Goal: Task Accomplishment & Management: Complete application form

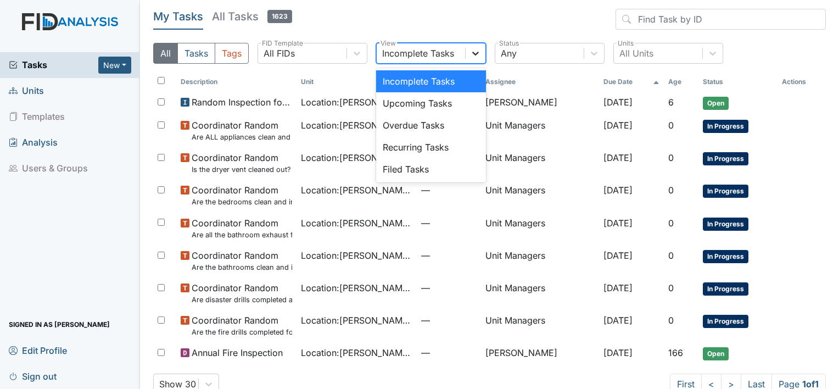
click at [475, 54] on icon at bounding box center [475, 54] width 7 height 4
click at [422, 169] on div "Filed Tasks" at bounding box center [431, 169] width 110 height 22
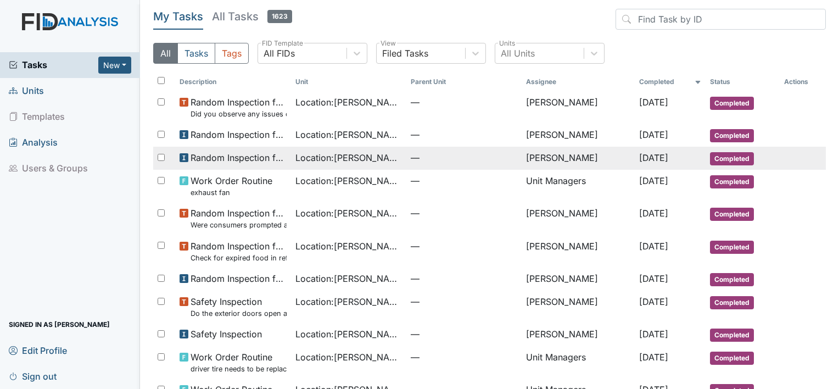
click at [330, 155] on span "Location : Wickham Rd. Camden" at bounding box center [348, 157] width 107 height 13
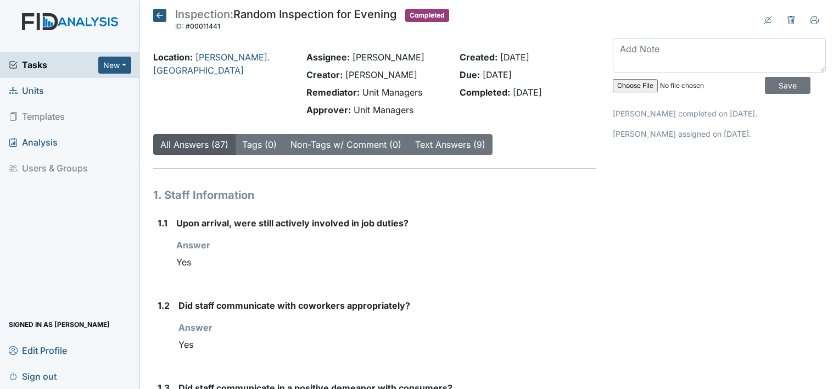
click at [159, 12] on icon at bounding box center [159, 15] width 13 height 13
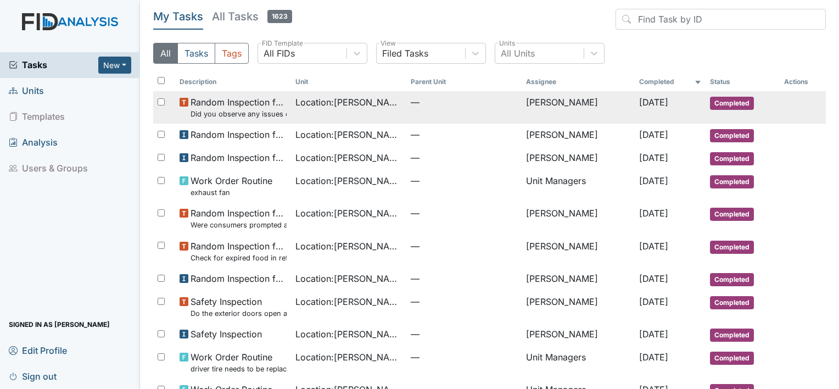
click at [240, 103] on span "Random Inspection for AM Did you observe any issues or concerns with staff?" at bounding box center [239, 108] width 96 height 24
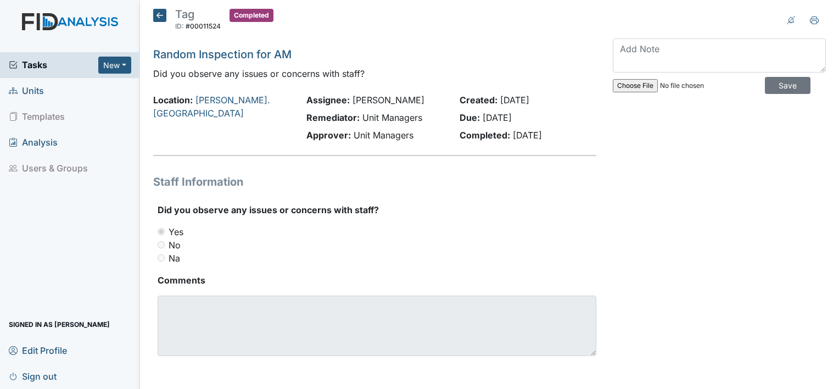
click at [159, 15] on icon at bounding box center [159, 15] width 13 height 13
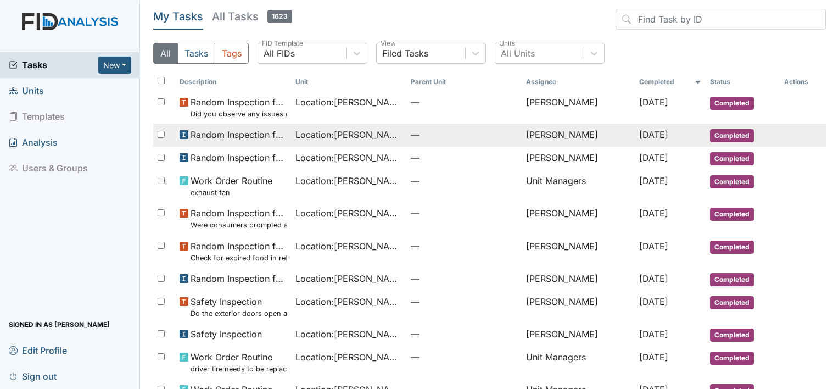
click at [248, 132] on span "Random Inspection for AM" at bounding box center [239, 134] width 96 height 13
drag, startPoint x: 248, startPoint y: 132, endPoint x: 186, endPoint y: 135, distance: 62.7
click at [186, 135] on use at bounding box center [184, 134] width 9 height 9
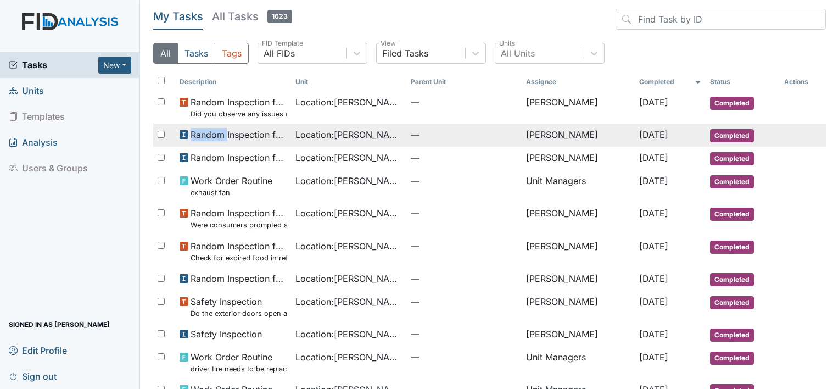
click at [186, 135] on use at bounding box center [184, 134] width 9 height 9
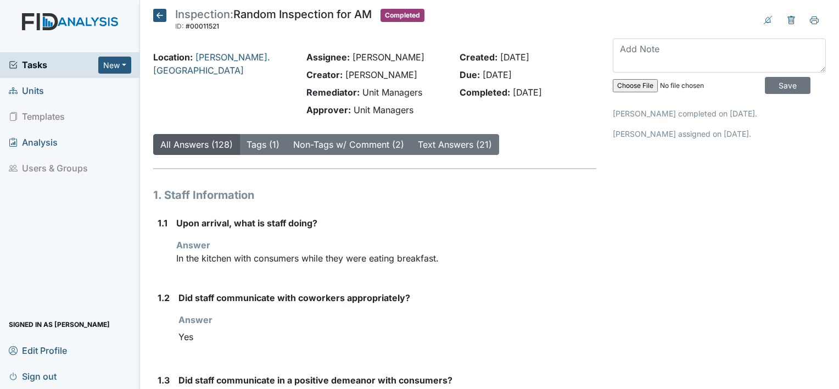
click at [158, 15] on icon at bounding box center [159, 15] width 13 height 13
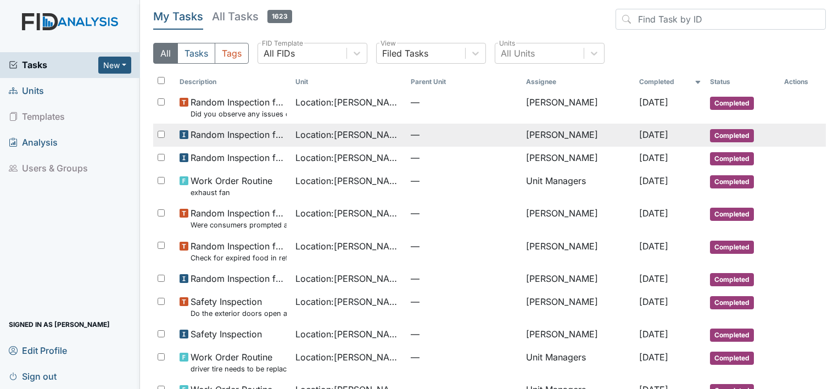
click at [215, 134] on span "Random Inspection for AM" at bounding box center [239, 134] width 96 height 13
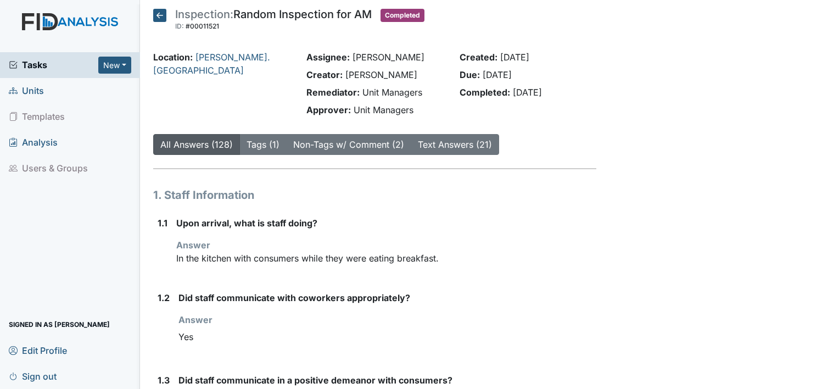
click at [215, 134] on button "All Answers (128)" at bounding box center [196, 144] width 87 height 21
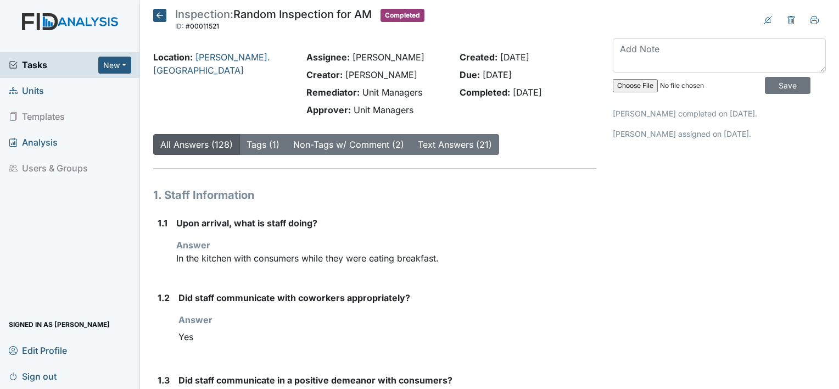
click at [161, 13] on icon at bounding box center [159, 15] width 13 height 13
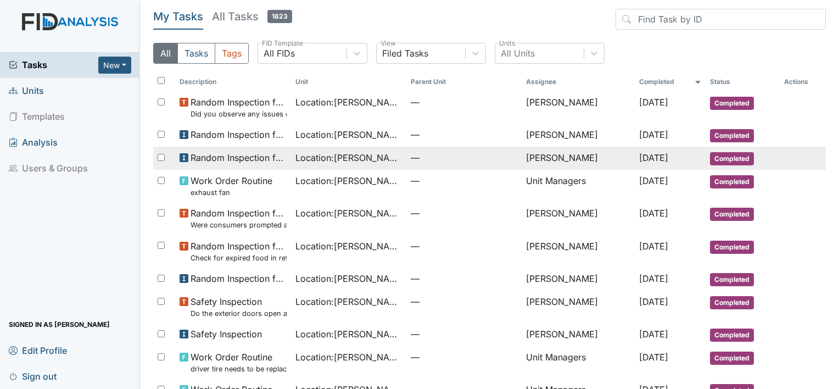
click at [196, 154] on span "Random Inspection for Evening" at bounding box center [239, 157] width 96 height 13
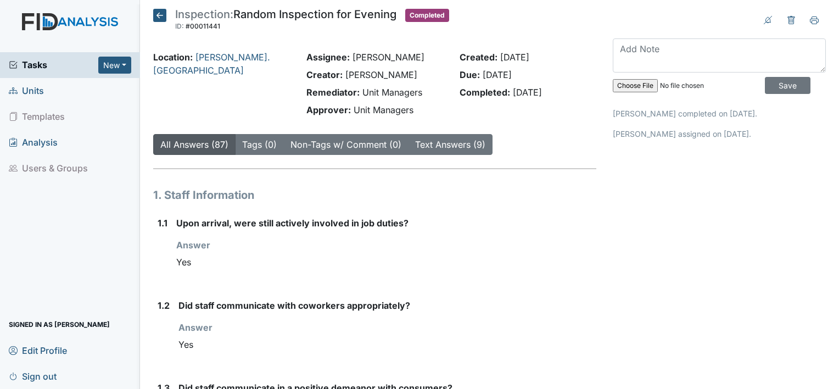
click at [160, 13] on icon at bounding box center [159, 15] width 13 height 13
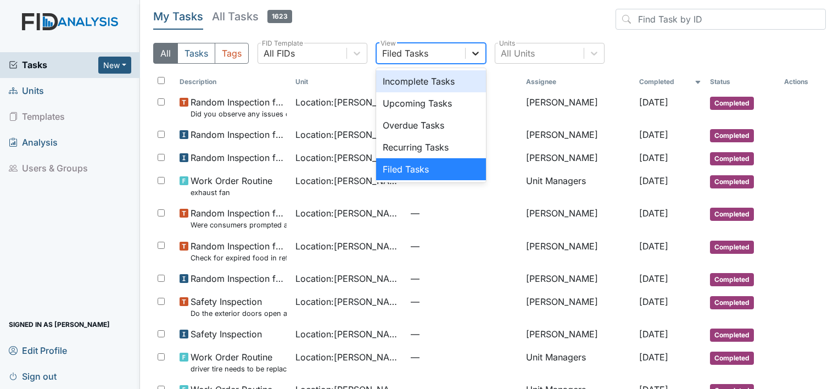
click at [477, 53] on icon at bounding box center [475, 53] width 11 height 11
click at [394, 108] on div "Upcoming Tasks" at bounding box center [431, 103] width 110 height 22
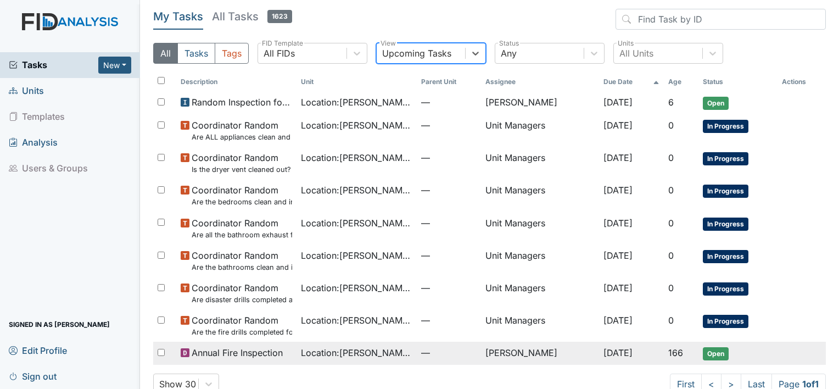
click at [372, 352] on span "Location : Wickham Rd. Camden" at bounding box center [356, 352] width 111 height 13
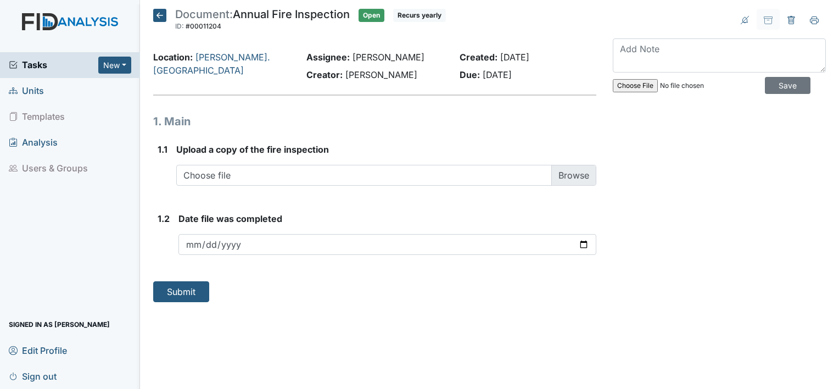
click at [158, 15] on icon at bounding box center [159, 15] width 13 height 13
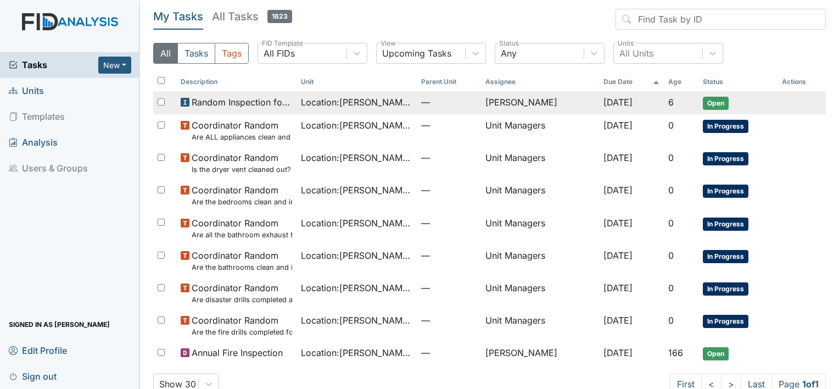
click at [240, 109] on td "Random Inspection for Afternoon" at bounding box center [236, 102] width 120 height 23
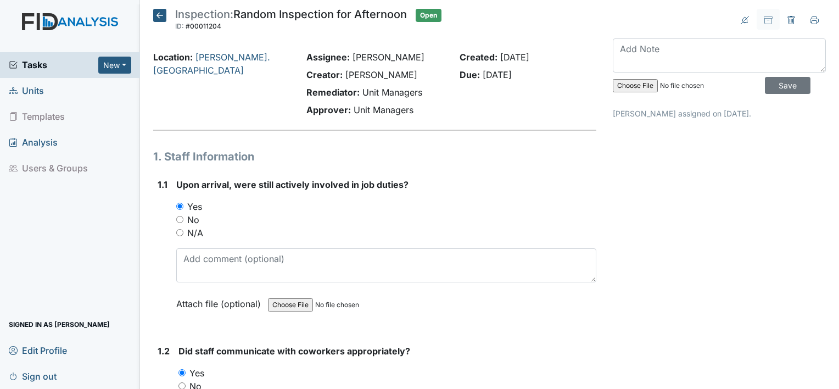
click at [160, 15] on icon at bounding box center [159, 15] width 13 height 13
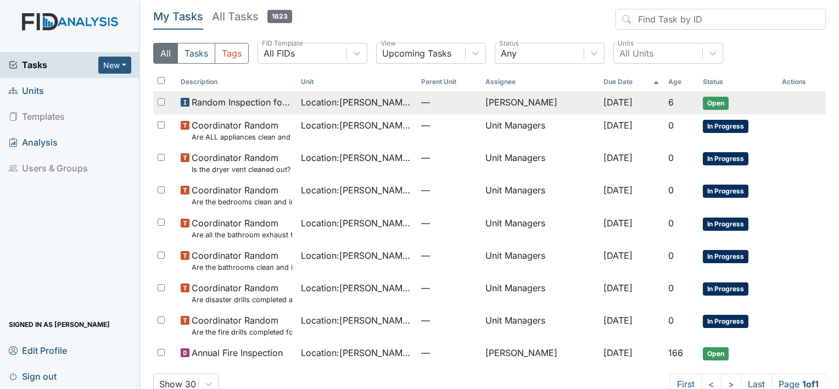
click at [213, 99] on span "Random Inspection for Afternoon" at bounding box center [242, 102] width 101 height 13
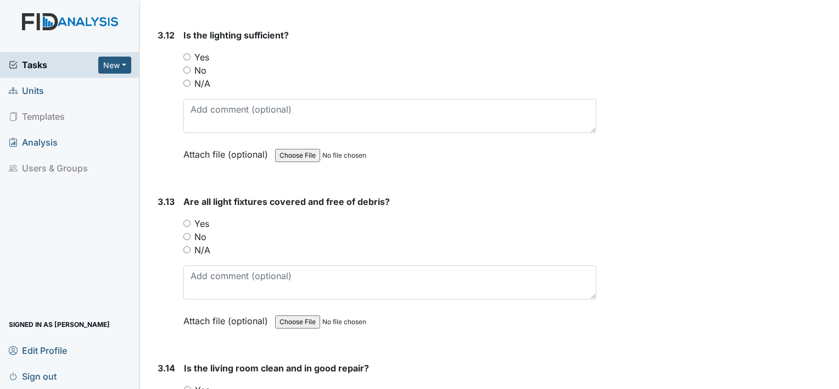
scroll to position [3741, 0]
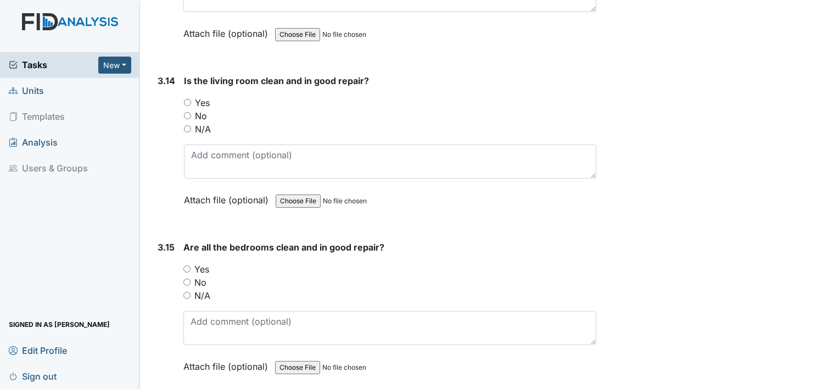
click at [187, 99] on input "Yes" at bounding box center [187, 102] width 7 height 7
radio input "true"
click at [187, 265] on input "Yes" at bounding box center [186, 268] width 7 height 7
radio input "true"
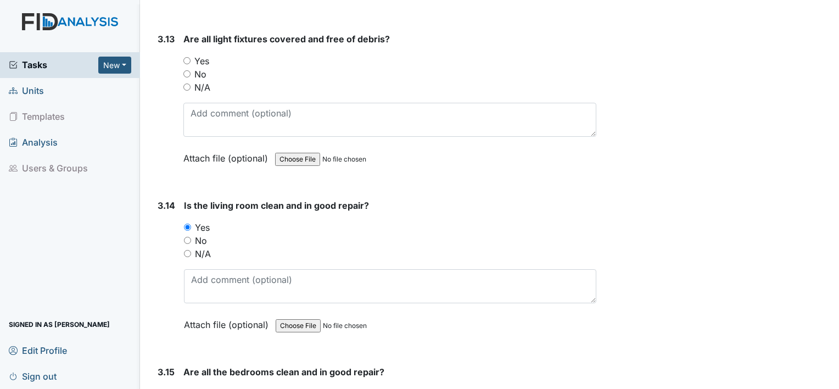
scroll to position [3609, 0]
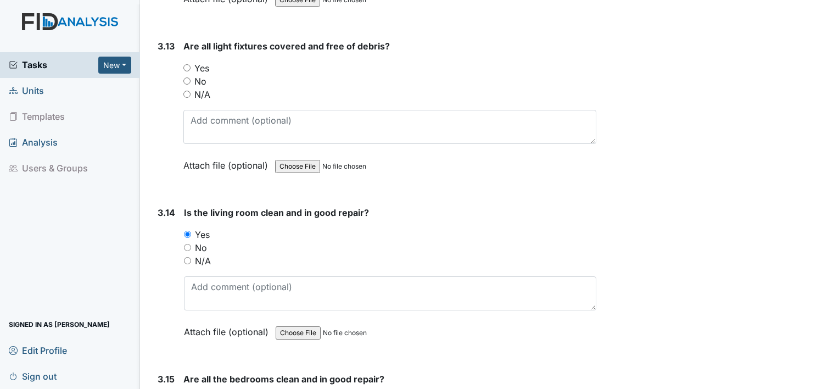
click at [186, 64] on input "Yes" at bounding box center [186, 67] width 7 height 7
radio input "true"
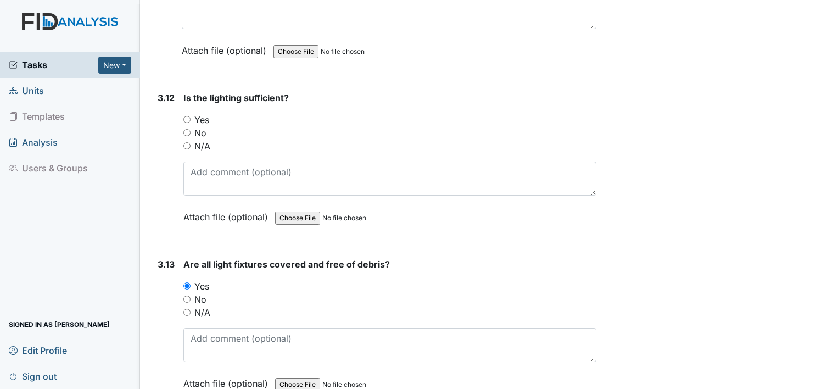
scroll to position [3389, 0]
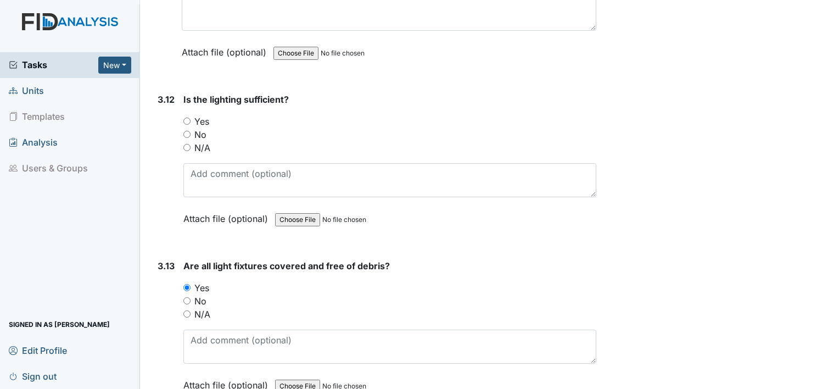
click at [187, 118] on input "Yes" at bounding box center [186, 121] width 7 height 7
radio input "true"
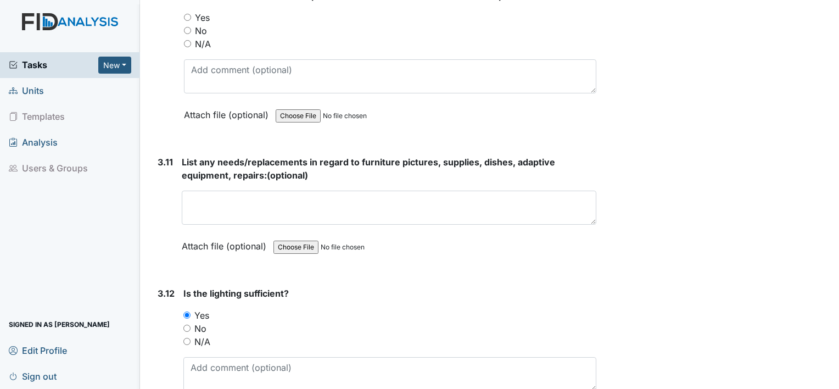
scroll to position [3191, 0]
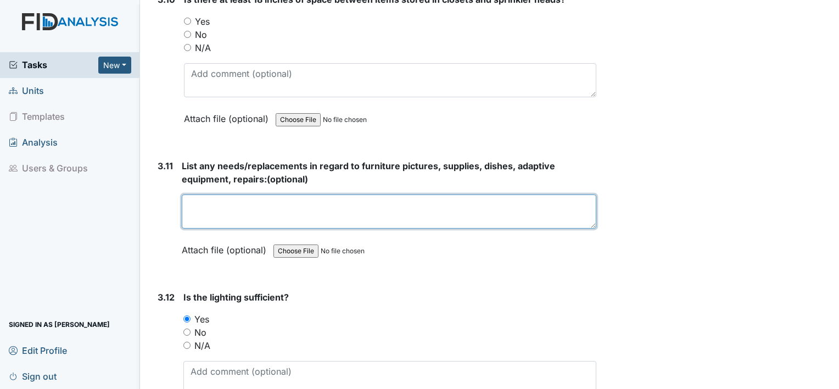
click at [350, 208] on textarea at bounding box center [389, 211] width 415 height 34
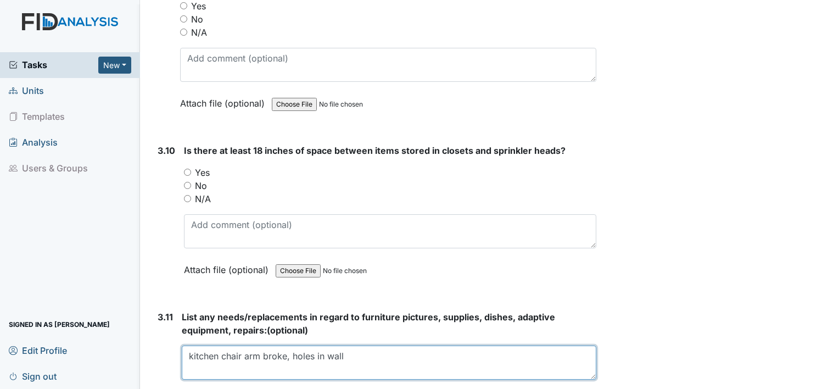
scroll to position [3038, 0]
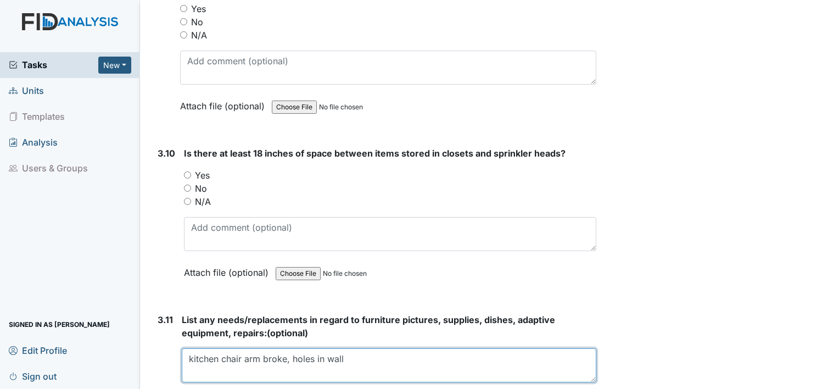
type textarea "kitchen chair arm broke, holes in wall"
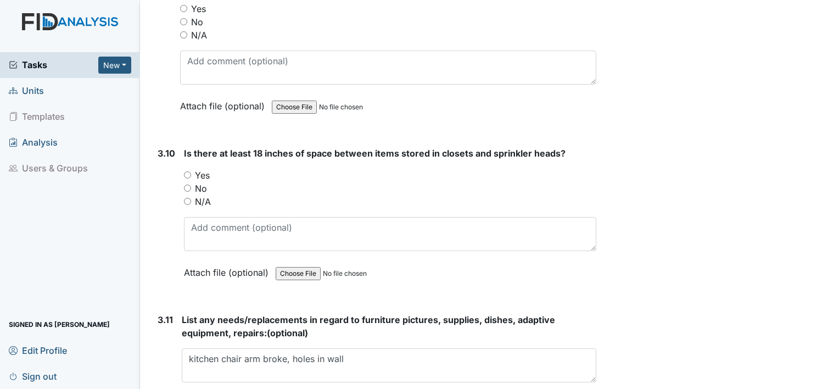
click at [188, 171] on input "Yes" at bounding box center [187, 174] width 7 height 7
radio input "true"
click at [187, 198] on input "N/A" at bounding box center [187, 201] width 7 height 7
radio input "true"
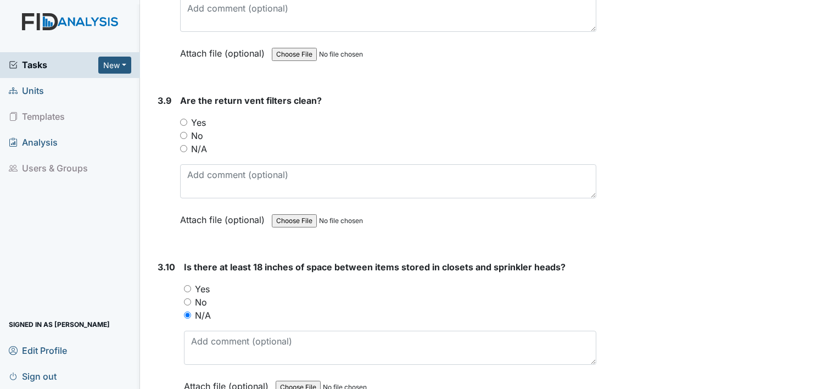
scroll to position [2906, 0]
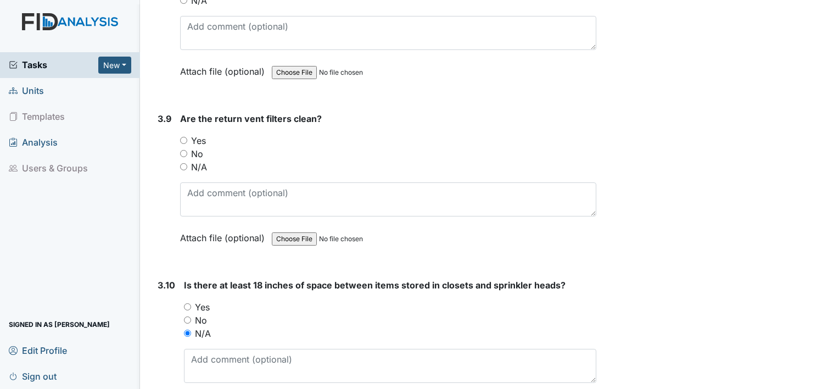
click at [182, 137] on input "Yes" at bounding box center [183, 140] width 7 height 7
radio input "true"
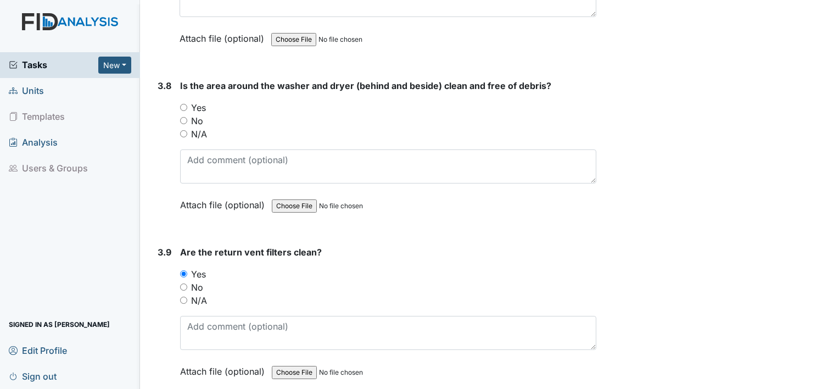
scroll to position [2752, 0]
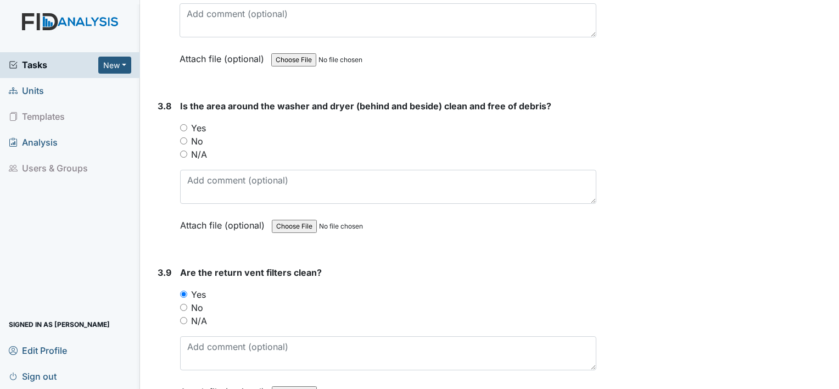
click at [183, 124] on input "Yes" at bounding box center [183, 127] width 7 height 7
radio input "true"
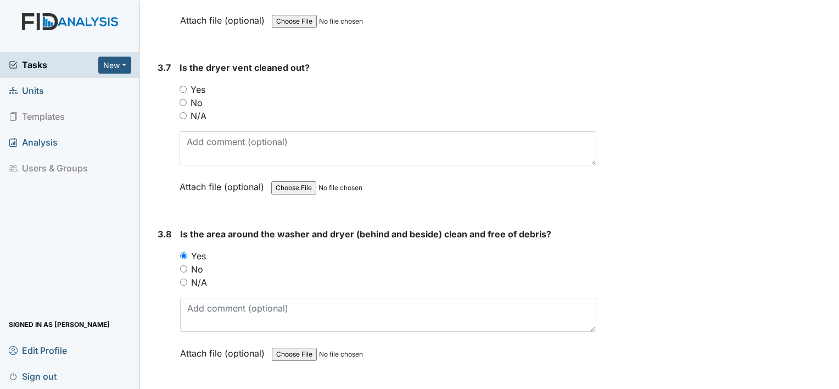
scroll to position [2620, 0]
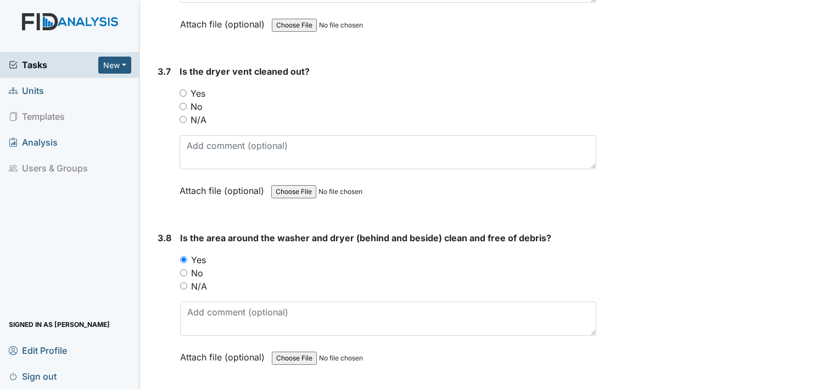
click at [182, 90] on input "Yes" at bounding box center [183, 93] width 7 height 7
radio input "true"
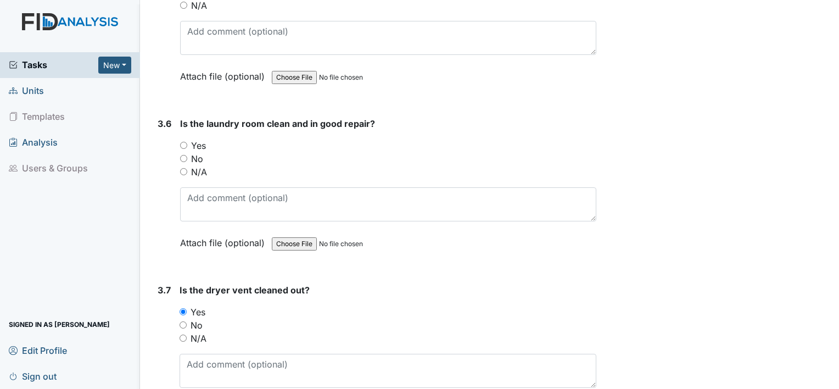
scroll to position [2401, 0]
click at [183, 143] on input "Yes" at bounding box center [183, 146] width 7 height 7
radio input "true"
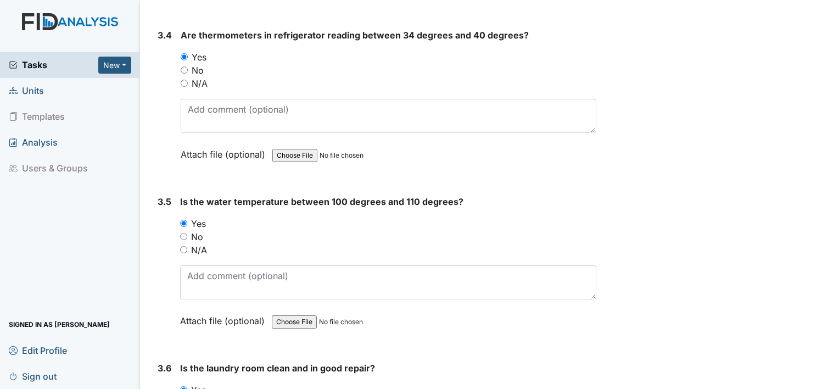
scroll to position [2137, 0]
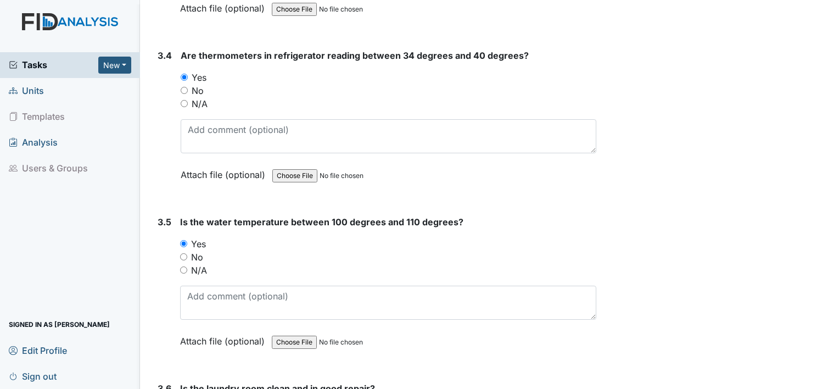
click at [37, 90] on span "Units" at bounding box center [26, 90] width 35 height 17
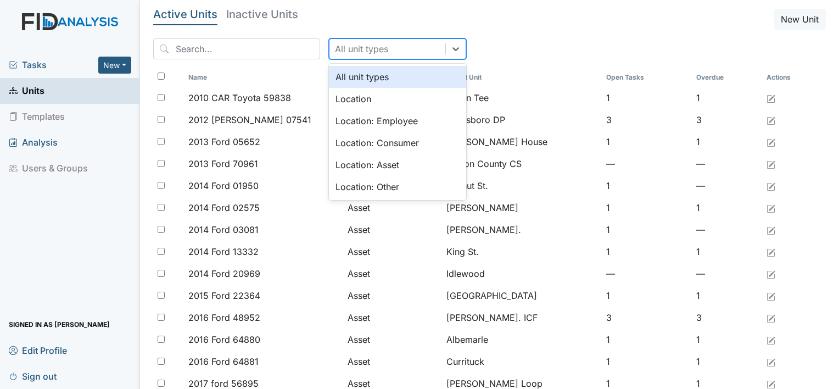
click at [361, 43] on div "All unit types" at bounding box center [361, 48] width 53 height 13
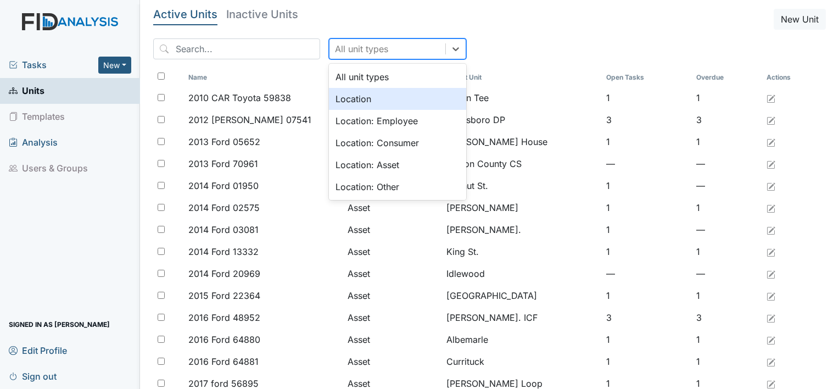
click at [335, 101] on div "Location" at bounding box center [397, 99] width 137 height 22
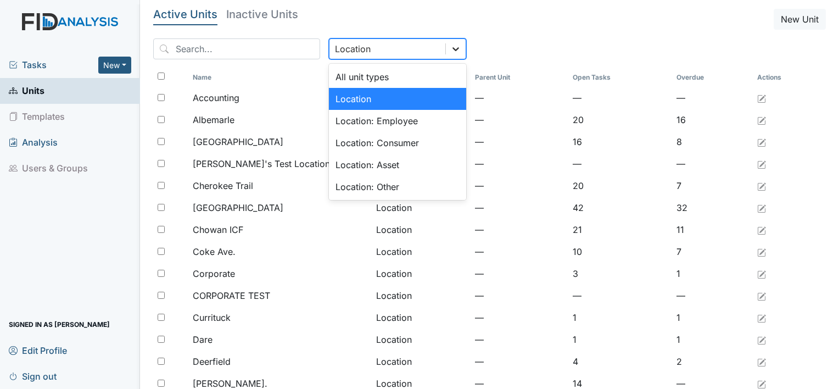
click at [450, 48] on icon at bounding box center [455, 48] width 11 height 11
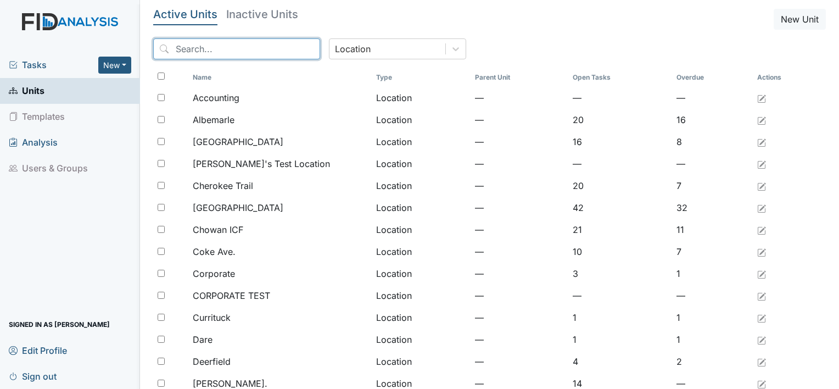
click at [243, 40] on input "search" at bounding box center [236, 48] width 167 height 21
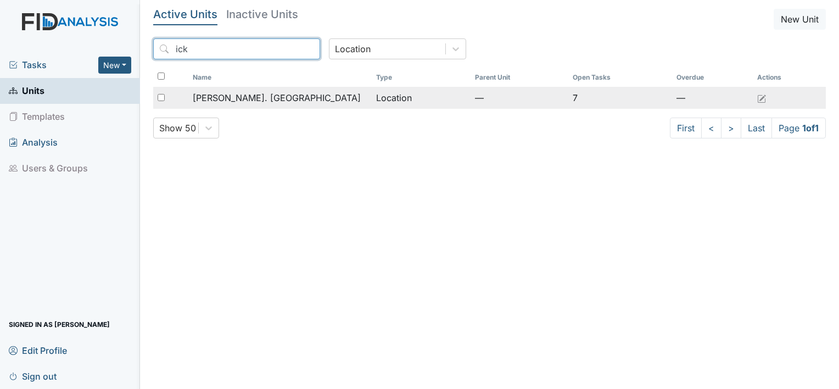
type input "ick"
click at [257, 99] on span "[PERSON_NAME]. [GEOGRAPHIC_DATA]" at bounding box center [277, 97] width 168 height 13
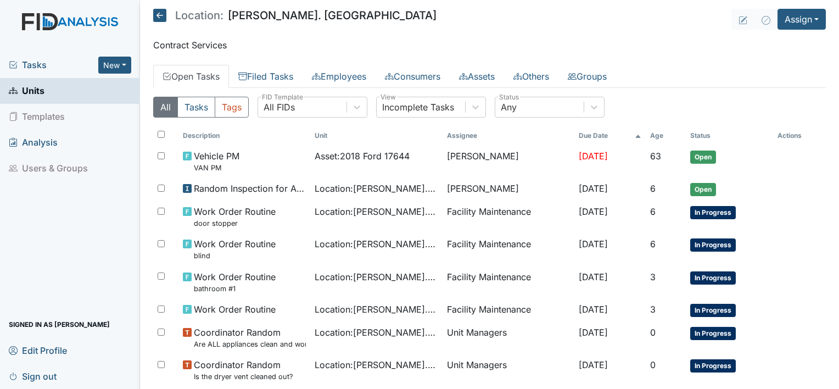
click at [55, 84] on link "Units" at bounding box center [70, 91] width 140 height 26
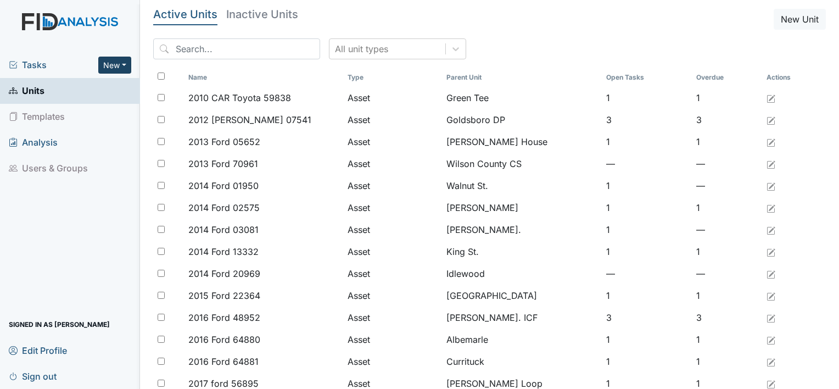
click at [109, 72] on button "New" at bounding box center [114, 65] width 33 height 17
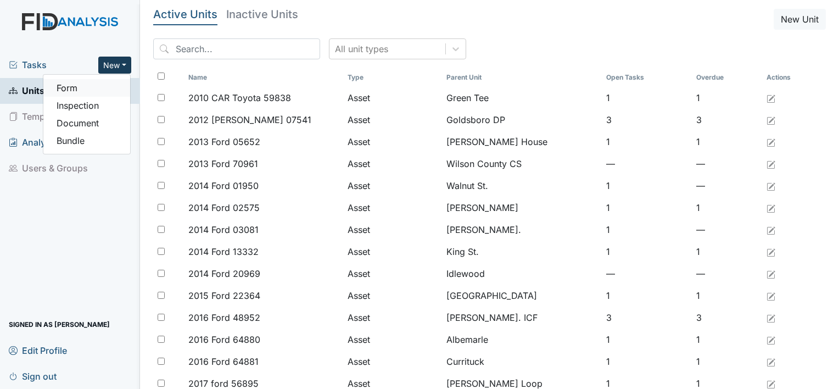
click at [72, 90] on link "Form" at bounding box center [86, 88] width 87 height 18
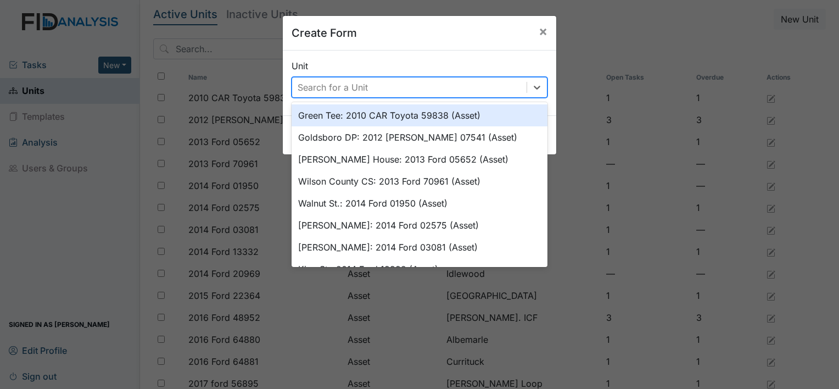
click at [482, 86] on div "Search for a Unit" at bounding box center [409, 87] width 235 height 20
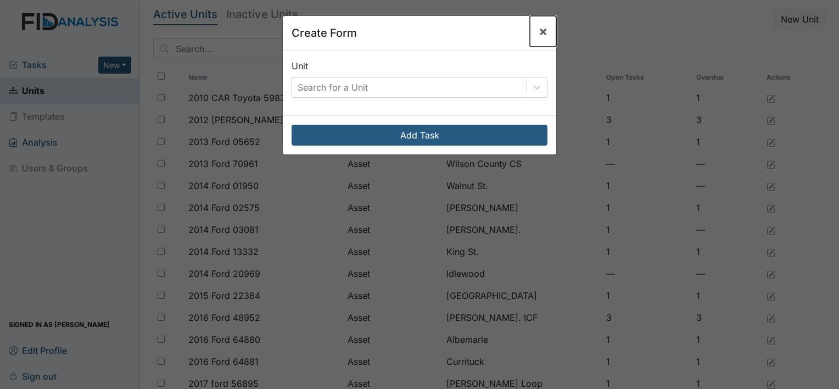
click at [542, 26] on span "×" at bounding box center [543, 31] width 9 height 16
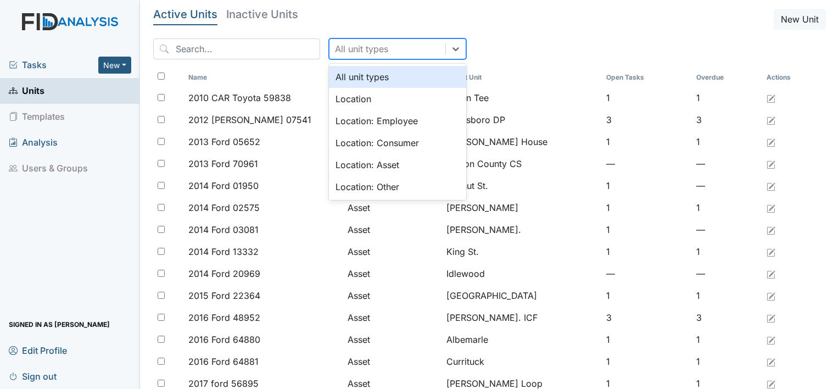
click at [349, 49] on div "All unit types" at bounding box center [361, 48] width 53 height 13
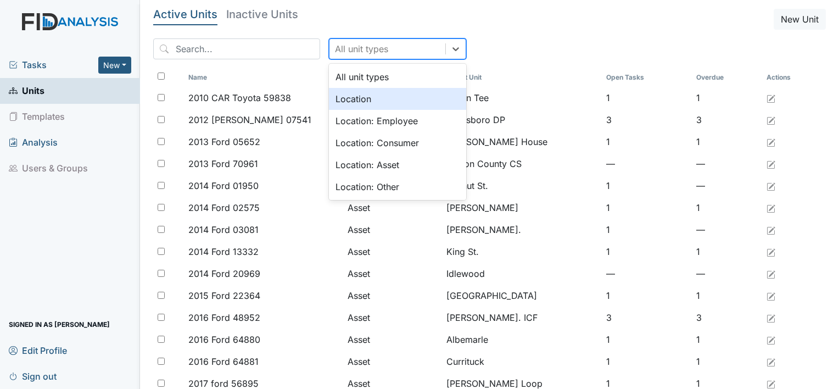
click at [338, 94] on div "Location" at bounding box center [397, 99] width 137 height 22
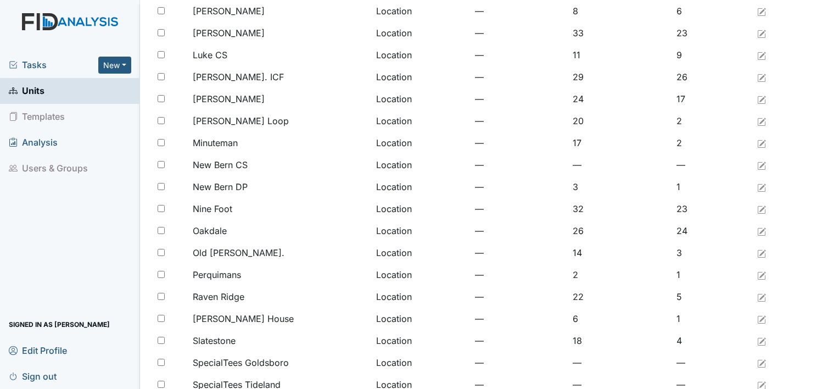
scroll to position [844, 0]
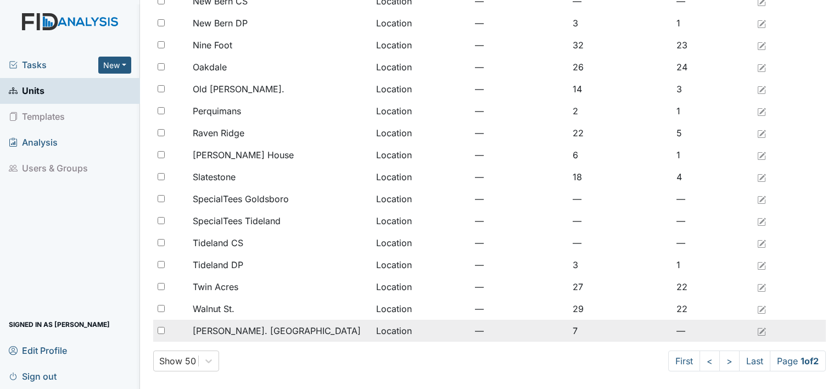
click at [160, 327] on input "checkbox" at bounding box center [161, 330] width 7 height 7
checkbox input "true"
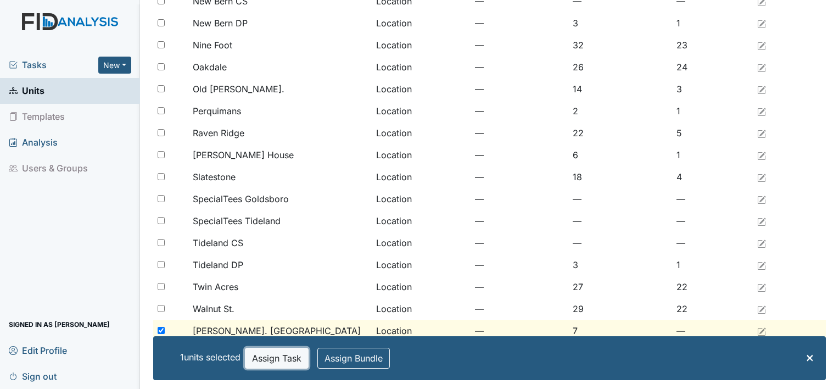
click at [277, 358] on button "Assign Task" at bounding box center [277, 358] width 64 height 21
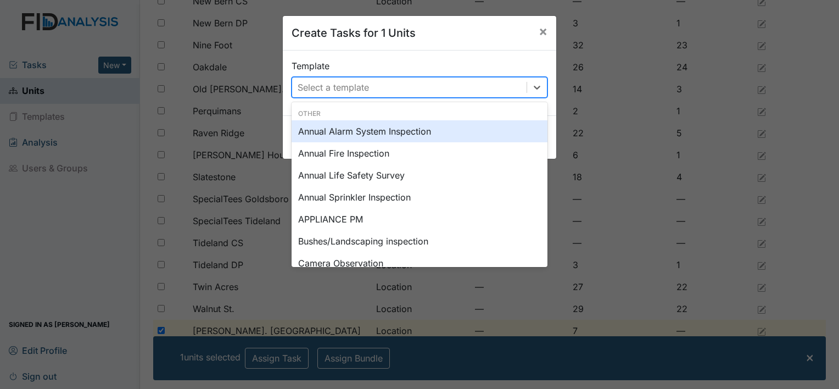
click at [392, 83] on div "Select a template" at bounding box center [409, 87] width 235 height 20
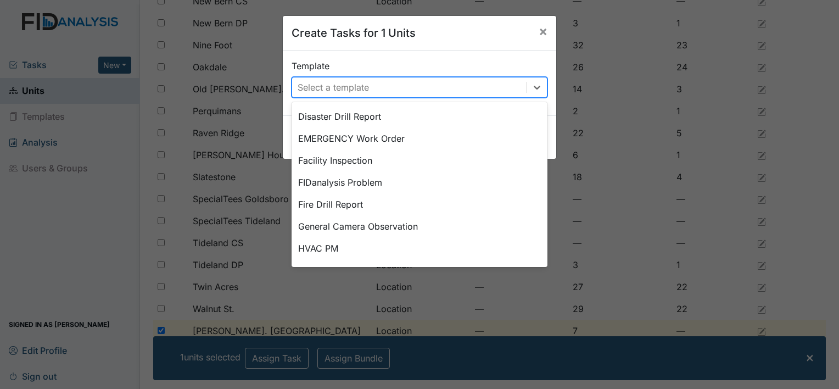
scroll to position [220, 0]
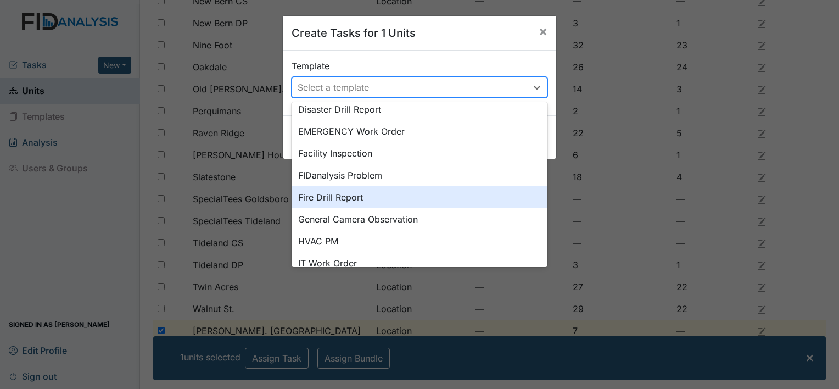
click at [347, 195] on div "Fire Drill Report" at bounding box center [420, 197] width 256 height 22
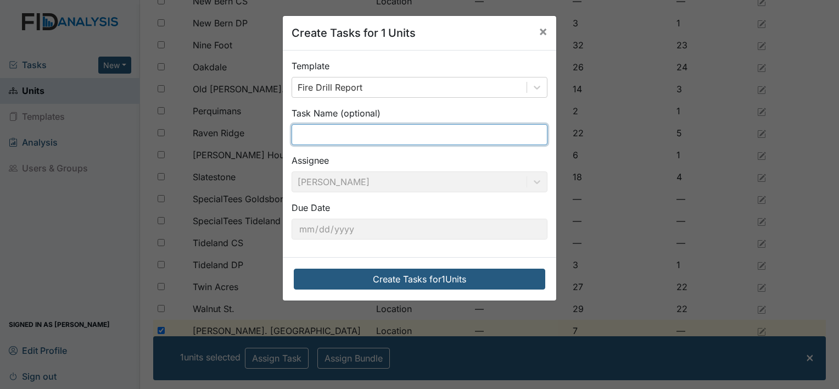
click at [327, 125] on input "text" at bounding box center [420, 134] width 256 height 21
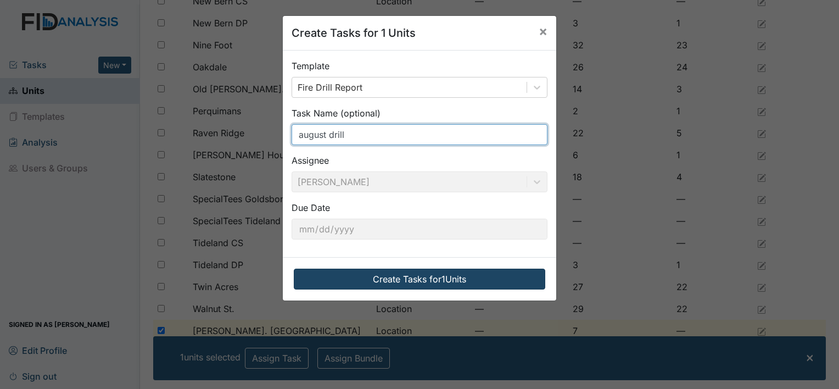
type input "august drill"
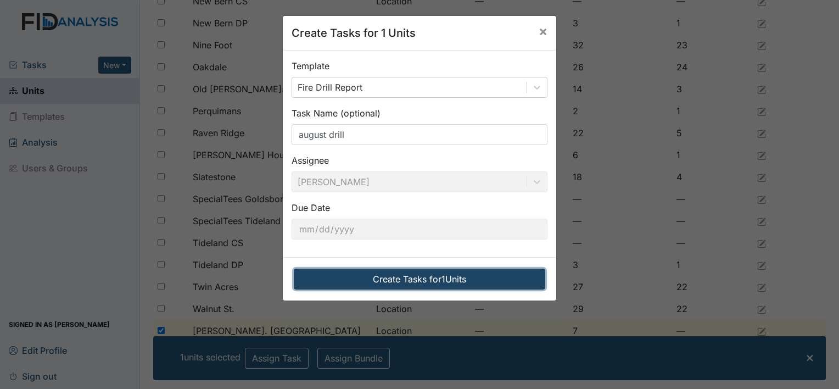
click at [420, 281] on button "Create Tasks for 1 Units" at bounding box center [420, 279] width 252 height 21
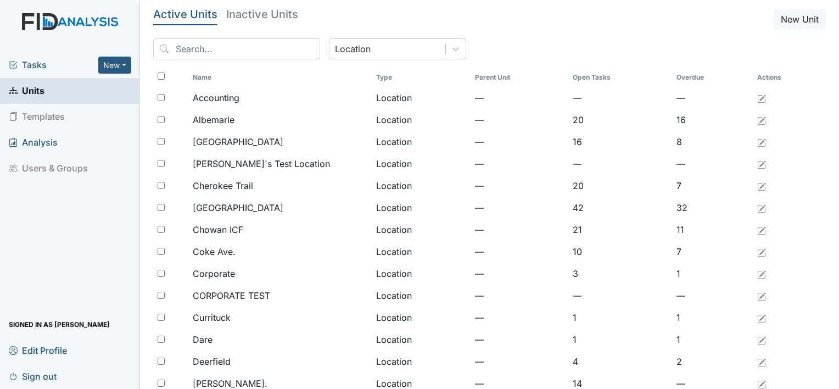
click at [83, 81] on link "Units" at bounding box center [70, 91] width 140 height 26
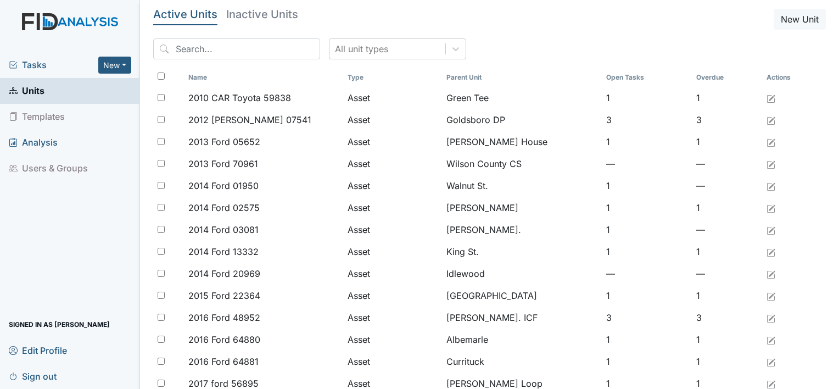
click at [18, 60] on span "Tasks" at bounding box center [54, 64] width 90 height 13
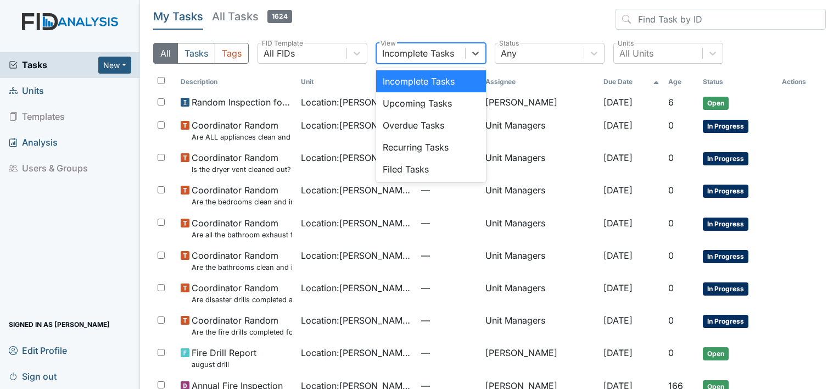
click at [410, 60] on div "Incomplete Tasks" at bounding box center [421, 53] width 88 height 20
click at [398, 106] on div "Upcoming Tasks" at bounding box center [431, 103] width 110 height 22
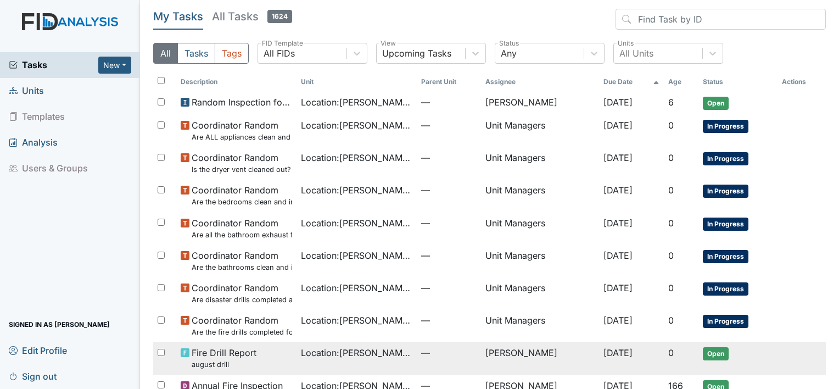
click at [214, 356] on span "Fire Drill Report august drill" at bounding box center [224, 358] width 65 height 24
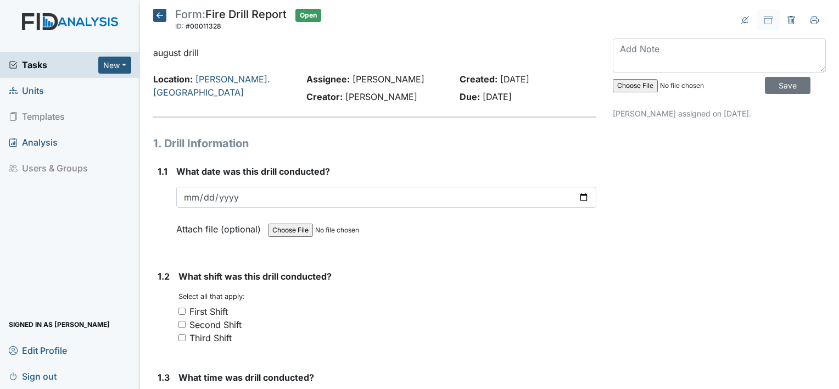
click at [177, 337] on div "1.2 What shift was this drill conducted? You must select one or more of the bel…" at bounding box center [374, 311] width 443 height 83
click at [180, 337] on input "Third Shift" at bounding box center [181, 337] width 7 height 7
checkbox input "true"
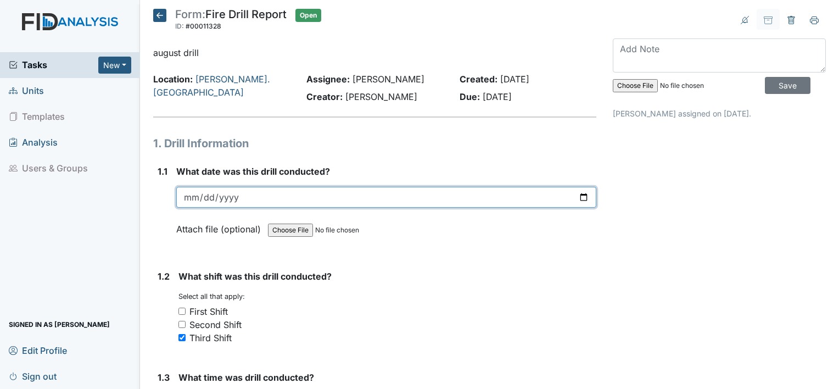
click at [188, 193] on input "date" at bounding box center [386, 197] width 420 height 21
type input "[DATE]"
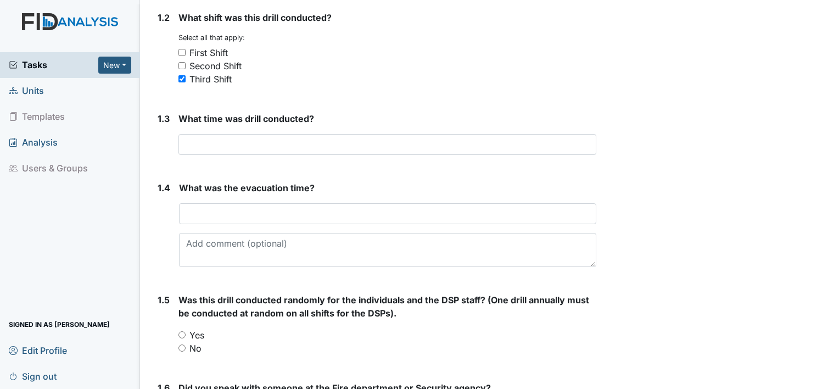
scroll to position [264, 0]
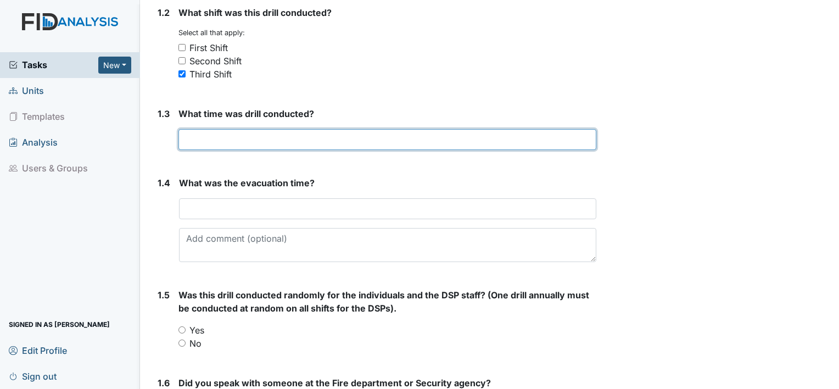
click at [292, 142] on input "text" at bounding box center [387, 139] width 418 height 21
type input "3:01 am"
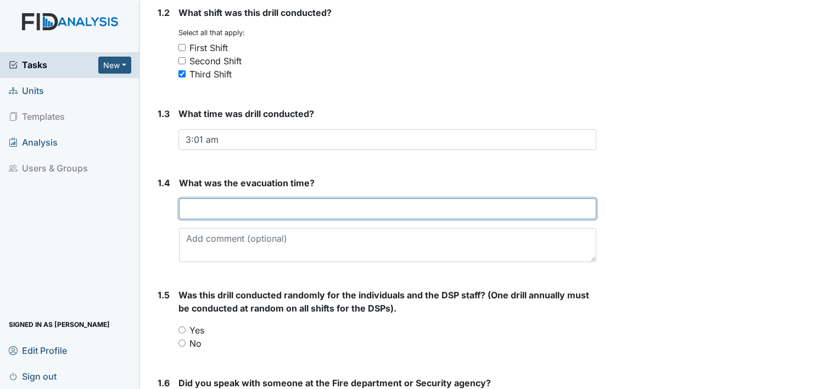
click at [225, 205] on input "text" at bounding box center [387, 208] width 417 height 21
type input "5 mins"
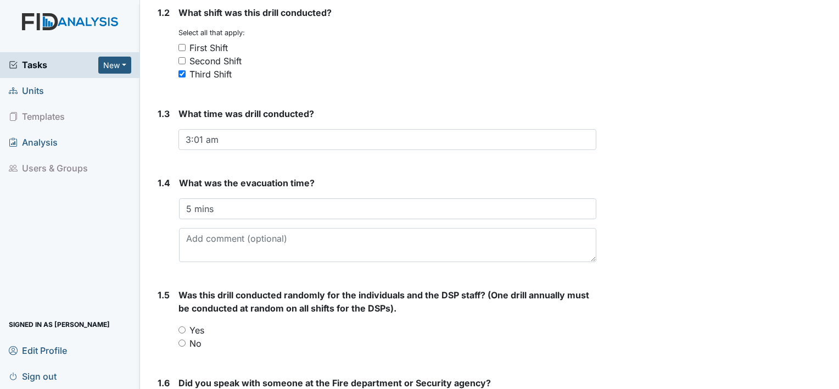
click at [181, 330] on input "Yes" at bounding box center [181, 329] width 7 height 7
radio input "true"
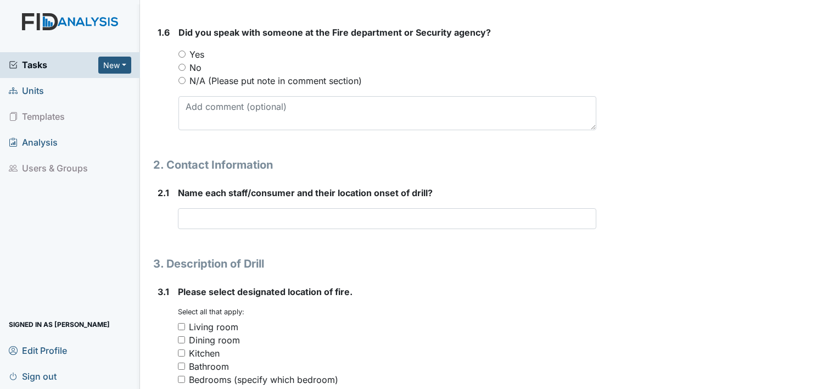
scroll to position [615, 0]
click at [183, 55] on div "Yes" at bounding box center [387, 53] width 418 height 13
click at [182, 54] on input "Yes" at bounding box center [181, 52] width 7 height 7
radio input "true"
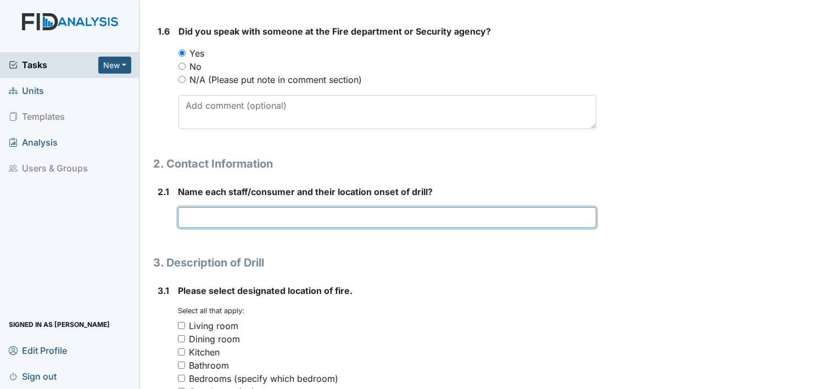
click at [216, 214] on input "text" at bounding box center [387, 217] width 418 height 21
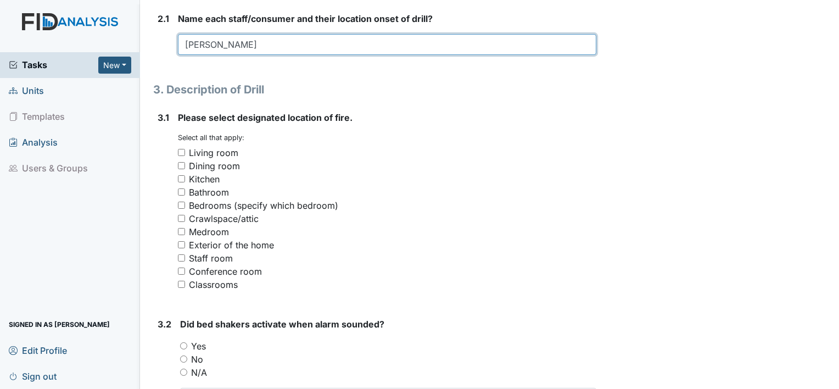
scroll to position [791, 0]
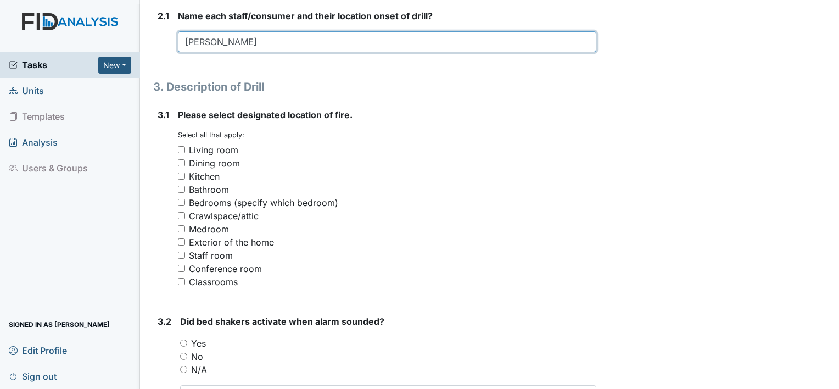
type input "[PERSON_NAME]"
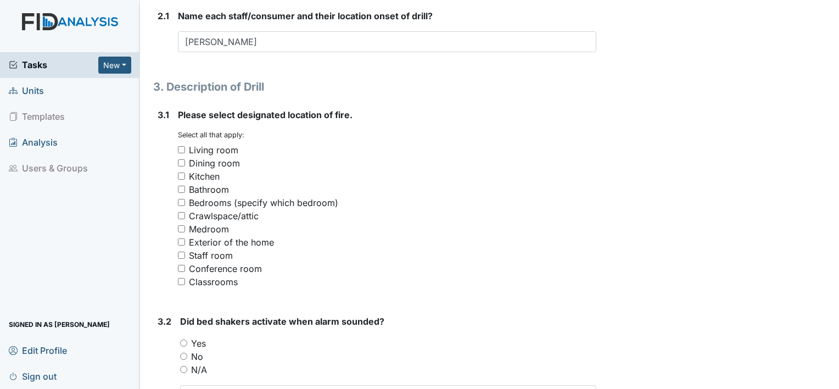
click at [180, 147] on input "Living room" at bounding box center [181, 149] width 7 height 7
checkbox input "true"
click at [182, 367] on input "N/A" at bounding box center [183, 369] width 7 height 7
radio input "true"
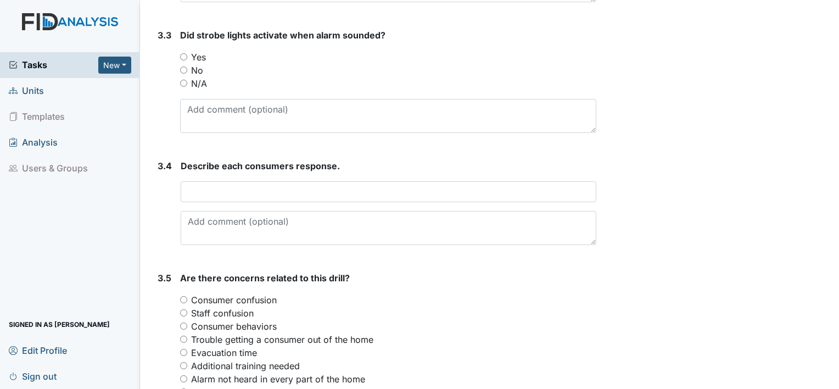
scroll to position [1208, 0]
click at [183, 81] on input "N/A" at bounding box center [183, 82] width 7 height 7
radio input "true"
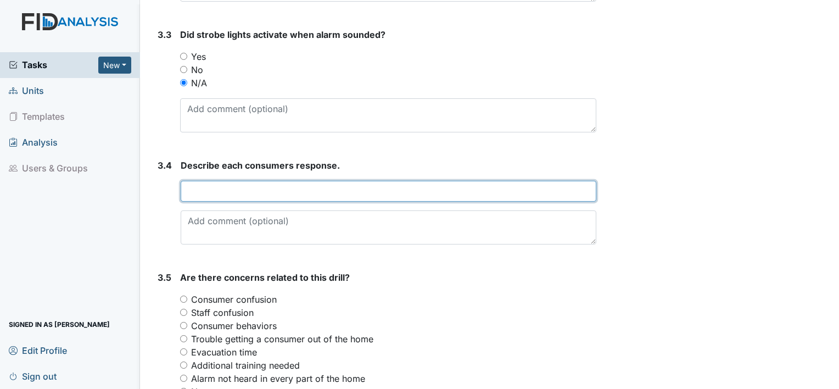
click at [467, 191] on input "text" at bounding box center [389, 191] width 416 height 21
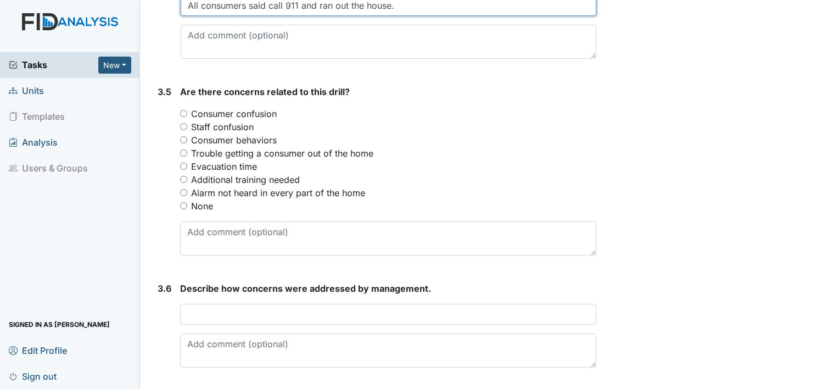
scroll to position [1406, 0]
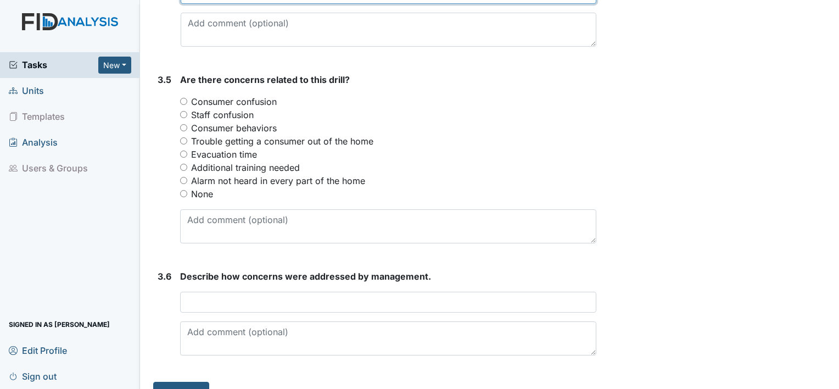
type input "All consumers said call 911 and ran out the house."
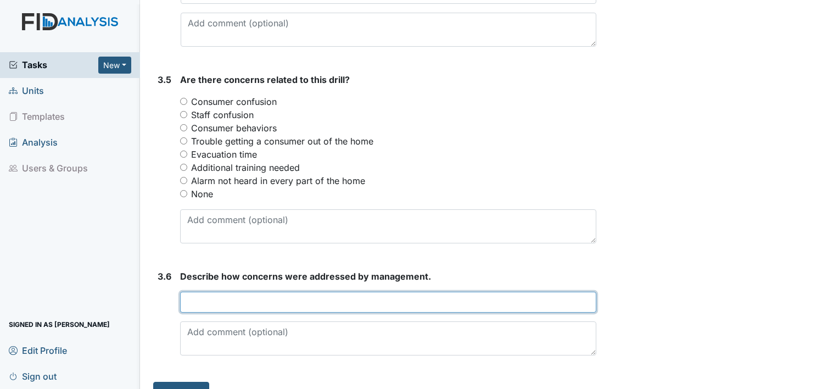
click at [384, 305] on input "text" at bounding box center [388, 302] width 416 height 21
click at [360, 293] on input "text" at bounding box center [388, 302] width 416 height 21
type input "no concerns"
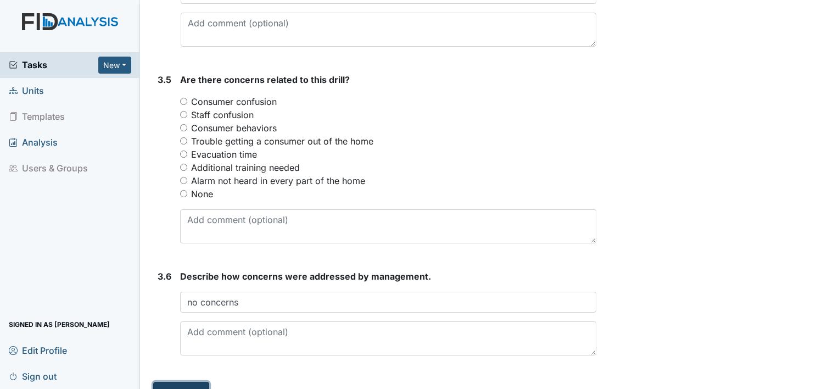
click at [188, 386] on button "Submit" at bounding box center [181, 392] width 56 height 21
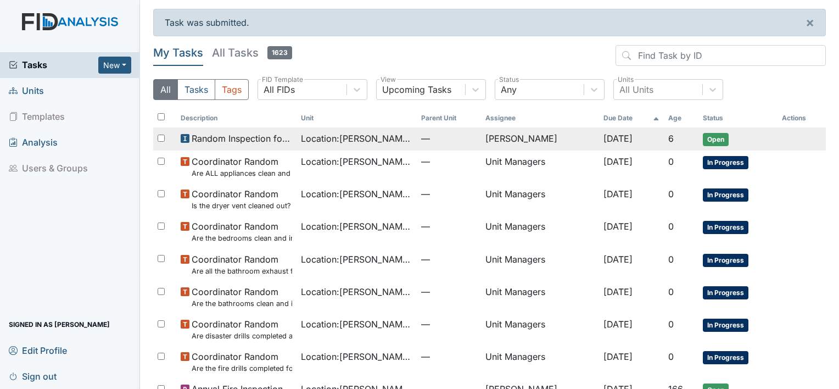
click at [431, 138] on span "—" at bounding box center [448, 138] width 55 height 13
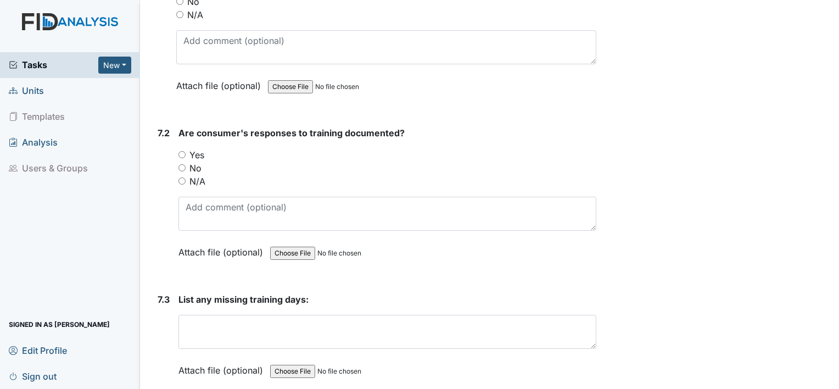
scroll to position [8315, 0]
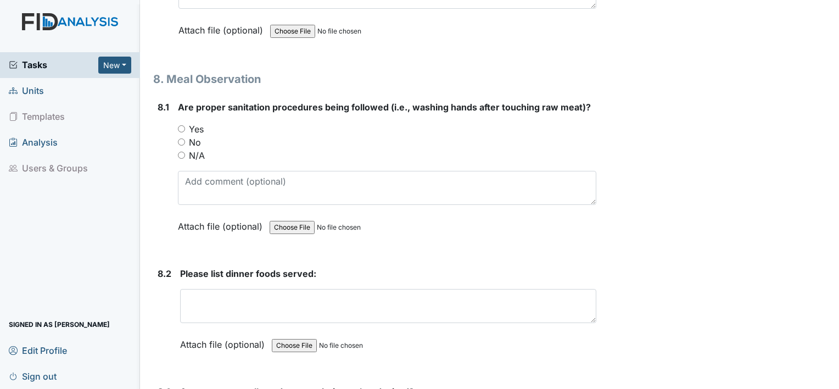
click at [180, 125] on input "Yes" at bounding box center [181, 128] width 7 height 7
radio input "true"
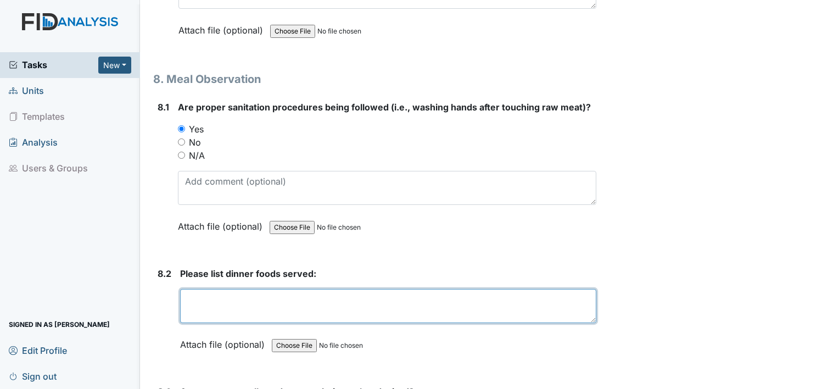
click at [294, 289] on textarea at bounding box center [388, 306] width 416 height 34
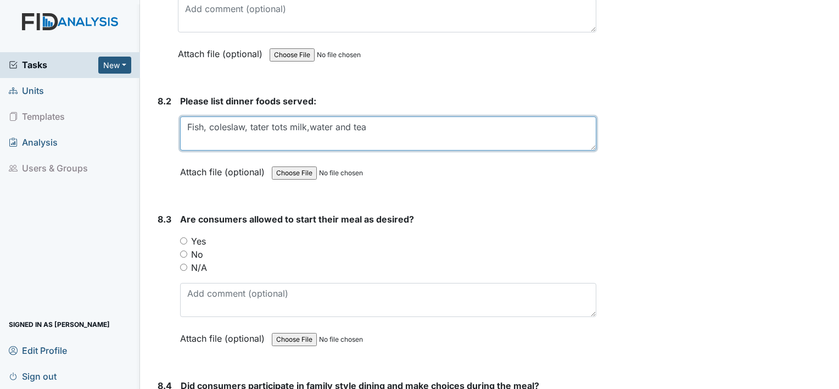
scroll to position [8491, 0]
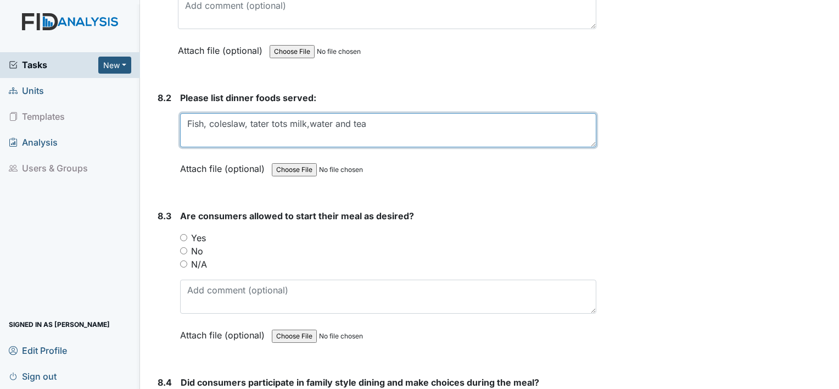
type textarea "Fish, coleslaw, tater tots milk,water and tea"
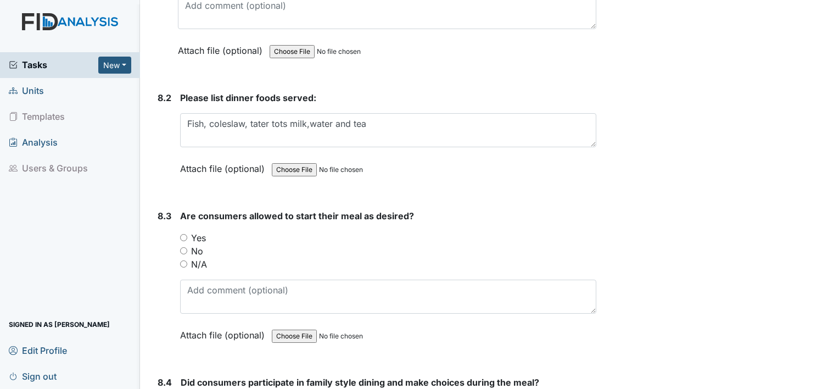
click at [186, 234] on input "Yes" at bounding box center [183, 237] width 7 height 7
radio input "true"
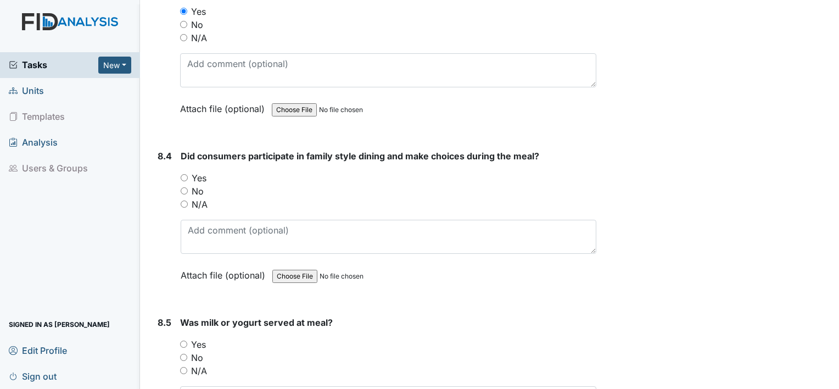
scroll to position [8732, 0]
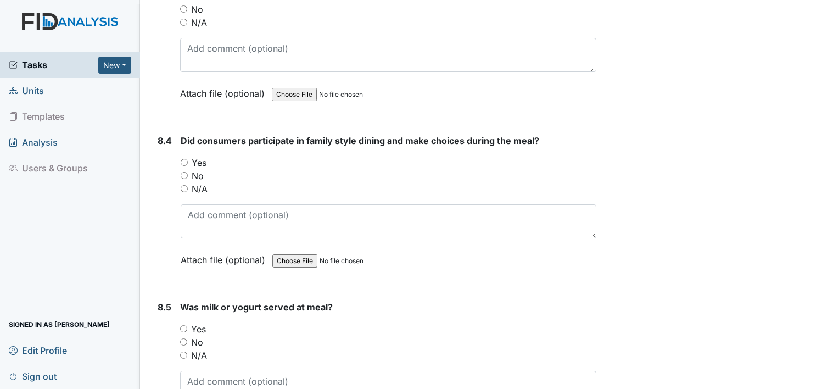
click at [186, 159] on input "Yes" at bounding box center [184, 162] width 7 height 7
radio input "true"
click at [185, 325] on input "Yes" at bounding box center [183, 328] width 7 height 7
radio input "true"
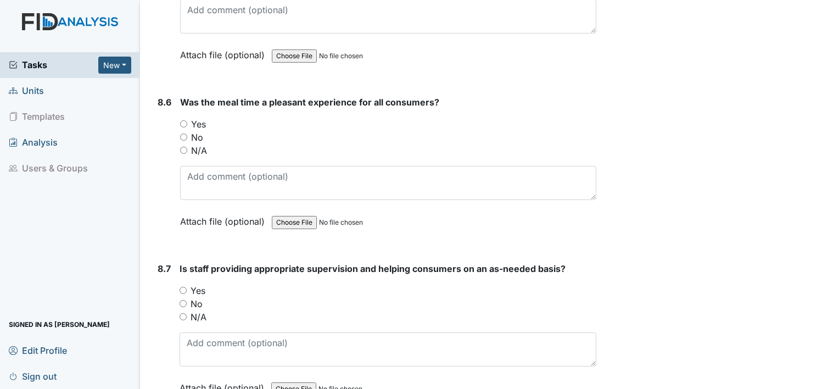
scroll to position [9106, 0]
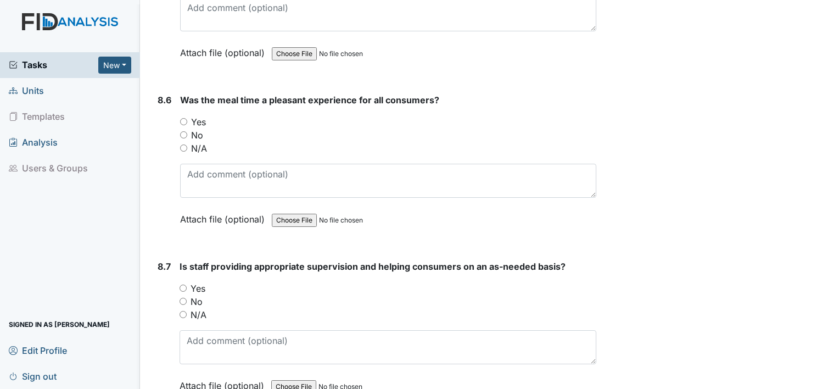
click at [182, 118] on input "Yes" at bounding box center [183, 121] width 7 height 7
radio input "true"
click at [182, 284] on input "Yes" at bounding box center [183, 287] width 7 height 7
radio input "true"
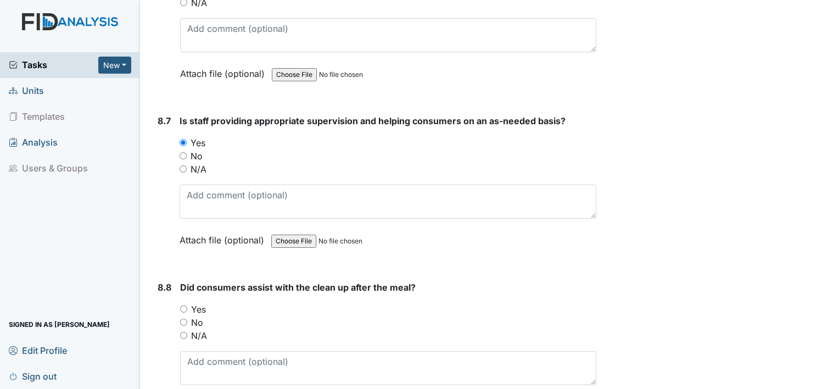
scroll to position [9260, 0]
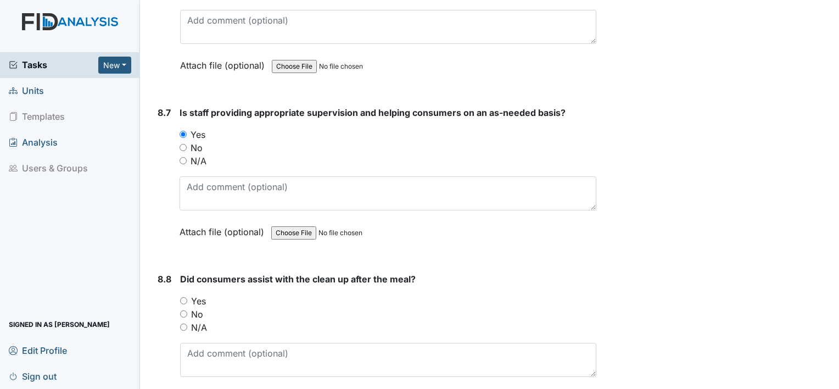
click at [185, 297] on input "Yes" at bounding box center [183, 300] width 7 height 7
radio input "true"
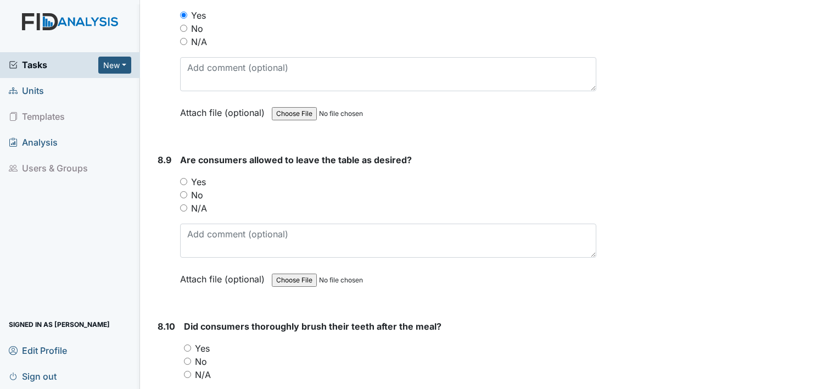
scroll to position [9545, 0]
click at [187, 178] on input "Yes" at bounding box center [183, 181] width 7 height 7
radio input "true"
click at [180, 320] on div "8.10 Did consumers thoroughly brush their teeth after the meal? You must select…" at bounding box center [374, 394] width 443 height 149
click at [186, 344] on input "Yes" at bounding box center [187, 347] width 7 height 7
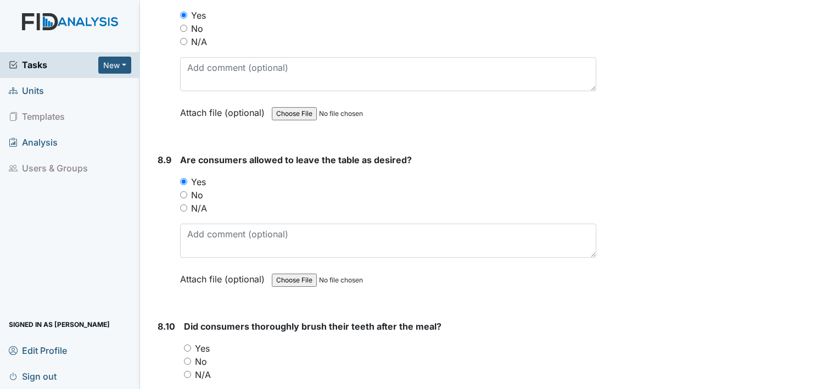
radio input "true"
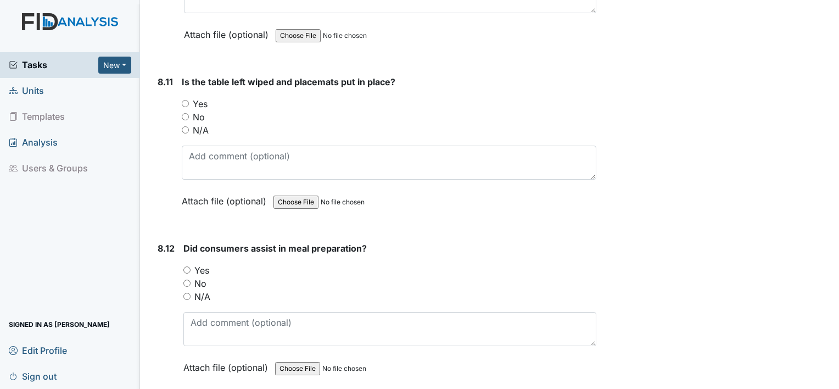
scroll to position [9963, 0]
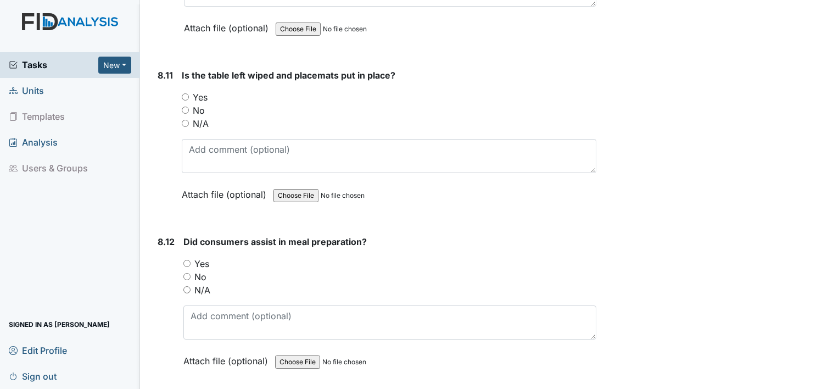
click at [186, 93] on input "Yes" at bounding box center [185, 96] width 7 height 7
radio input "true"
click at [188, 260] on input "Yes" at bounding box center [186, 263] width 7 height 7
radio input "true"
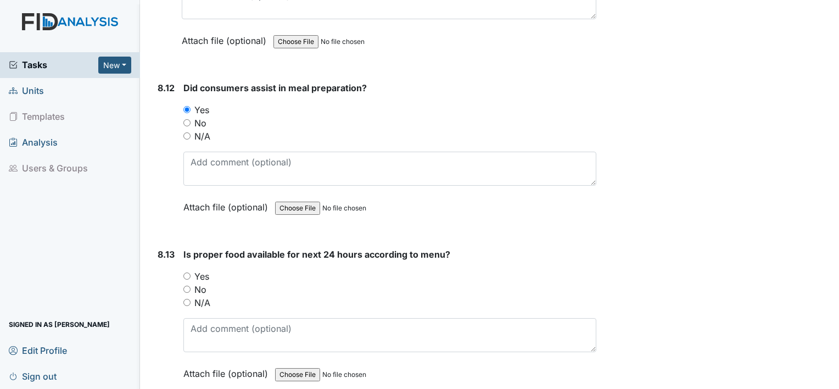
scroll to position [10116, 0]
click at [186, 272] on input "Yes" at bounding box center [186, 275] width 7 height 7
radio input "true"
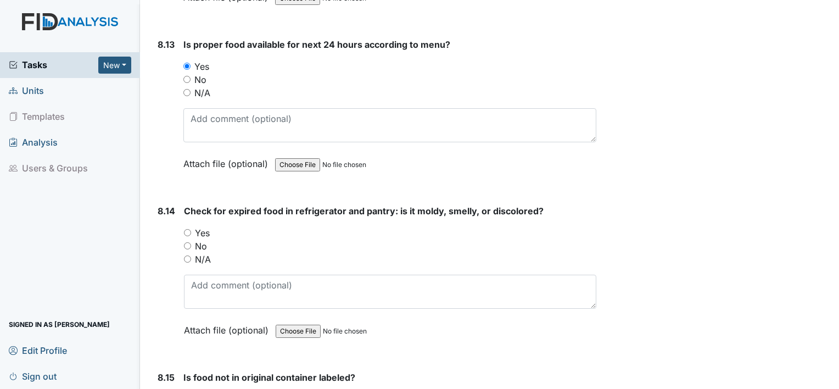
scroll to position [10336, 0]
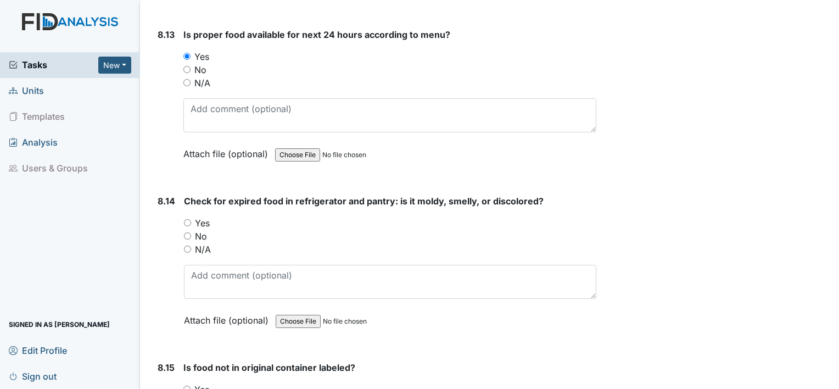
click at [187, 219] on input "Yes" at bounding box center [187, 222] width 7 height 7
radio input "true"
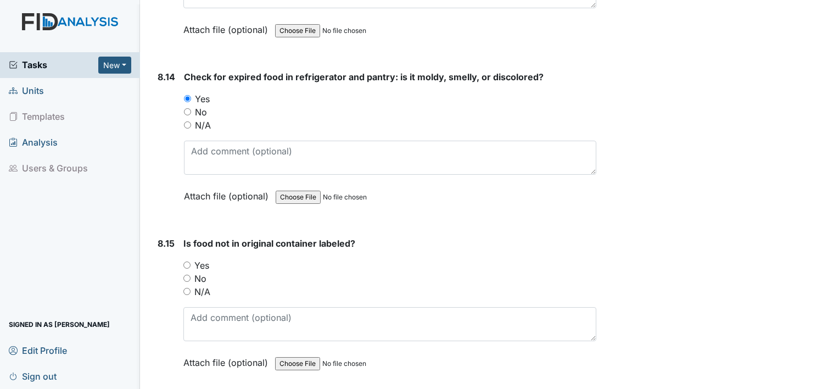
scroll to position [10468, 0]
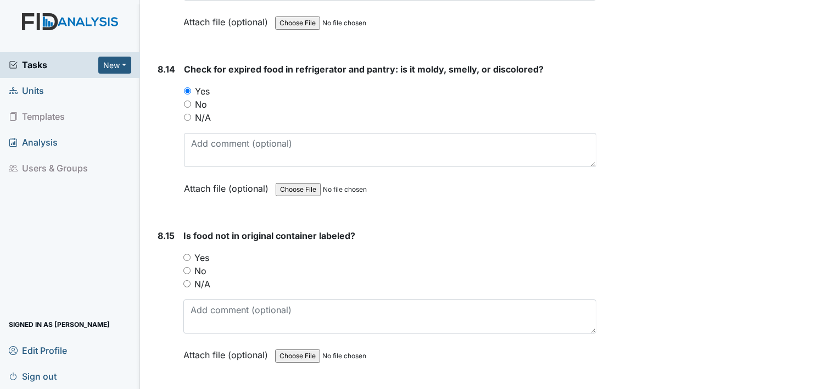
click at [186, 254] on input "Yes" at bounding box center [186, 257] width 7 height 7
radio input "true"
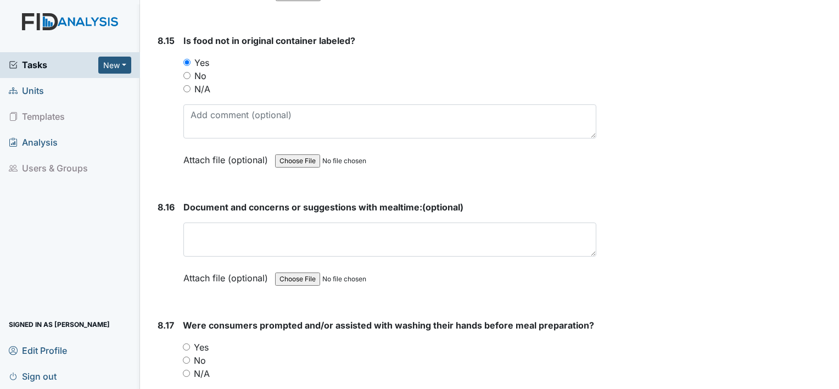
scroll to position [10666, 0]
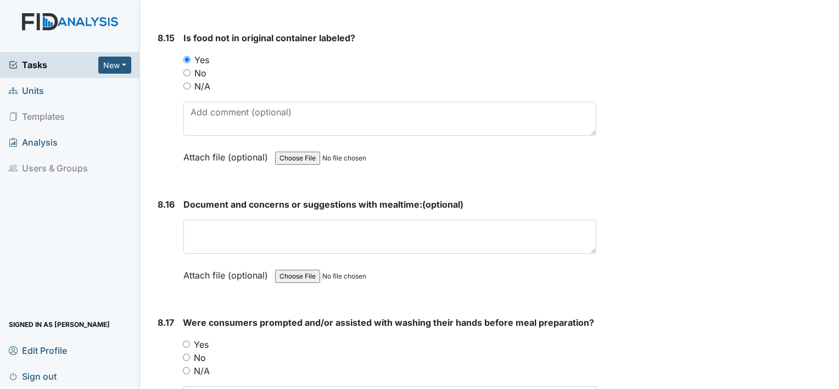
click at [187, 341] on input "Yes" at bounding box center [186, 344] width 7 height 7
radio input "true"
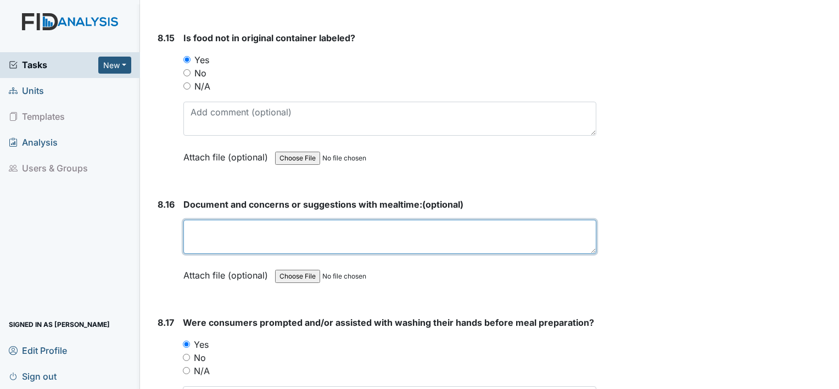
click at [440, 220] on textarea at bounding box center [389, 237] width 413 height 34
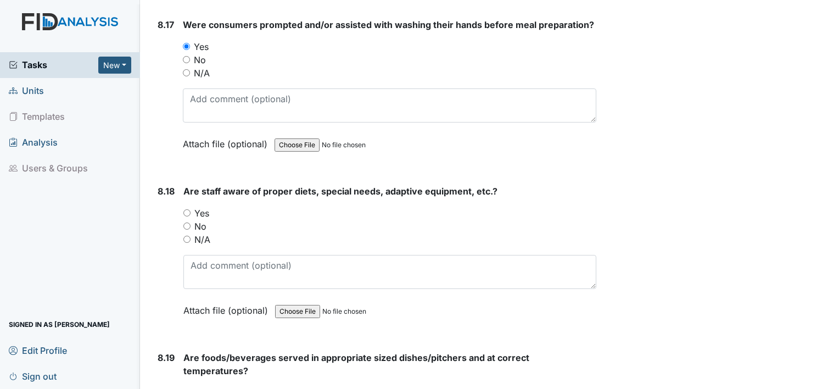
scroll to position [10973, 0]
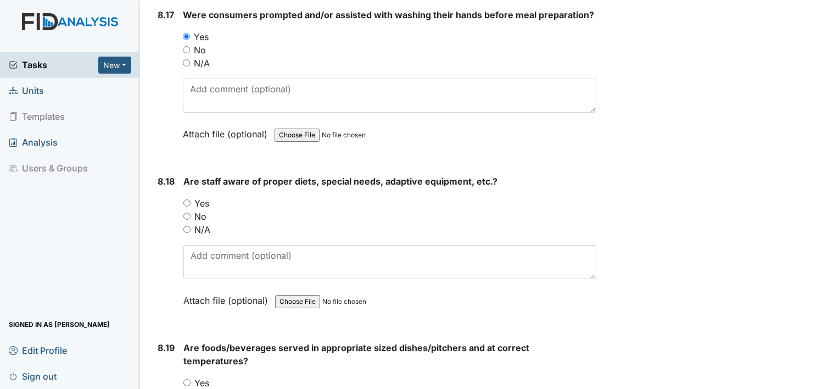
type textarea "none"
click at [189, 199] on input "Yes" at bounding box center [186, 202] width 7 height 7
radio input "true"
click at [187, 379] on input "Yes" at bounding box center [186, 382] width 7 height 7
radio input "true"
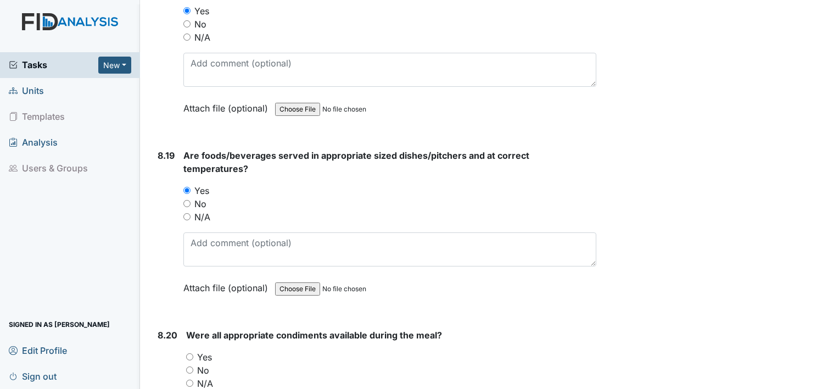
scroll to position [11171, 0]
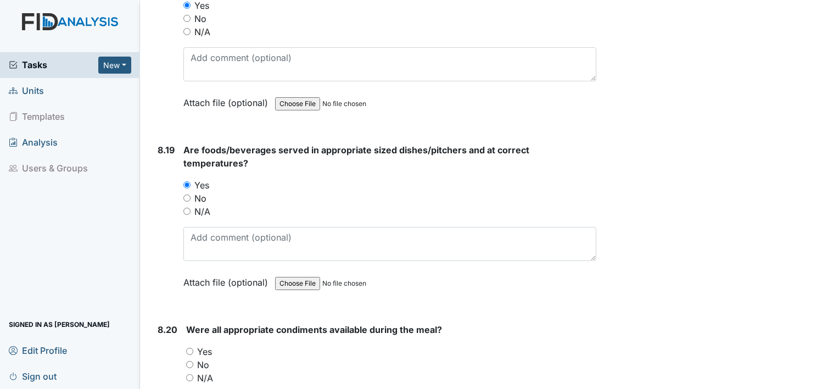
click at [191, 348] on input "Yes" at bounding box center [189, 351] width 7 height 7
radio input "true"
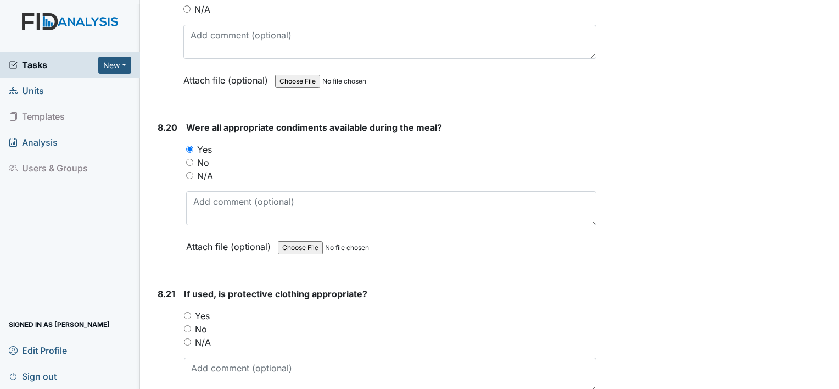
scroll to position [11391, 0]
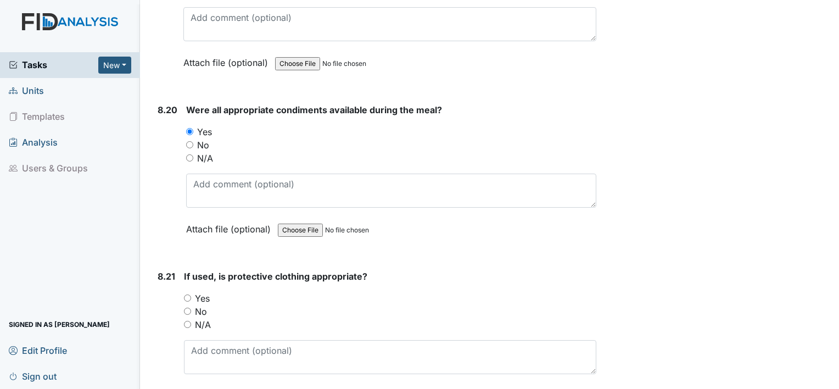
click at [187, 294] on input "Yes" at bounding box center [187, 297] width 7 height 7
radio input "true"
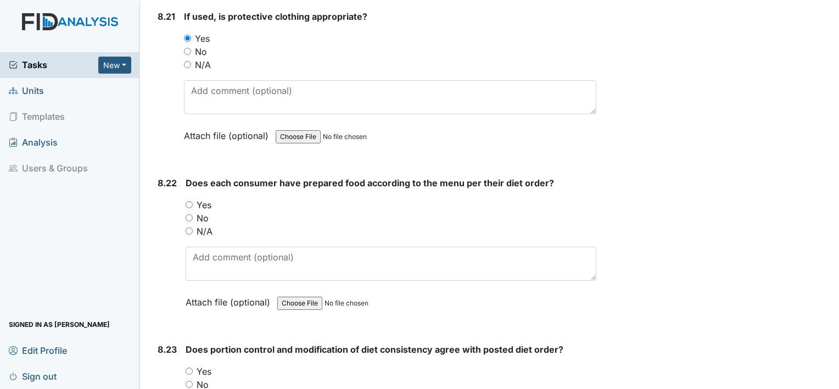
scroll to position [11654, 0]
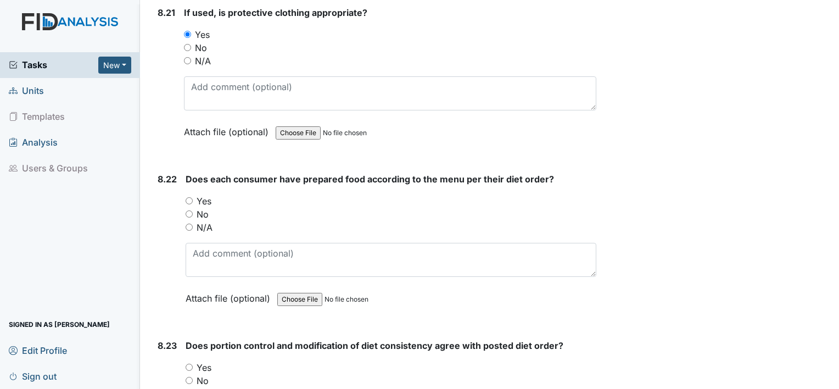
click at [186, 197] on input "Yes" at bounding box center [189, 200] width 7 height 7
radio input "true"
click at [190, 364] on input "Yes" at bounding box center [189, 367] width 7 height 7
radio input "true"
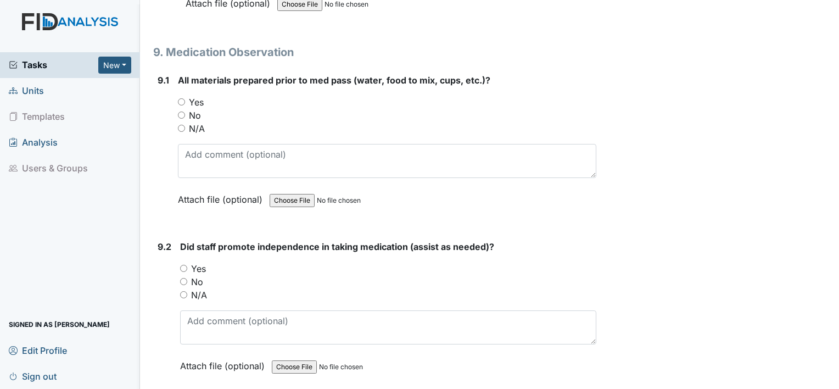
scroll to position [12116, 0]
click at [186, 265] on input "Yes" at bounding box center [183, 268] width 7 height 7
radio input "true"
click at [829, 382] on main "Inspection: Random Inspection for Afternoon ID: #00011204 Open Autosaving... Lo…" at bounding box center [489, 194] width 699 height 389
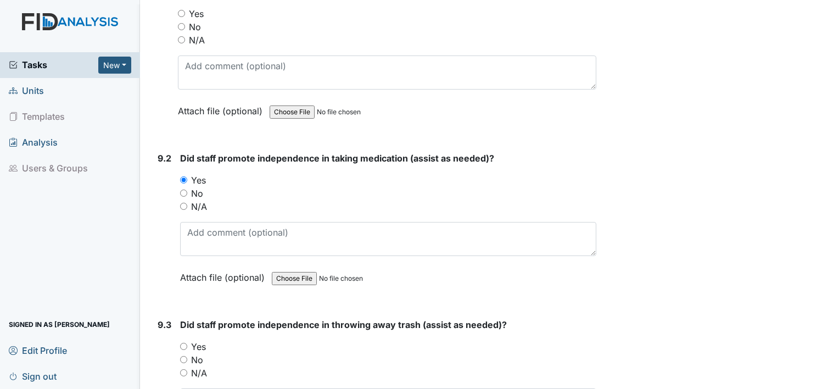
drag, startPoint x: 829, startPoint y: 382, endPoint x: 835, endPoint y: 380, distance: 6.8
click at [835, 380] on main "Inspection: Random Inspection for Afternoon ID: #00011204 Open Autosaving... Lo…" at bounding box center [489, 194] width 699 height 389
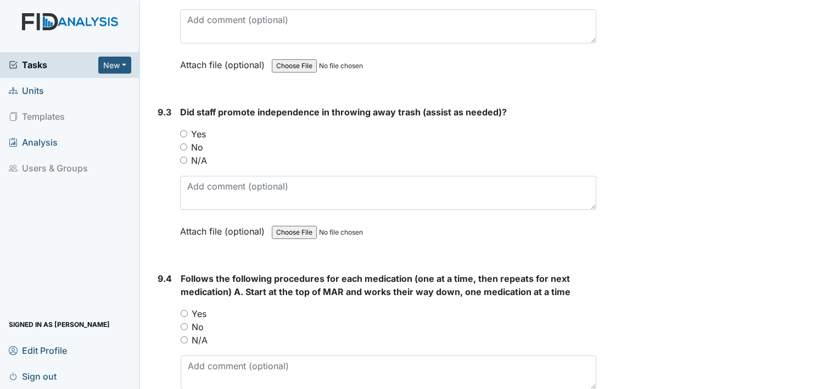
scroll to position [12425, 0]
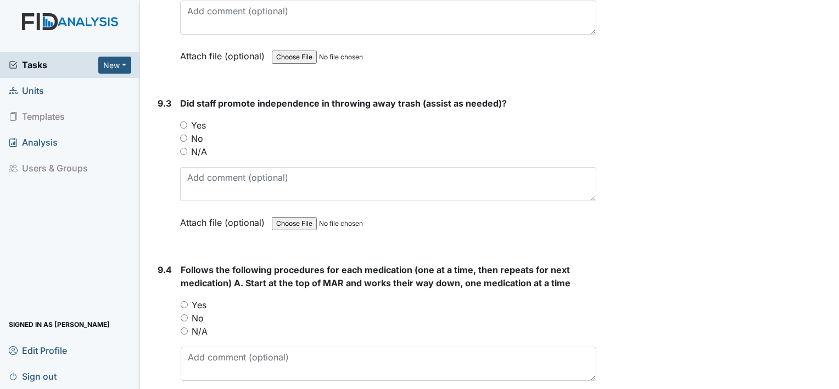
click at [182, 121] on input "Yes" at bounding box center [183, 124] width 7 height 7
radio input "true"
click at [185, 301] on input "Yes" at bounding box center [184, 304] width 7 height 7
radio input "true"
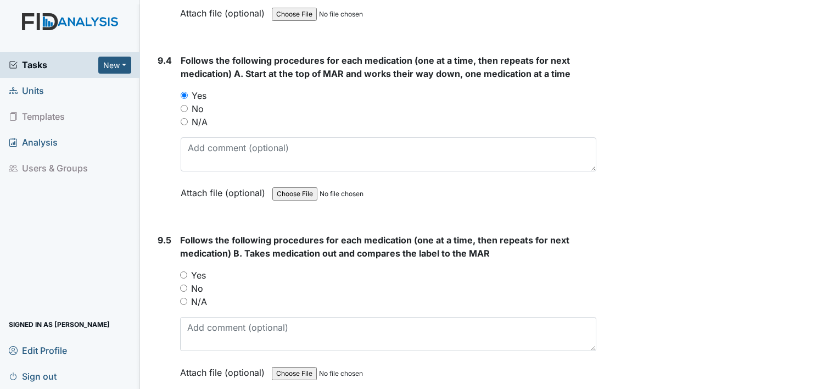
scroll to position [12623, 0]
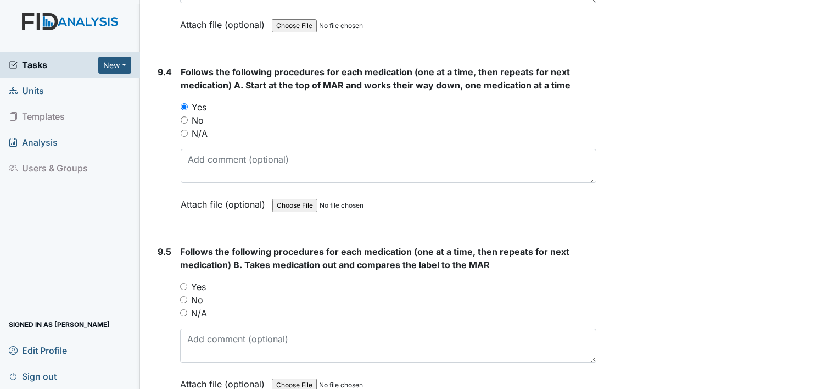
click at [183, 283] on input "Yes" at bounding box center [183, 286] width 7 height 7
radio input "true"
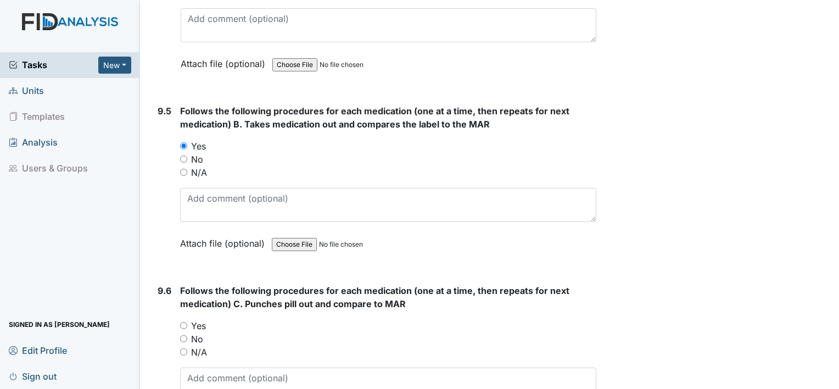
scroll to position [12777, 0]
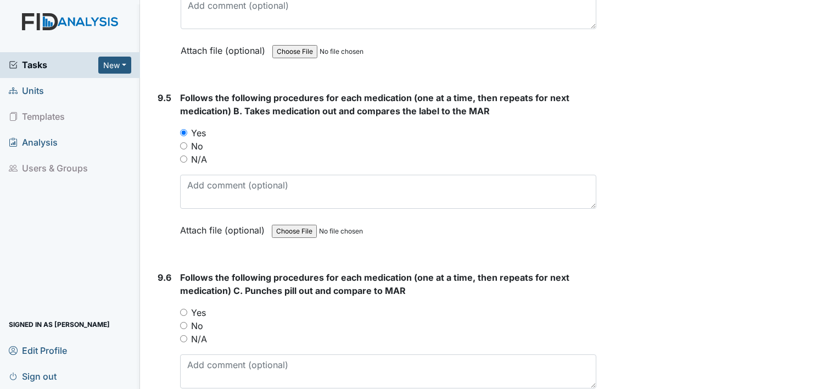
click at [182, 309] on input "Yes" at bounding box center [183, 312] width 7 height 7
radio input "true"
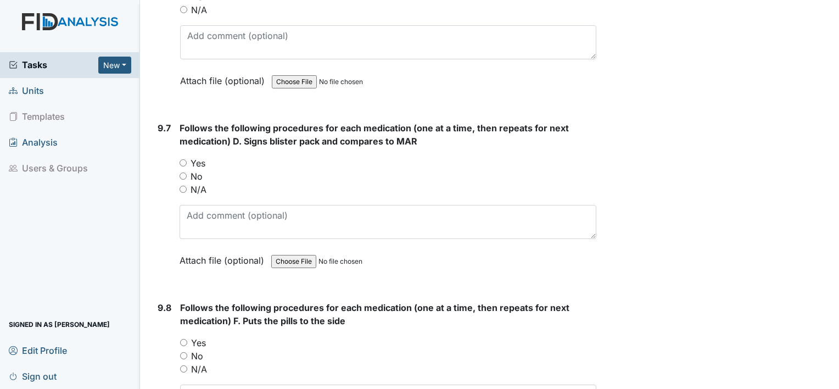
scroll to position [13106, 0]
click at [185, 159] on input "Yes" at bounding box center [183, 162] width 7 height 7
radio input "true"
click at [182, 336] on div "Yes" at bounding box center [388, 342] width 416 height 13
click at [182, 338] on input "Yes" at bounding box center [183, 341] width 7 height 7
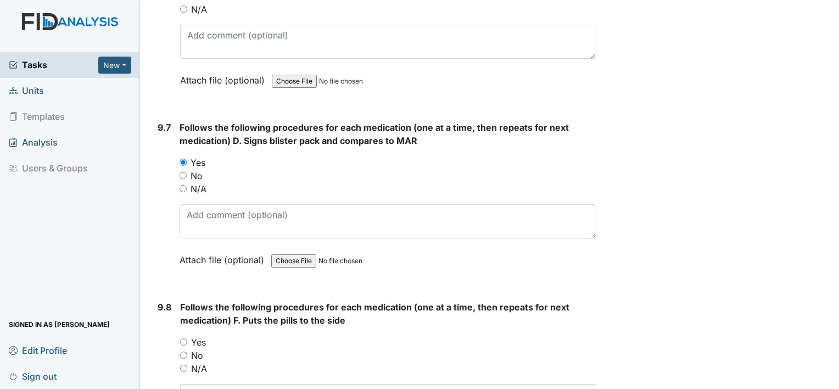
radio input "true"
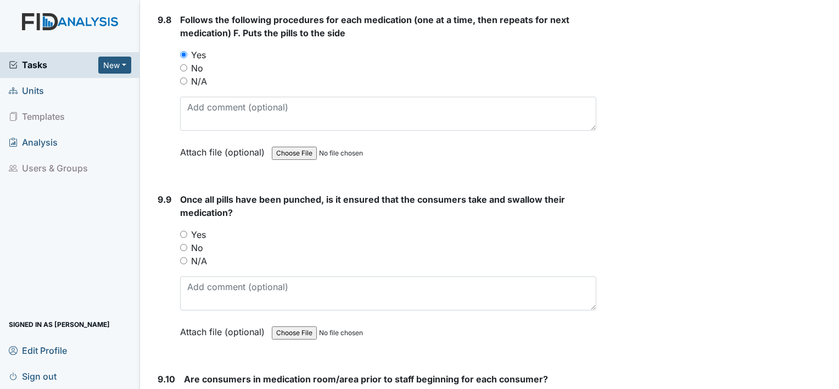
scroll to position [13414, 0]
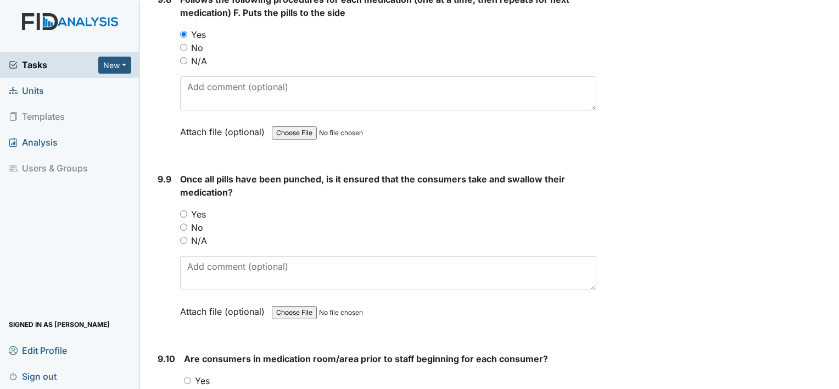
click at [185, 210] on input "Yes" at bounding box center [183, 213] width 7 height 7
radio input "true"
click at [185, 377] on input "Yes" at bounding box center [187, 380] width 7 height 7
radio input "true"
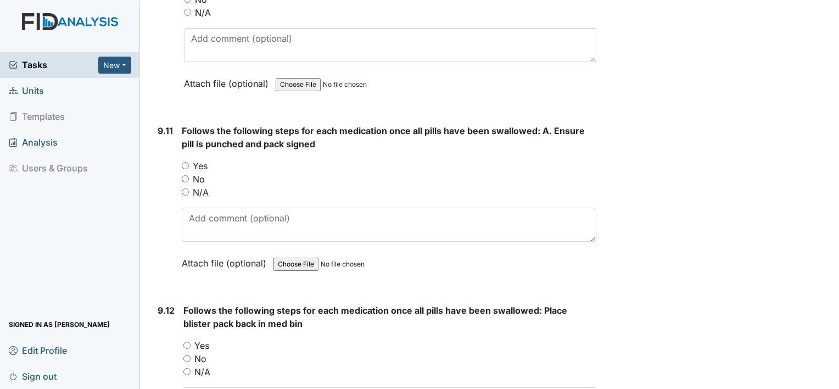
scroll to position [13809, 0]
click at [183, 161] on input "Yes" at bounding box center [185, 164] width 7 height 7
radio input "true"
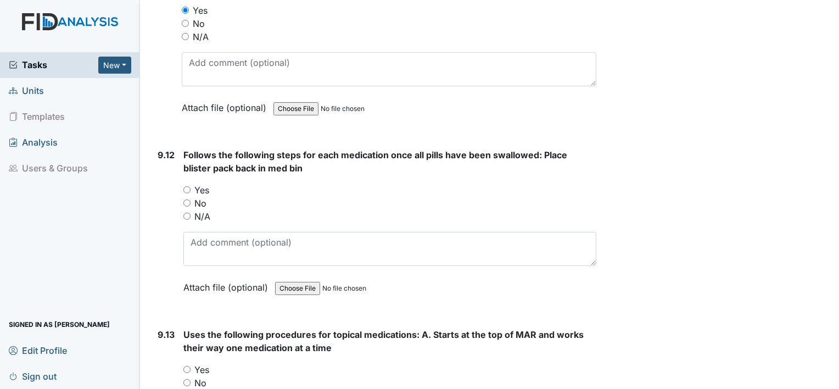
scroll to position [13985, 0]
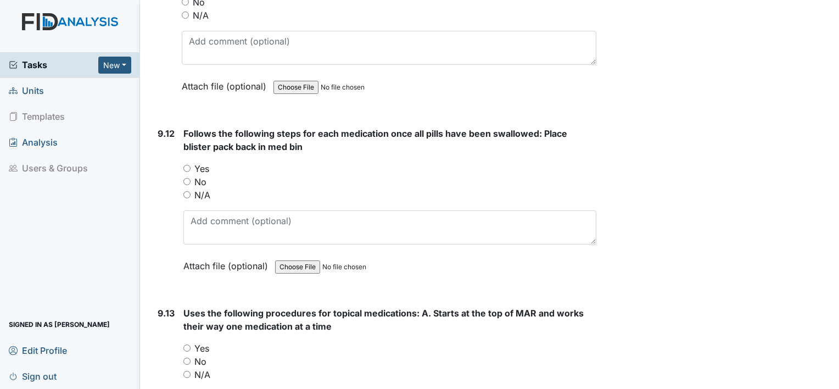
click at [187, 165] on input "Yes" at bounding box center [186, 168] width 7 height 7
radio input "true"
click at [187, 344] on input "Yes" at bounding box center [186, 347] width 7 height 7
radio input "true"
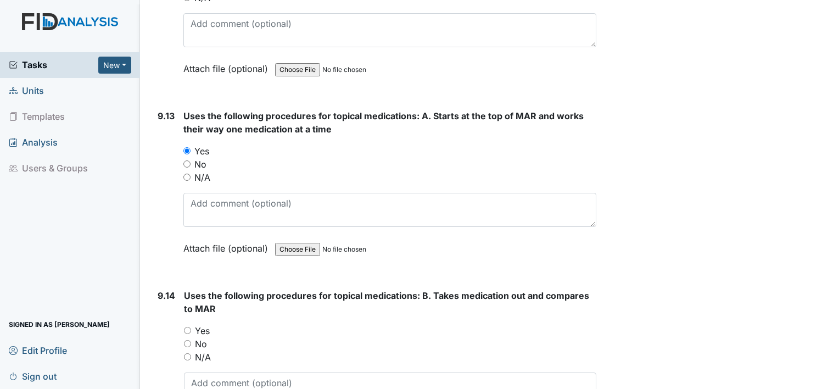
scroll to position [14183, 0]
click at [187, 326] on input "Yes" at bounding box center [187, 329] width 7 height 7
radio input "true"
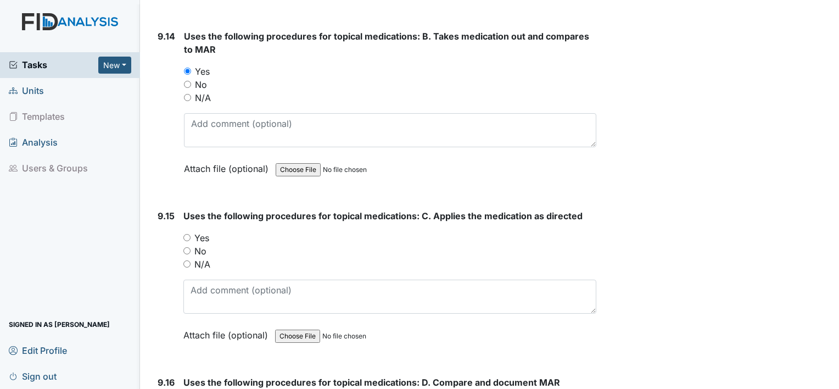
scroll to position [14446, 0]
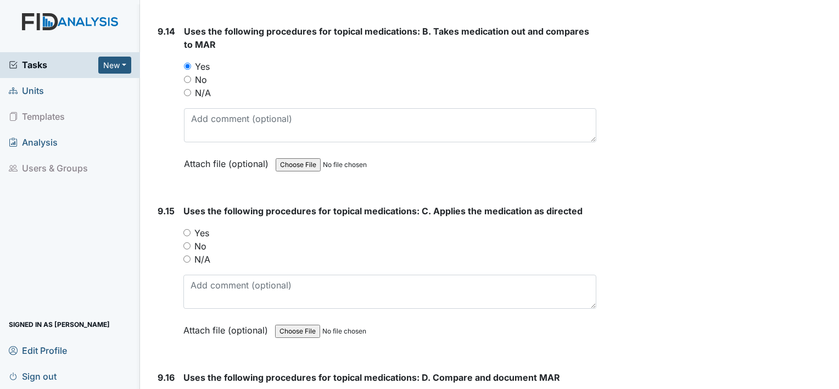
click at [186, 229] on input "Yes" at bounding box center [186, 232] width 7 height 7
radio input "true"
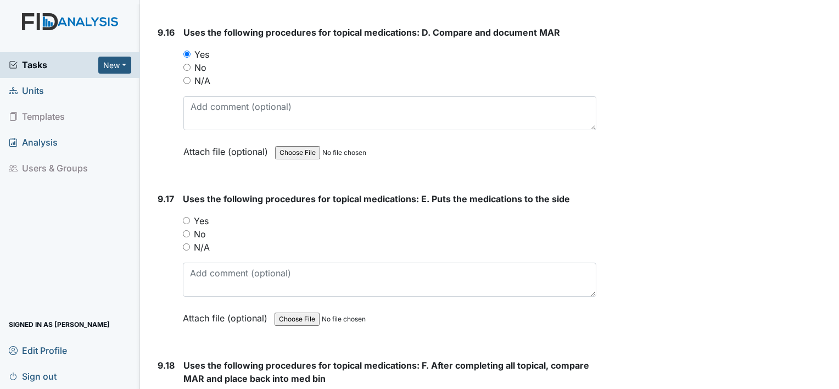
scroll to position [14798, 0]
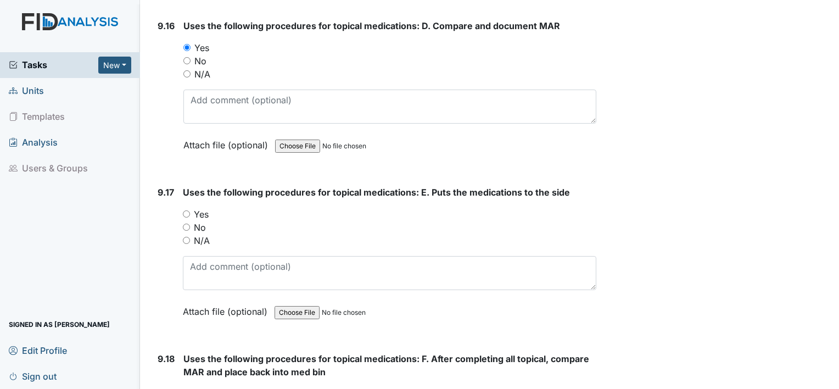
click at [187, 210] on input "Yes" at bounding box center [186, 213] width 7 height 7
radio input "true"
click at [188, 388] on input "Yes" at bounding box center [186, 393] width 7 height 7
radio input "true"
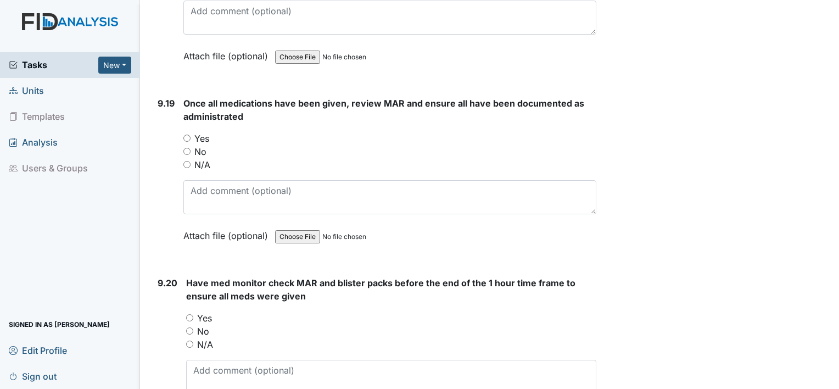
scroll to position [15237, 0]
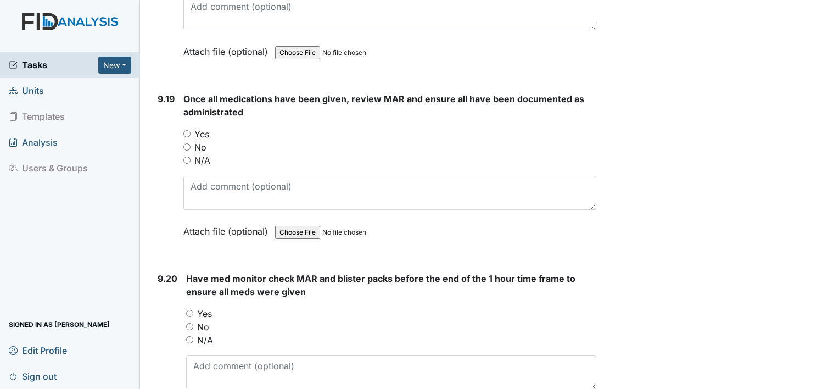
click at [187, 130] on input "Yes" at bounding box center [186, 133] width 7 height 7
radio input "true"
click at [189, 310] on input "Yes" at bounding box center [189, 313] width 7 height 7
radio input "true"
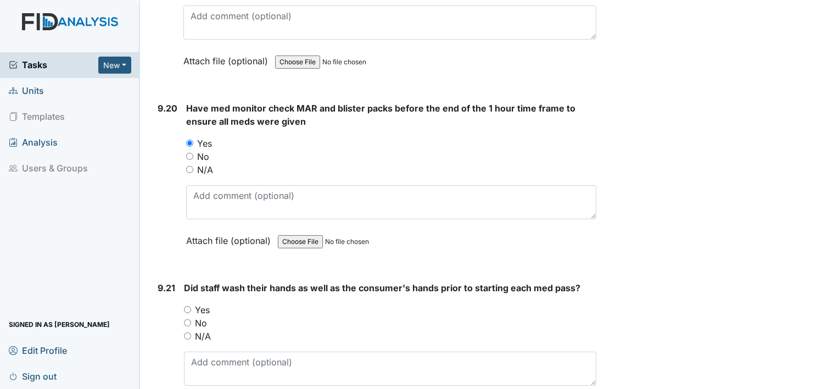
scroll to position [15413, 0]
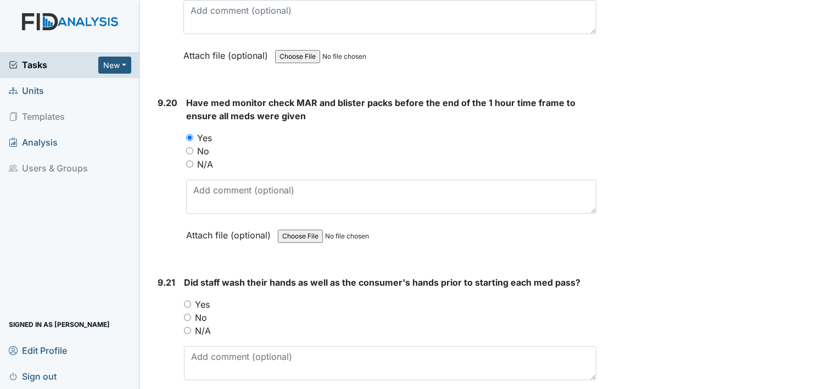
click at [187, 300] on input "Yes" at bounding box center [187, 303] width 7 height 7
radio input "true"
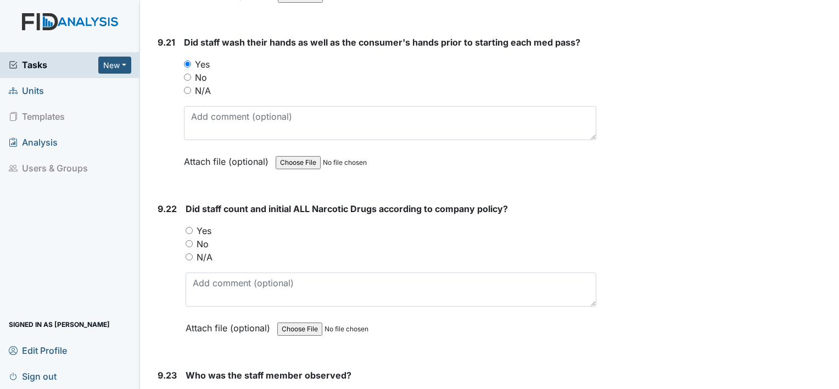
scroll to position [15677, 0]
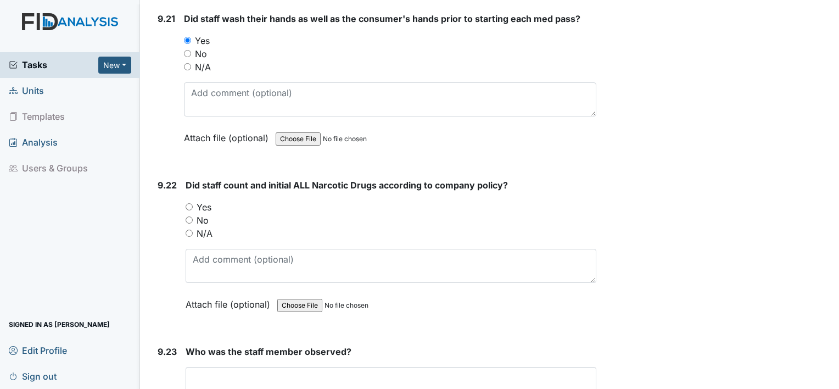
click at [188, 203] on input "Yes" at bounding box center [189, 206] width 7 height 7
radio input "true"
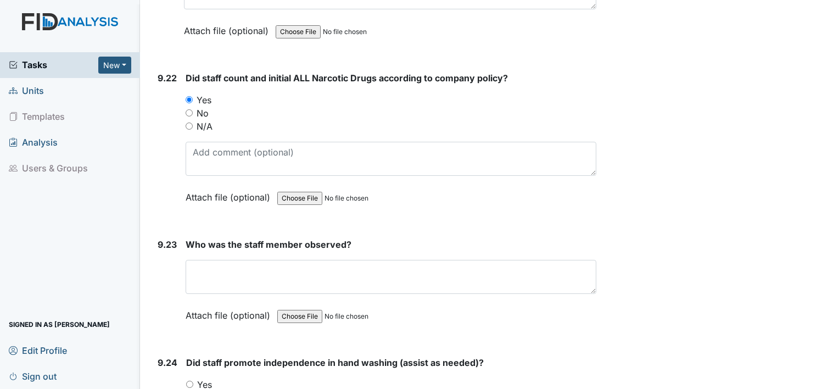
scroll to position [15787, 0]
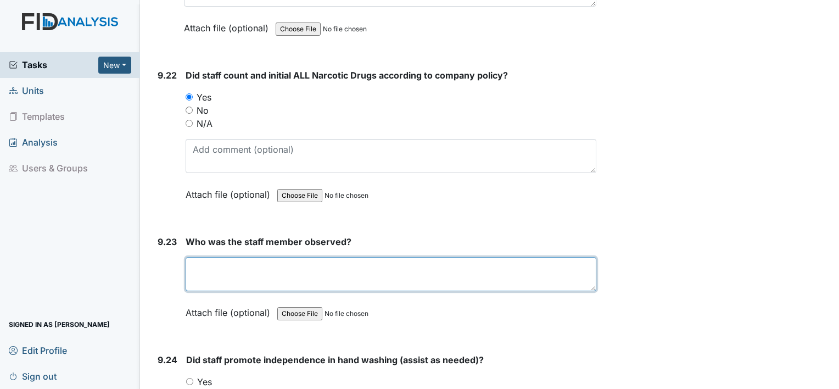
click at [454, 257] on textarea at bounding box center [391, 274] width 411 height 34
type textarea "[PERSON_NAME]"
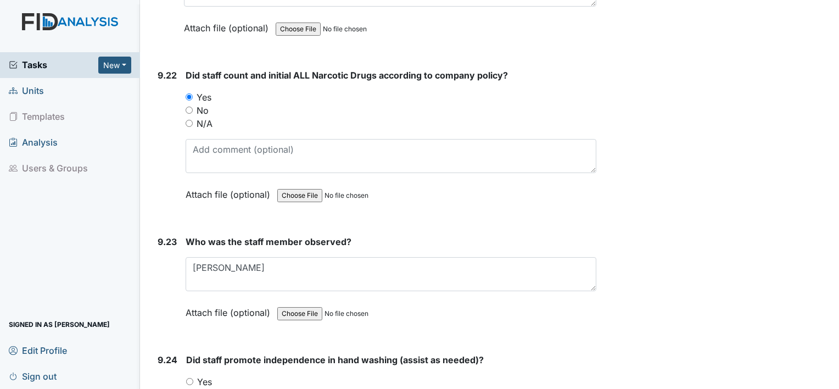
click at [200, 375] on label "Yes" at bounding box center [204, 381] width 15 height 13
click at [193, 378] on input "Yes" at bounding box center [189, 381] width 7 height 7
radio input "true"
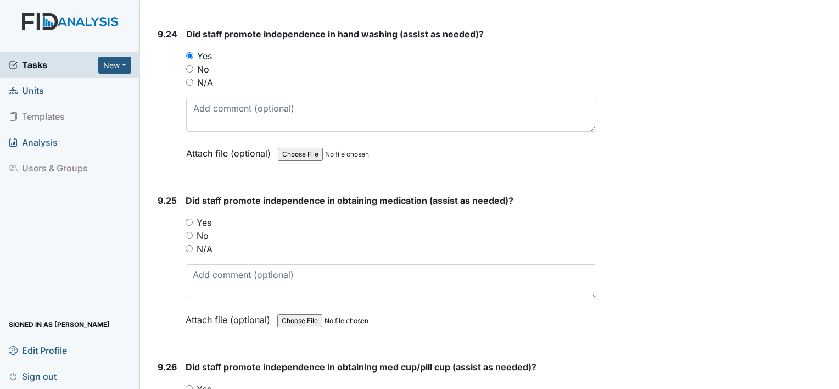
scroll to position [16116, 0]
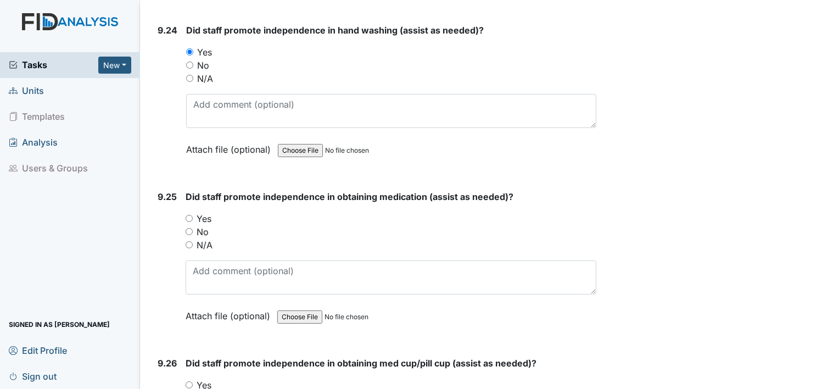
click at [187, 215] on input "Yes" at bounding box center [189, 218] width 7 height 7
radio input "true"
click at [188, 381] on input "Yes" at bounding box center [189, 384] width 7 height 7
radio input "true"
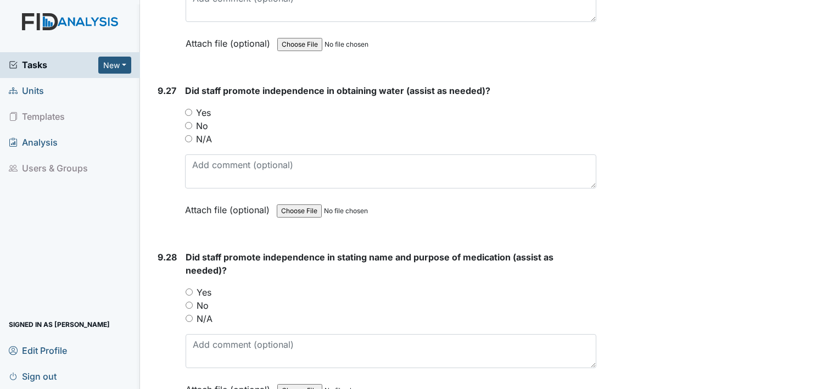
scroll to position [16555, 0]
click at [189, 108] on input "Yes" at bounding box center [188, 111] width 7 height 7
radio input "true"
click at [189, 288] on input "Yes" at bounding box center [189, 291] width 7 height 7
radio input "true"
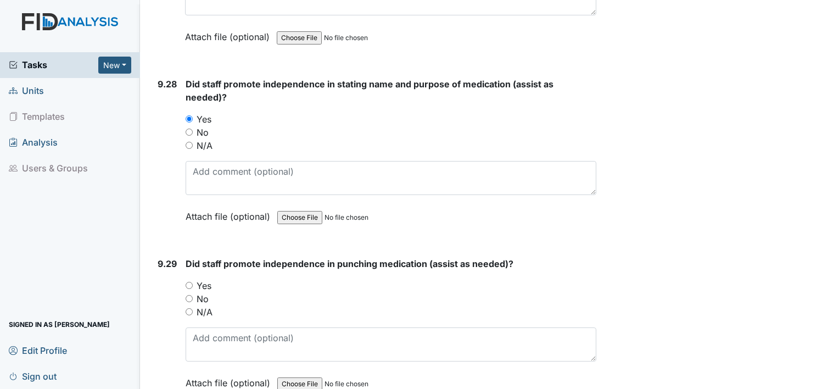
scroll to position [16731, 0]
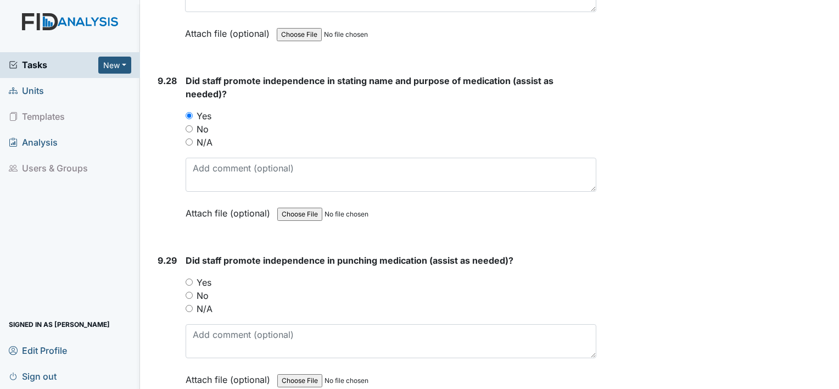
click at [187, 278] on input "Yes" at bounding box center [189, 281] width 7 height 7
radio input "true"
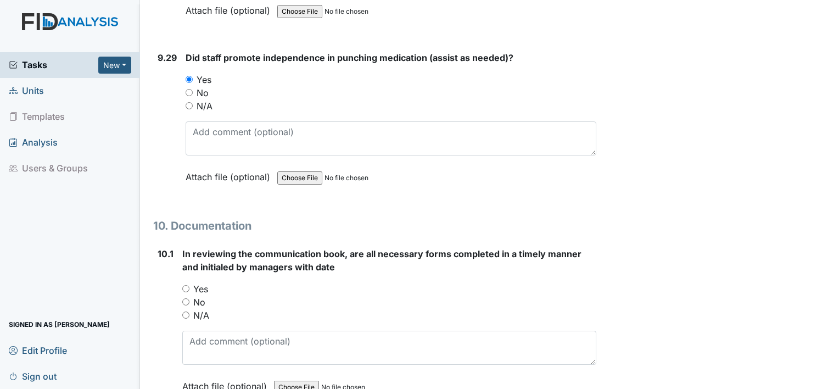
scroll to position [16951, 0]
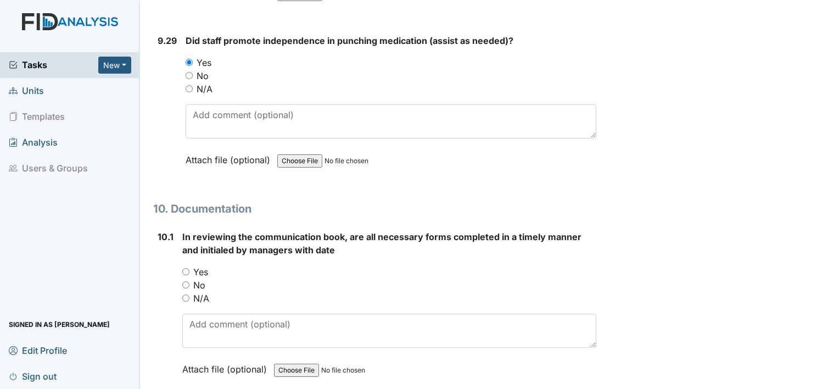
click at [185, 268] on input "Yes" at bounding box center [185, 271] width 7 height 7
radio input "true"
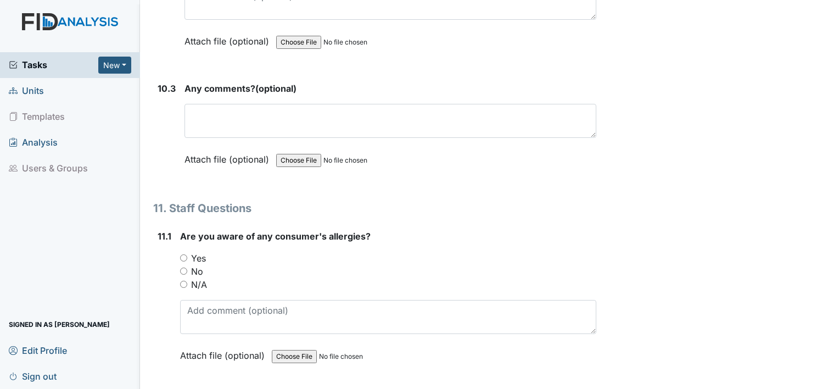
scroll to position [17500, 0]
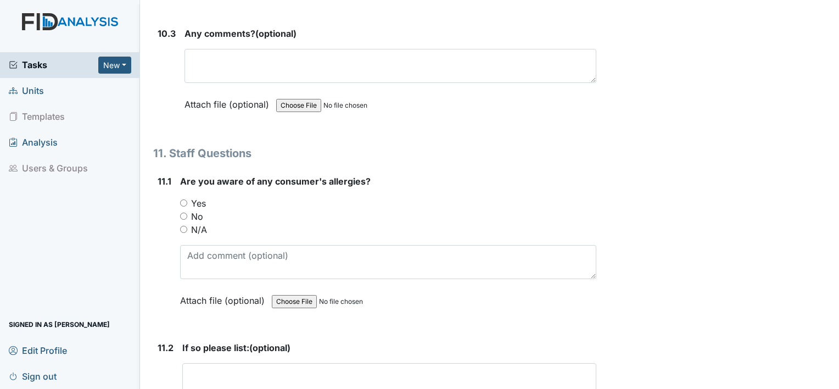
click at [182, 199] on input "Yes" at bounding box center [183, 202] width 7 height 7
radio input "true"
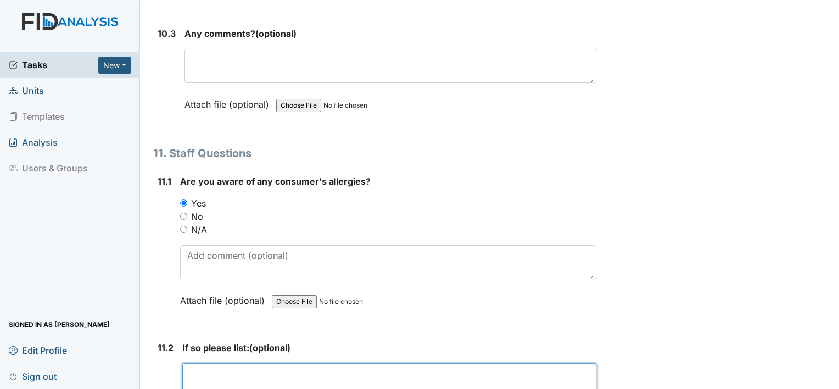
click at [229, 363] on textarea at bounding box center [389, 380] width 414 height 34
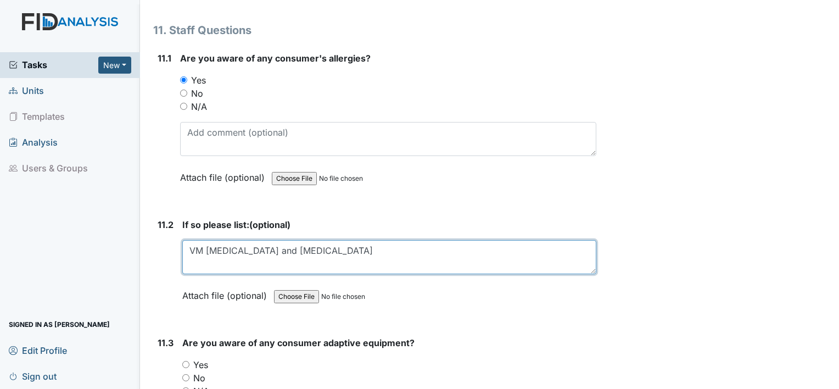
scroll to position [17632, 0]
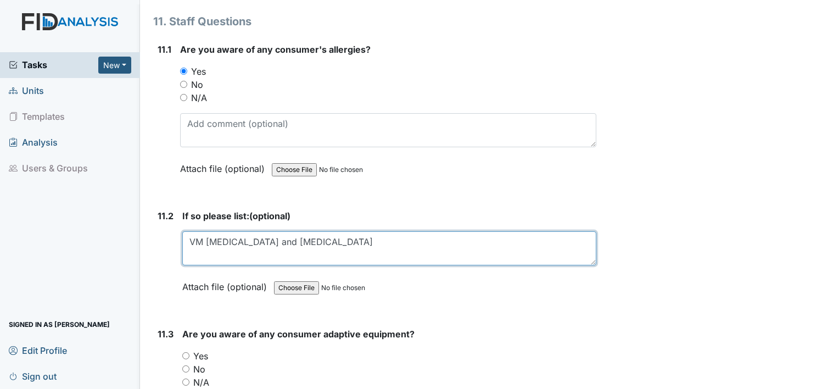
type textarea "VM [MEDICAL_DATA] and [MEDICAL_DATA]"
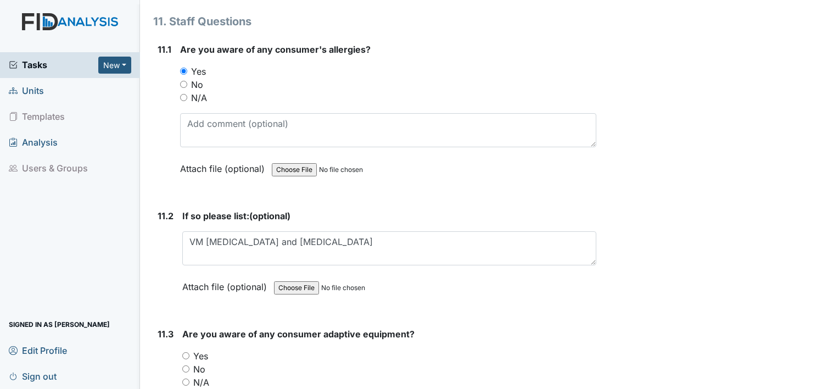
click at [185, 352] on input "Yes" at bounding box center [185, 355] width 7 height 7
radio input "true"
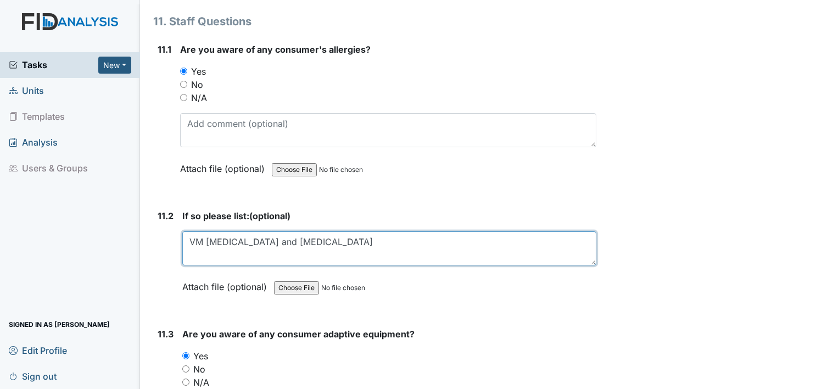
click at [447, 231] on textarea "VM [MEDICAL_DATA] and [MEDICAL_DATA]" at bounding box center [389, 248] width 414 height 34
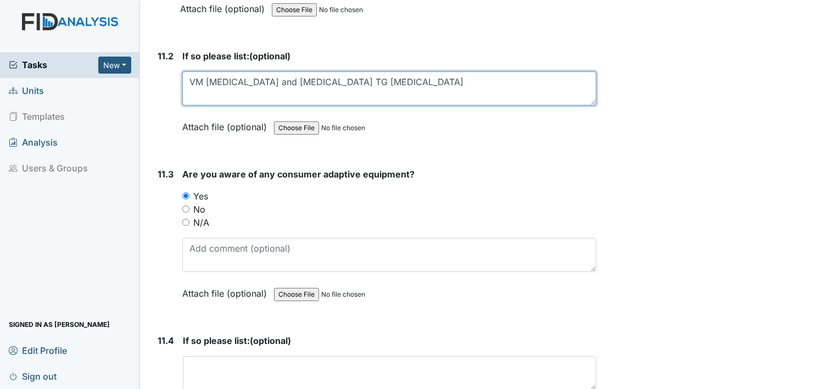
scroll to position [17808, 0]
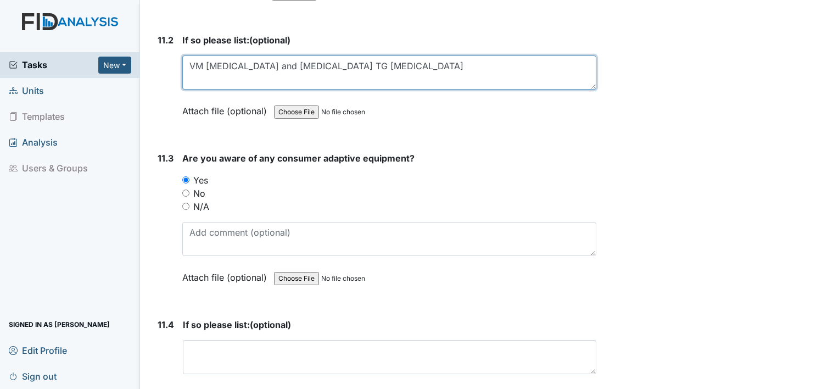
type textarea "VM [MEDICAL_DATA] and [MEDICAL_DATA] TG [MEDICAL_DATA]"
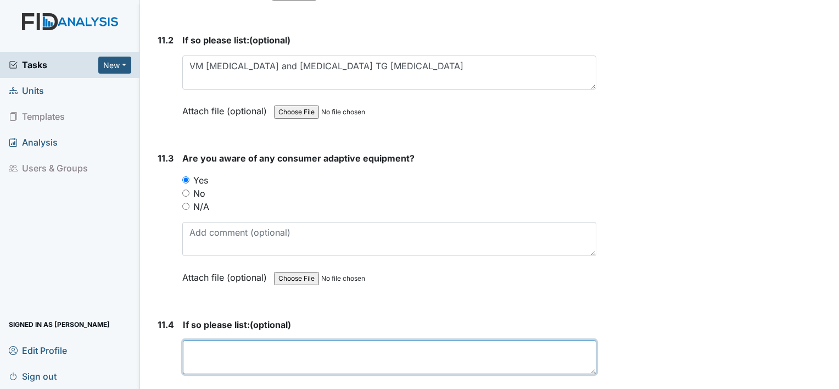
click at [481, 340] on textarea at bounding box center [390, 357] width 414 height 34
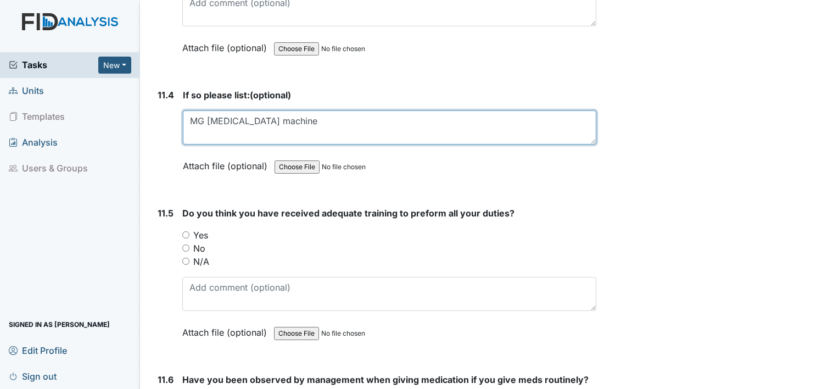
scroll to position [18049, 0]
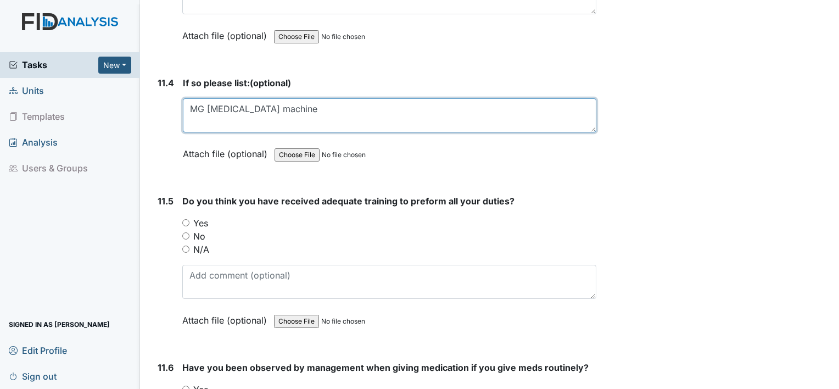
type textarea "MG [MEDICAL_DATA] machine"
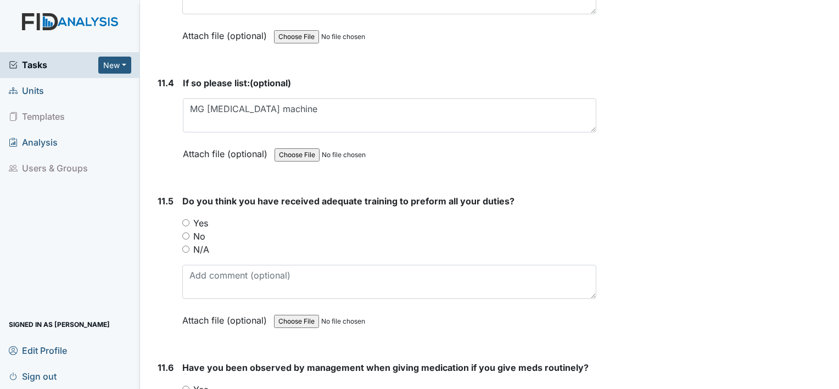
click at [188, 219] on input "Yes" at bounding box center [185, 222] width 7 height 7
radio input "true"
click at [185, 386] on input "Yes" at bounding box center [185, 389] width 7 height 7
radio input "true"
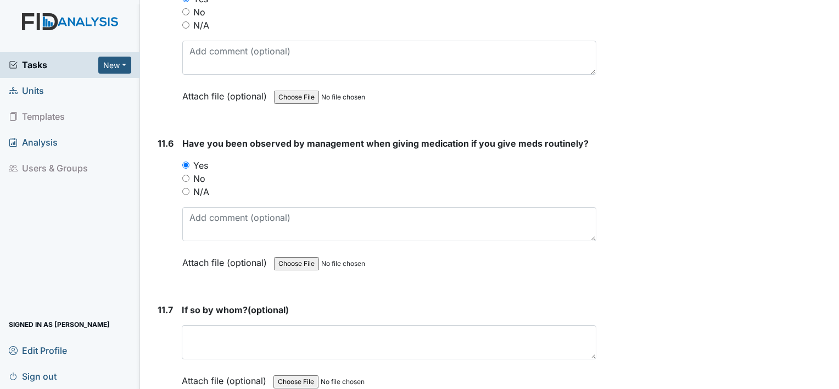
scroll to position [18291, 0]
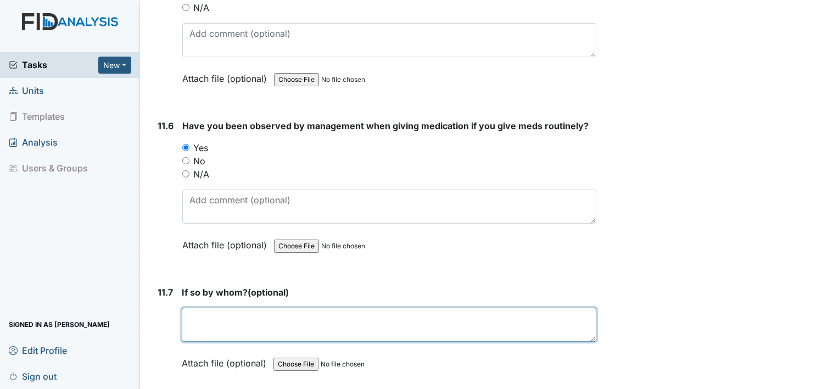
click at [511, 308] on textarea at bounding box center [389, 325] width 415 height 34
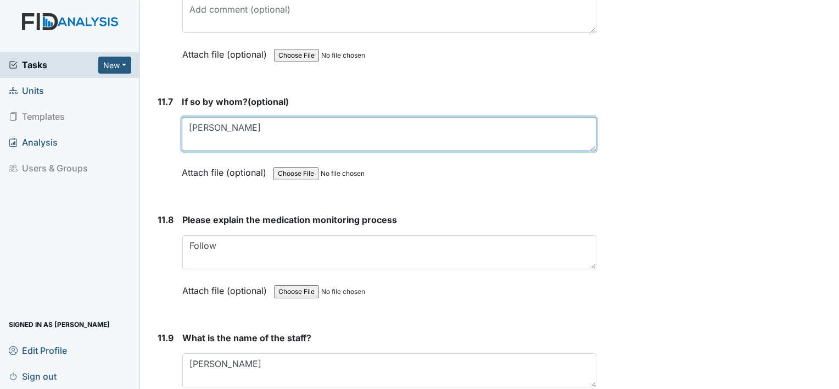
scroll to position [18489, 0]
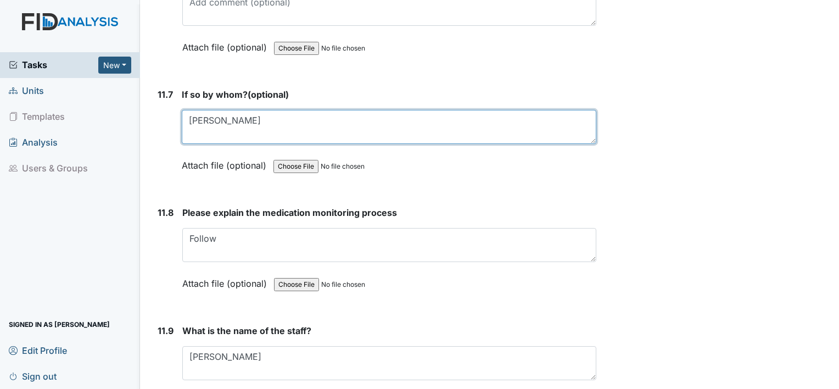
type textarea "[PERSON_NAME]"
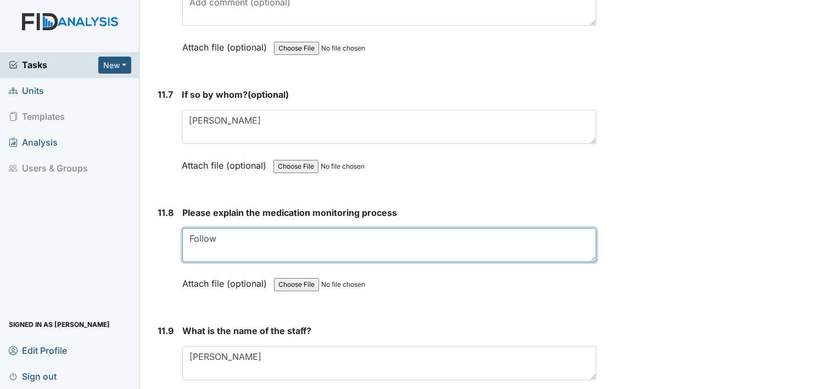
click at [311, 228] on textarea "Follow" at bounding box center [389, 245] width 414 height 34
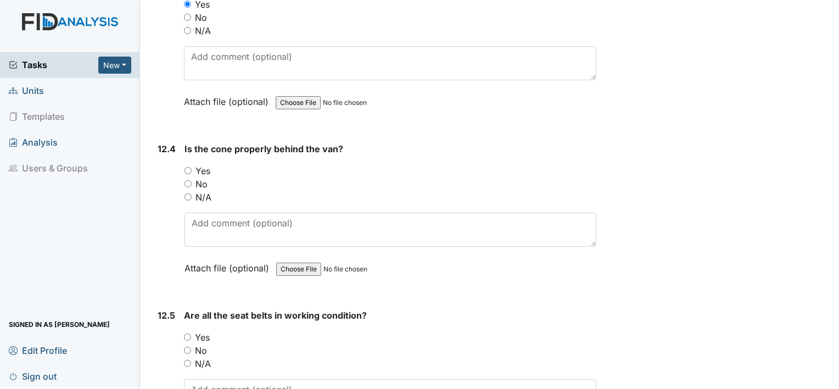
scroll to position [19354, 0]
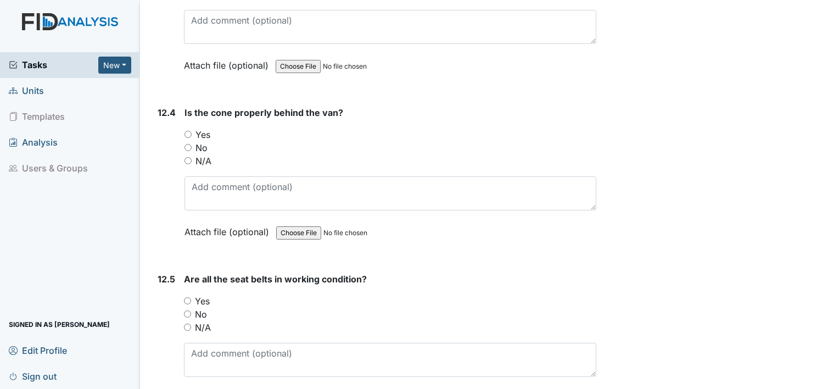
type textarea "Follow the 6 rights of medication"
click at [188, 131] on input "Yes" at bounding box center [188, 134] width 7 height 7
radio input "true"
click at [187, 297] on input "Yes" at bounding box center [187, 300] width 7 height 7
radio input "true"
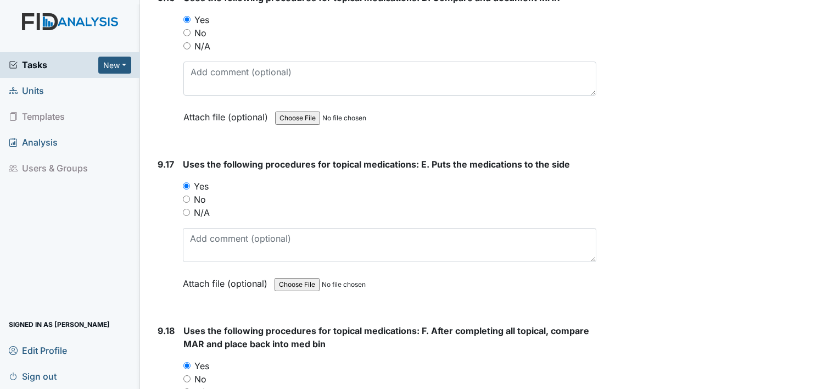
scroll to position [14760, 0]
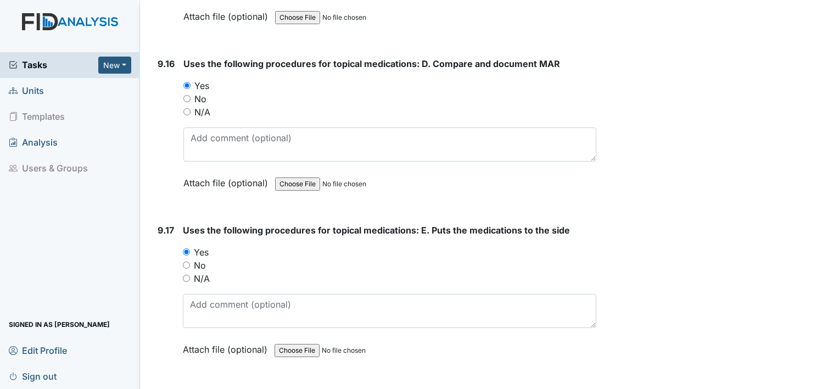
click at [830, 2] on main "Inspection: Random Inspection for Afternoon ID: #00011204 Open Autosaving... Lo…" at bounding box center [489, 194] width 699 height 389
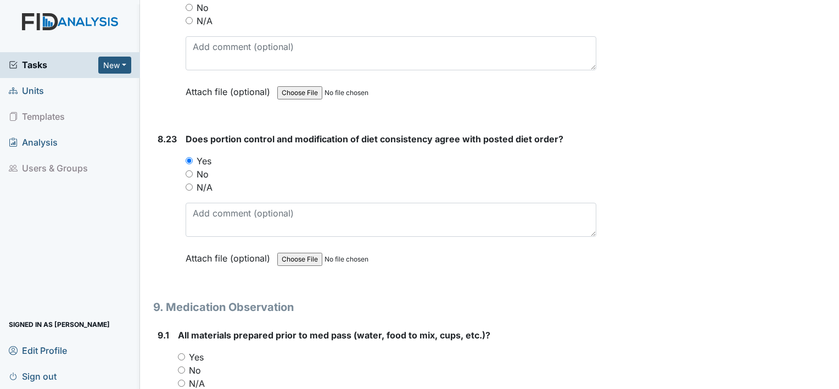
scroll to position [11883, 0]
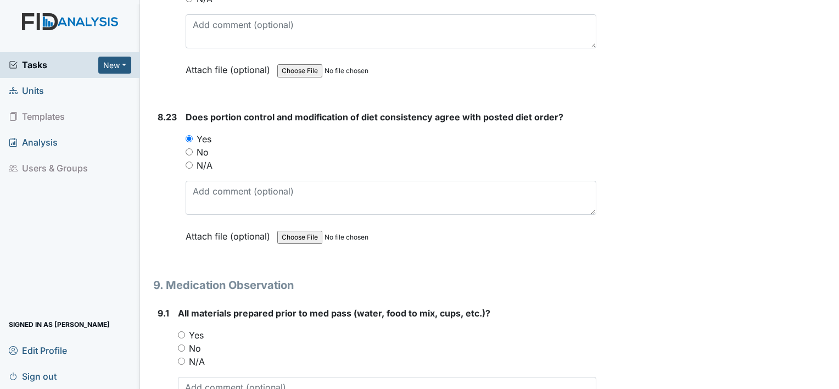
click at [176, 306] on div "9.1 All materials prepared prior to med pass (water, food to mix, cups, etc.)? …" at bounding box center [374, 380] width 443 height 149
click at [180, 331] on input "Yes" at bounding box center [181, 334] width 7 height 7
radio input "true"
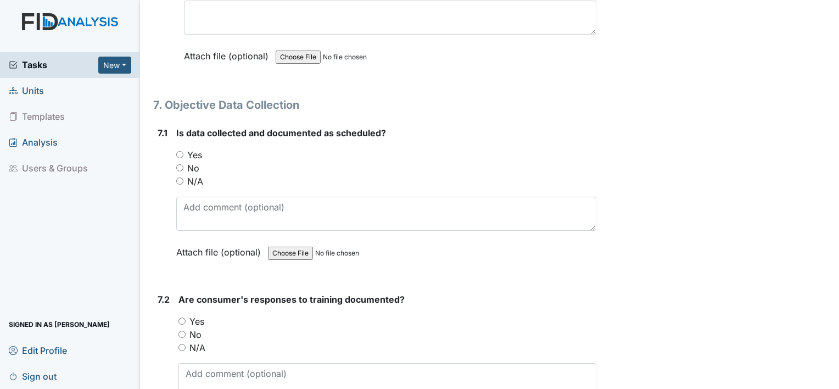
scroll to position [7787, 0]
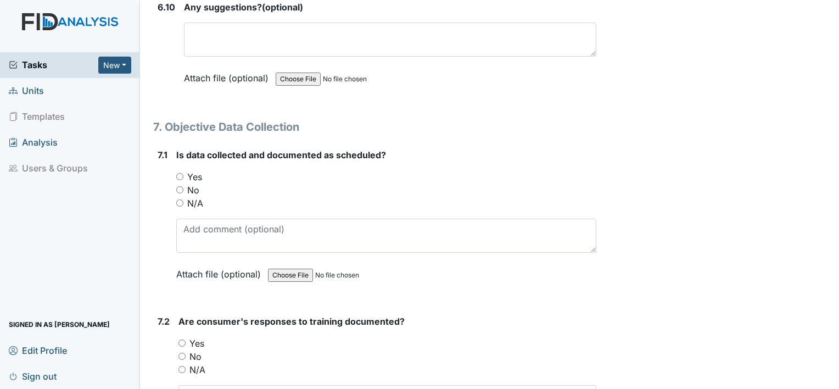
click at [178, 173] on input "Yes" at bounding box center [179, 176] width 7 height 7
radio input "true"
click at [180, 339] on input "Yes" at bounding box center [181, 342] width 7 height 7
radio input "true"
click at [185, 366] on input "N/A" at bounding box center [181, 369] width 7 height 7
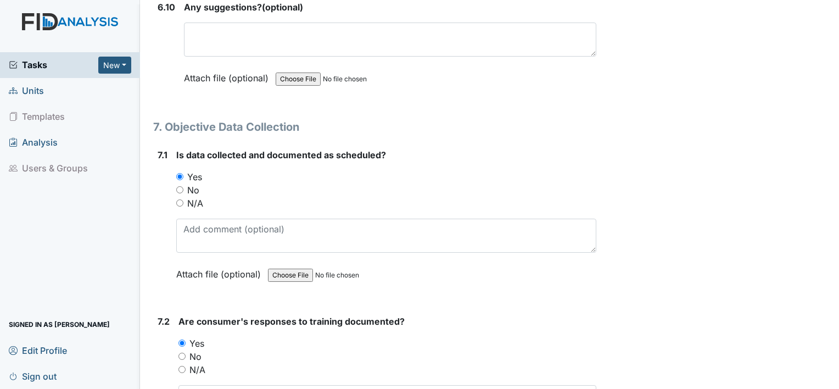
radio input "true"
click at [178, 199] on input "N/A" at bounding box center [179, 202] width 7 height 7
radio input "true"
click at [829, 382] on main "Inspection: Random Inspection for Afternoon ID: #00011204 Open Autosaving... Lo…" at bounding box center [489, 194] width 699 height 389
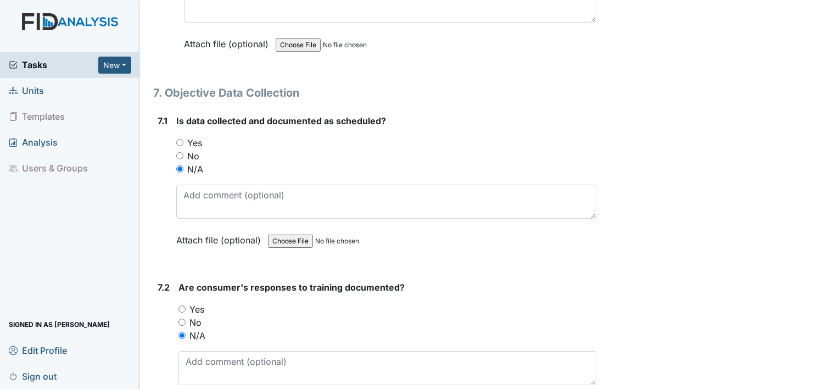
click at [829, 382] on main "Inspection: Random Inspection for Afternoon ID: #00011204 Open Autosaving... Lo…" at bounding box center [489, 194] width 699 height 389
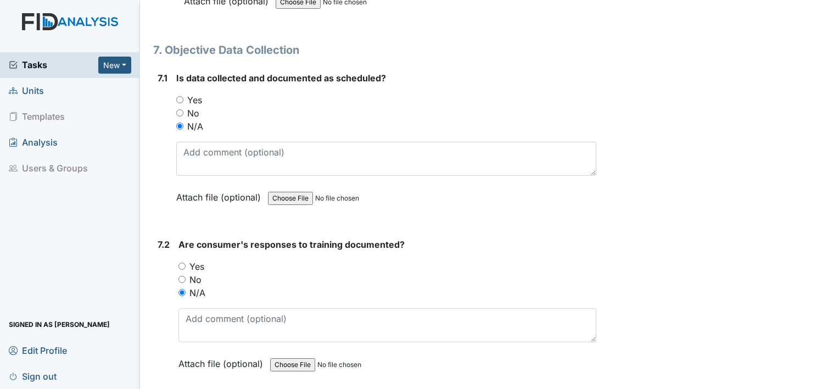
click at [829, 382] on main "Inspection: Random Inspection for Afternoon ID: #00011204 Open Autosaving... Lo…" at bounding box center [489, 194] width 699 height 389
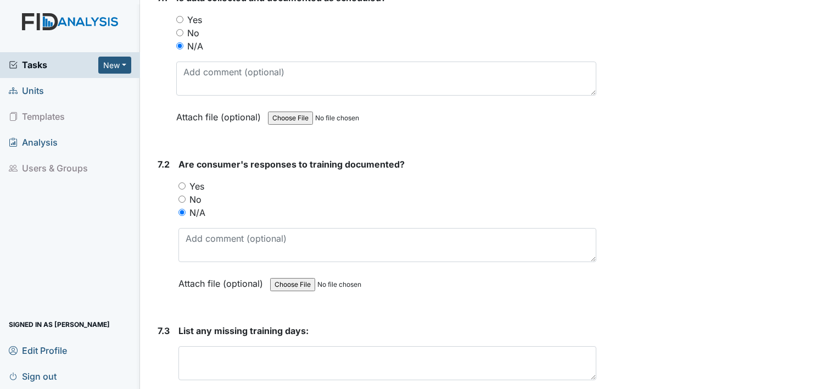
click at [829, 382] on main "Inspection: Random Inspection for Afternoon ID: #00011204 Open Autosaving... Lo…" at bounding box center [489, 194] width 699 height 389
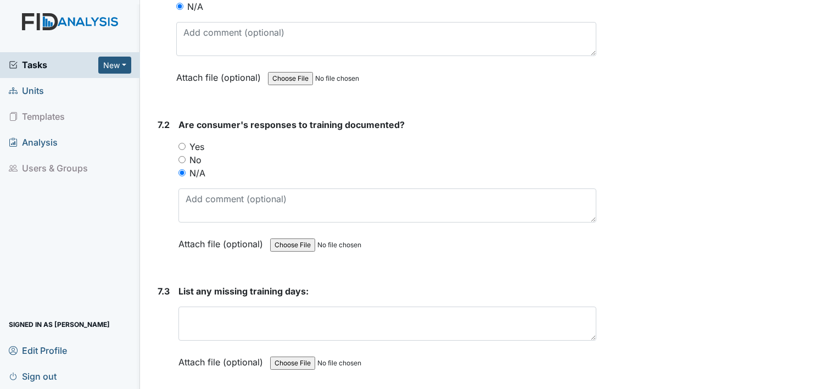
click at [829, 382] on main "Inspection: Random Inspection for Afternoon ID: #00011204 Open Autosaving... Lo…" at bounding box center [489, 194] width 699 height 389
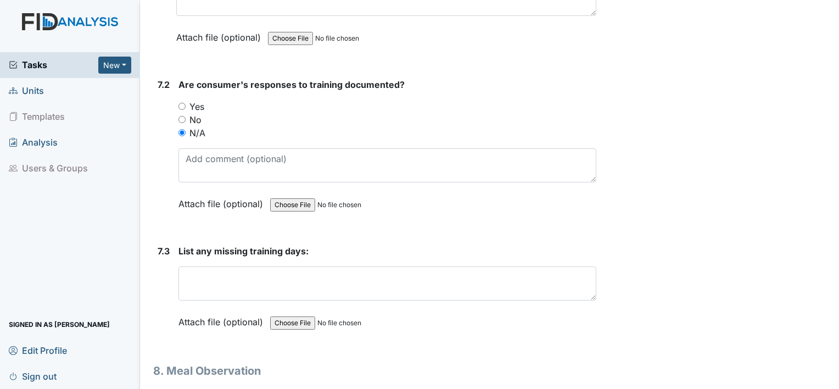
click at [829, 382] on main "Inspection: Random Inspection for Afternoon ID: #00011204 Open Autosaving... Lo…" at bounding box center [489, 194] width 699 height 389
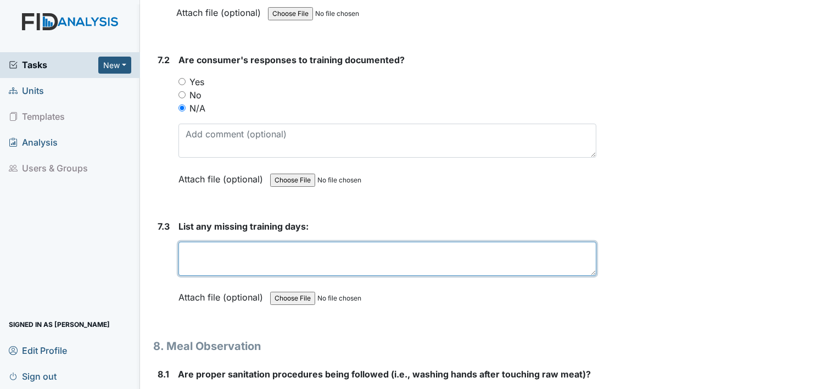
click at [488, 242] on textarea at bounding box center [387, 259] width 418 height 34
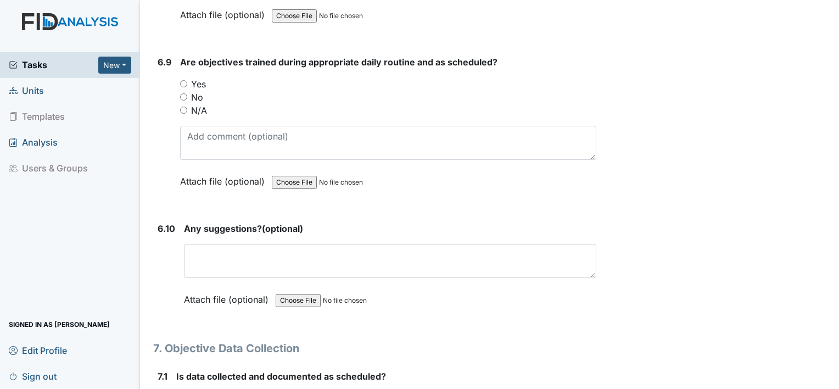
scroll to position [7496, 0]
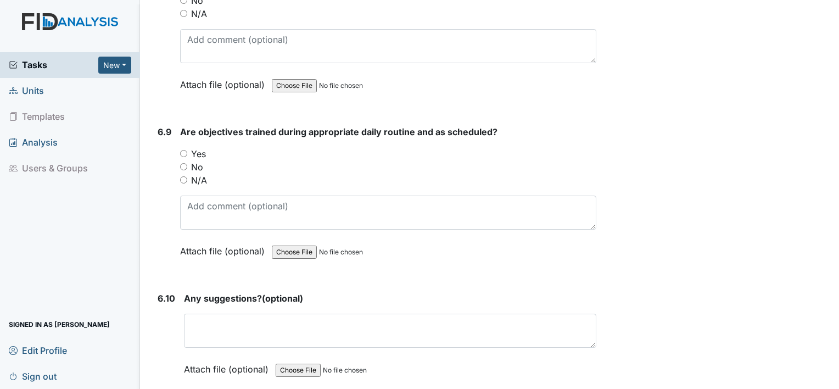
type textarea "n/a"
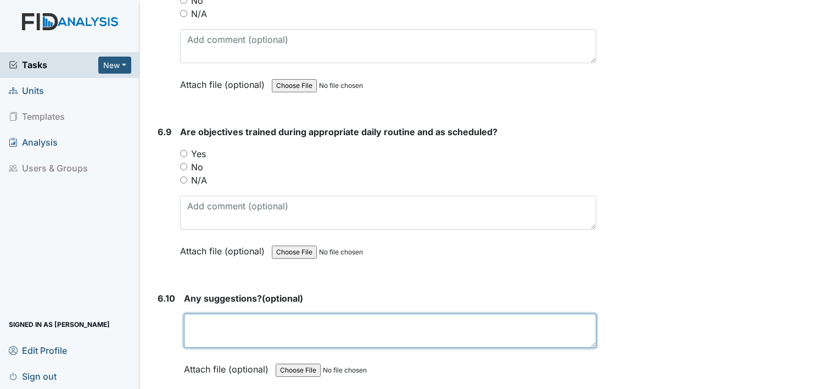
click at [473, 314] on textarea at bounding box center [390, 331] width 412 height 34
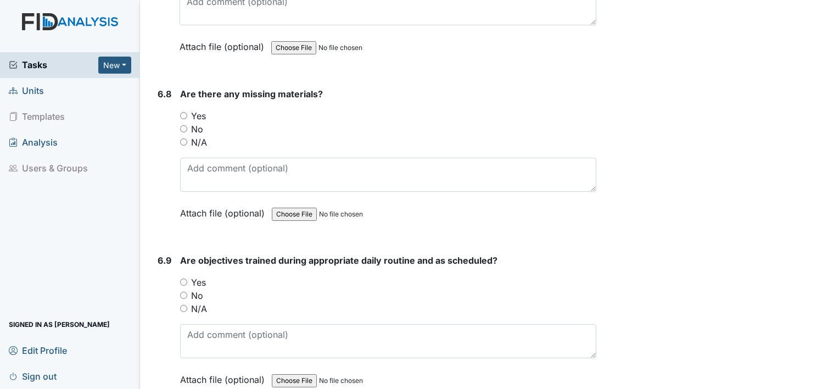
scroll to position [7364, 0]
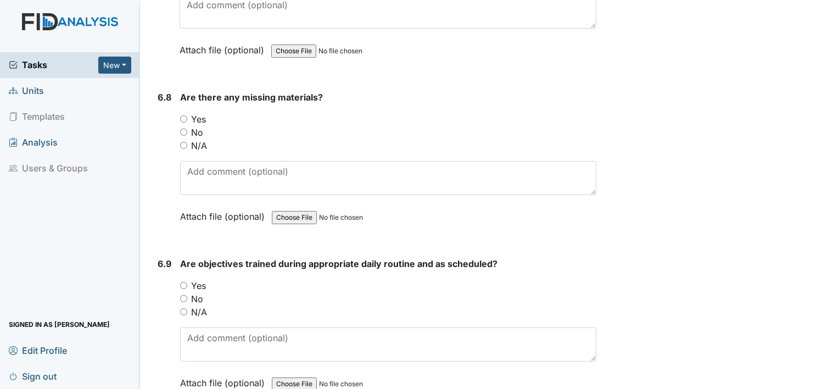
type textarea "n/a"
click at [182, 142] on input "N/A" at bounding box center [183, 145] width 7 height 7
radio input "true"
click at [185, 308] on input "N/A" at bounding box center [183, 311] width 7 height 7
radio input "true"
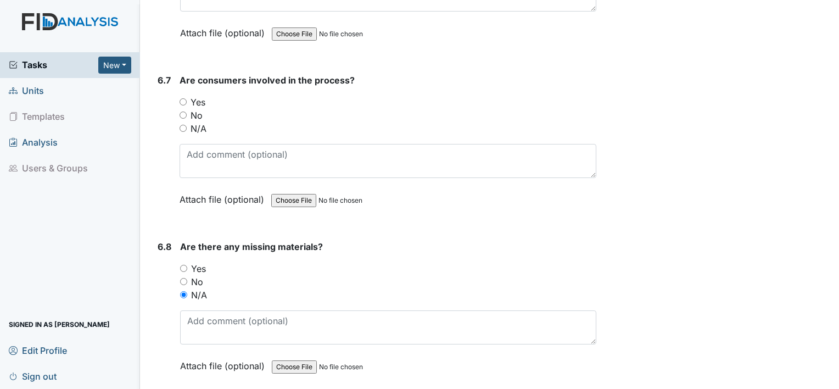
scroll to position [7210, 0]
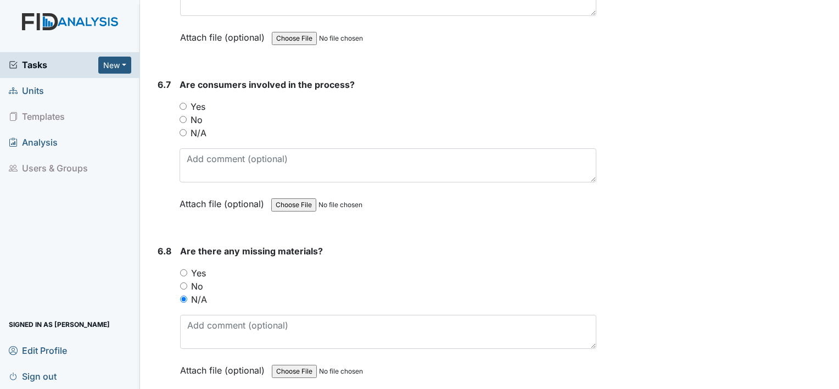
click at [183, 129] on input "N/A" at bounding box center [183, 132] width 7 height 7
radio input "true"
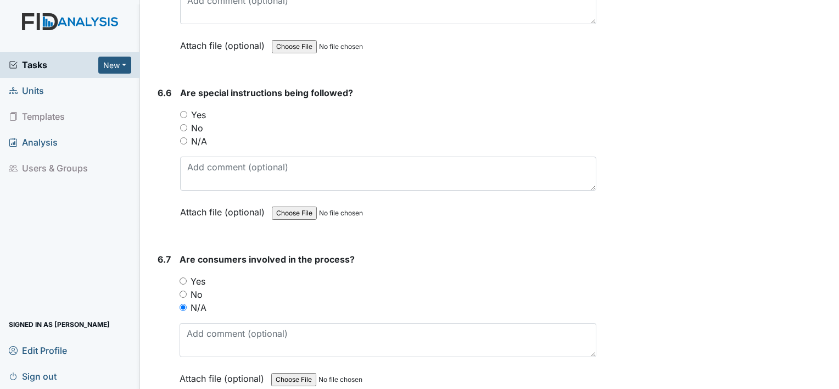
scroll to position [7034, 0]
click at [182, 138] on input "N/A" at bounding box center [183, 141] width 7 height 7
radio input "true"
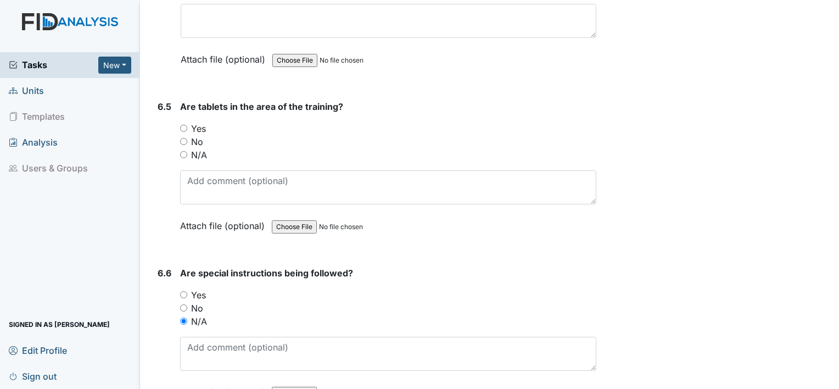
scroll to position [6837, 0]
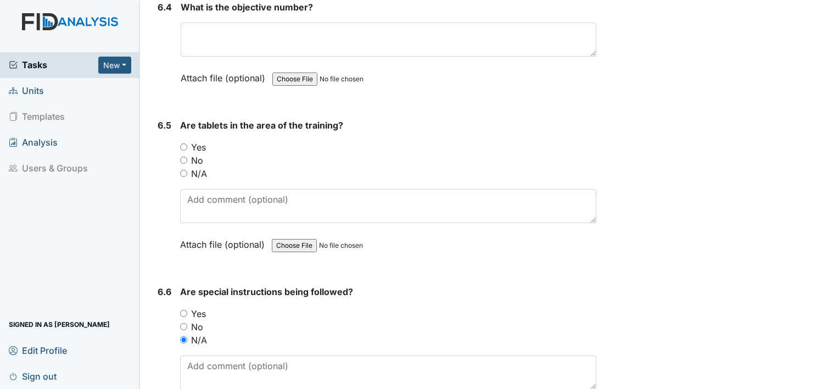
click at [183, 170] on input "N/A" at bounding box center [183, 173] width 7 height 7
radio input "true"
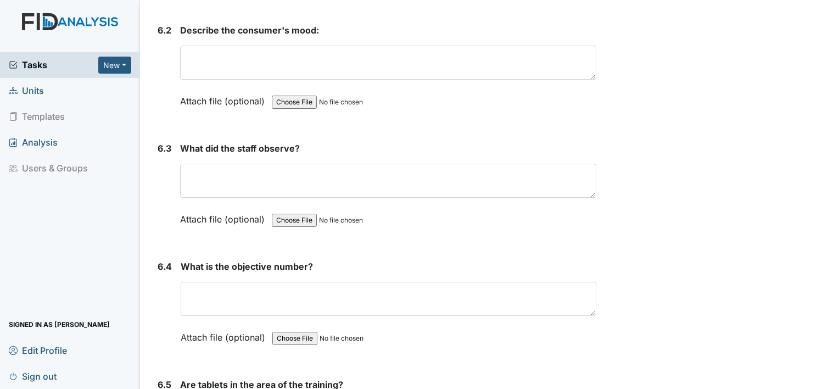
scroll to position [6573, 0]
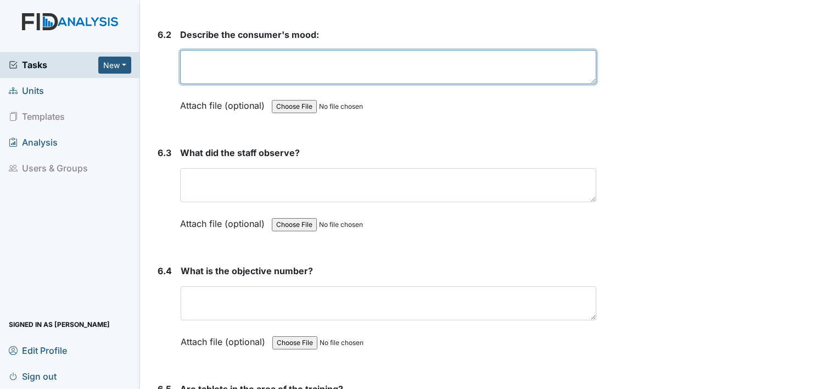
click at [337, 54] on textarea at bounding box center [388, 67] width 416 height 34
type textarea "n/a"
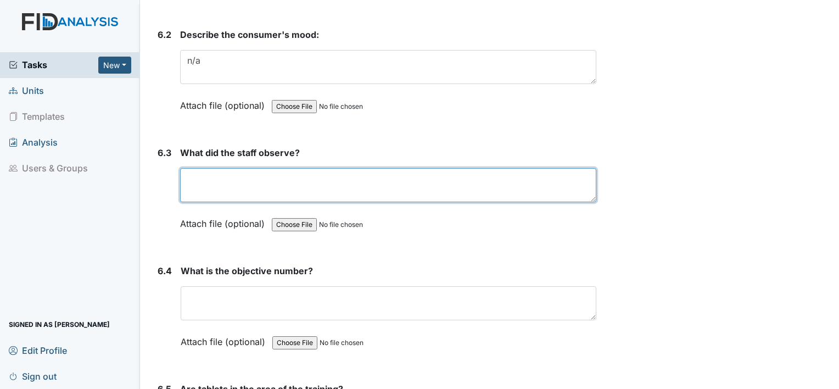
click at [309, 168] on textarea at bounding box center [388, 185] width 416 height 34
type textarea "n/a"
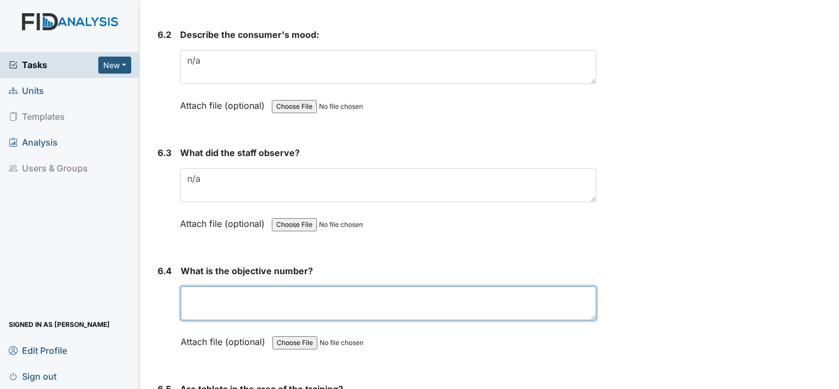
click at [252, 286] on textarea at bounding box center [389, 303] width 416 height 34
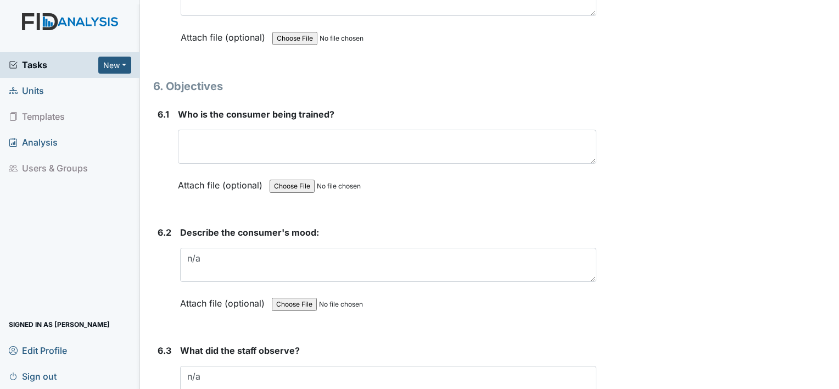
scroll to position [6375, 0]
type textarea "n/a"
click at [215, 108] on div "Who is the consumer being trained? This field is required. Attach file (optiona…" at bounding box center [387, 154] width 418 height 92
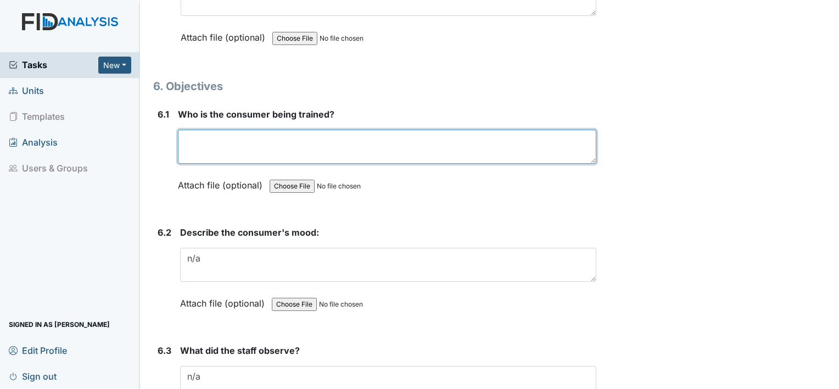
click at [217, 130] on textarea at bounding box center [387, 147] width 418 height 34
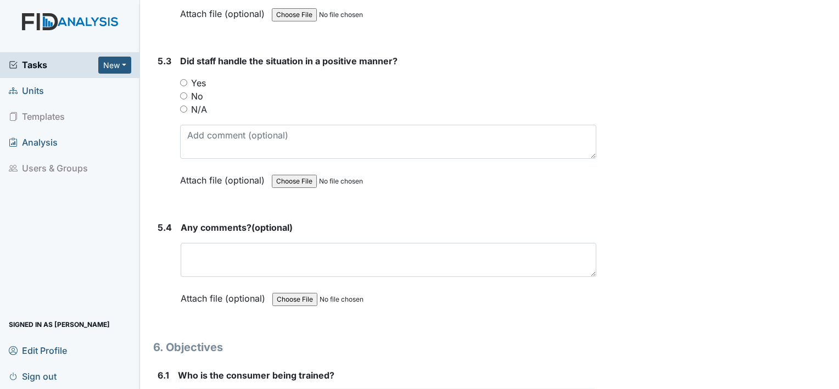
scroll to position [6112, 0]
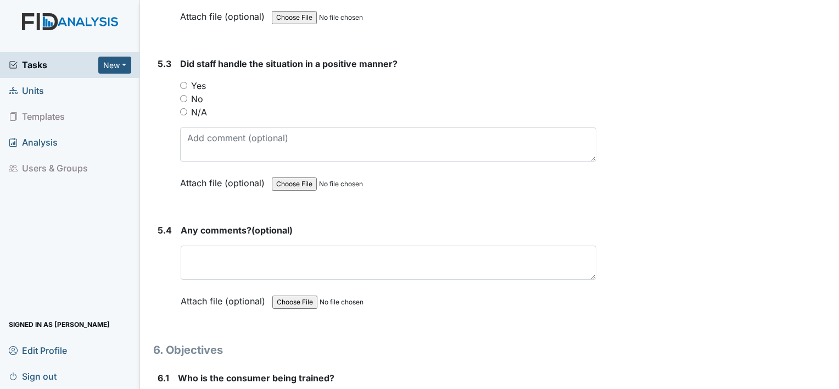
type textarea "n/a"
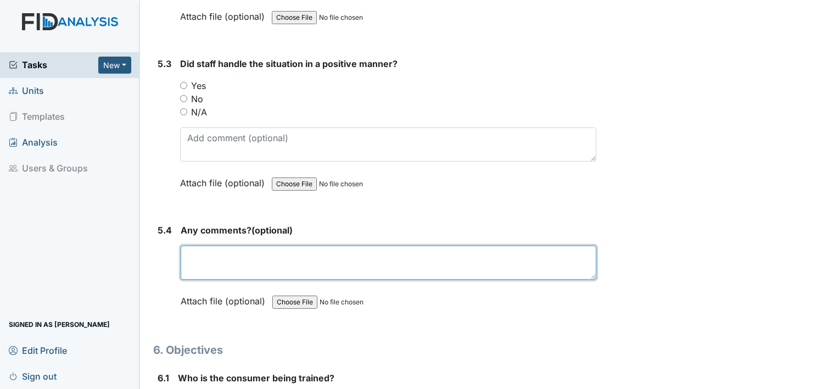
click at [247, 249] on textarea at bounding box center [389, 262] width 416 height 34
type textarea "n/a"
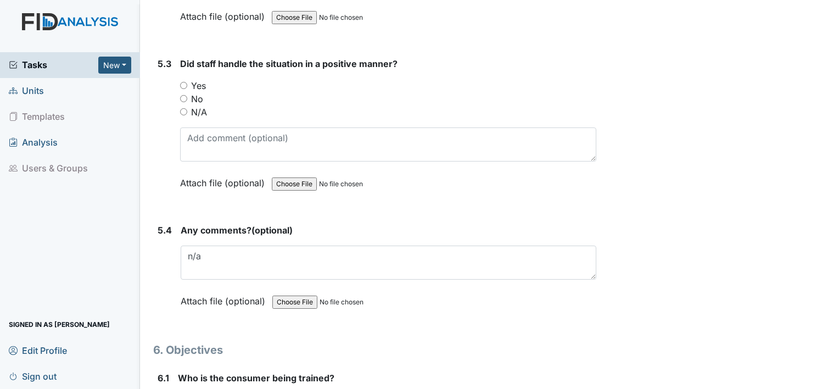
click at [185, 82] on input "Yes" at bounding box center [183, 85] width 7 height 7
radio input "true"
click at [185, 108] on input "N/A" at bounding box center [183, 111] width 7 height 7
radio input "true"
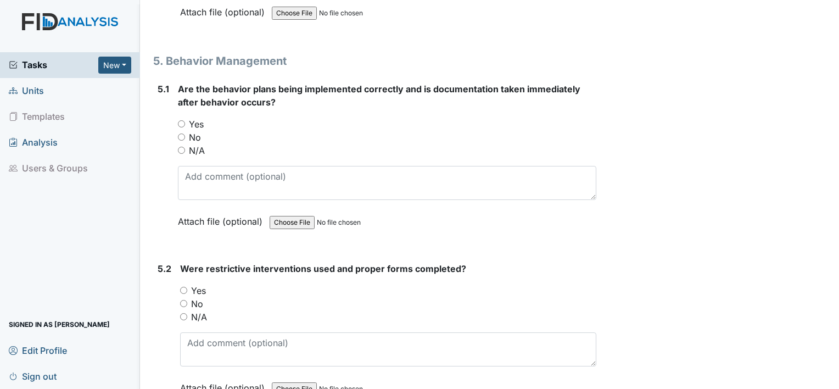
scroll to position [5738, 0]
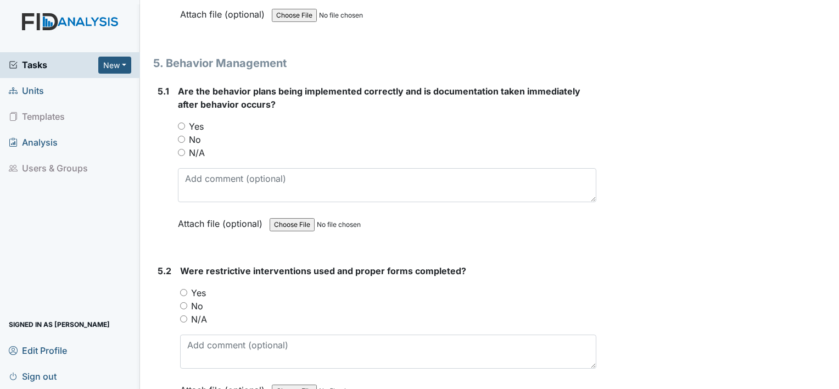
click at [183, 315] on input "N/A" at bounding box center [183, 318] width 7 height 7
radio input "true"
click at [181, 149] on input "N/A" at bounding box center [181, 152] width 7 height 7
radio input "true"
